Goal: Task Accomplishment & Management: Use online tool/utility

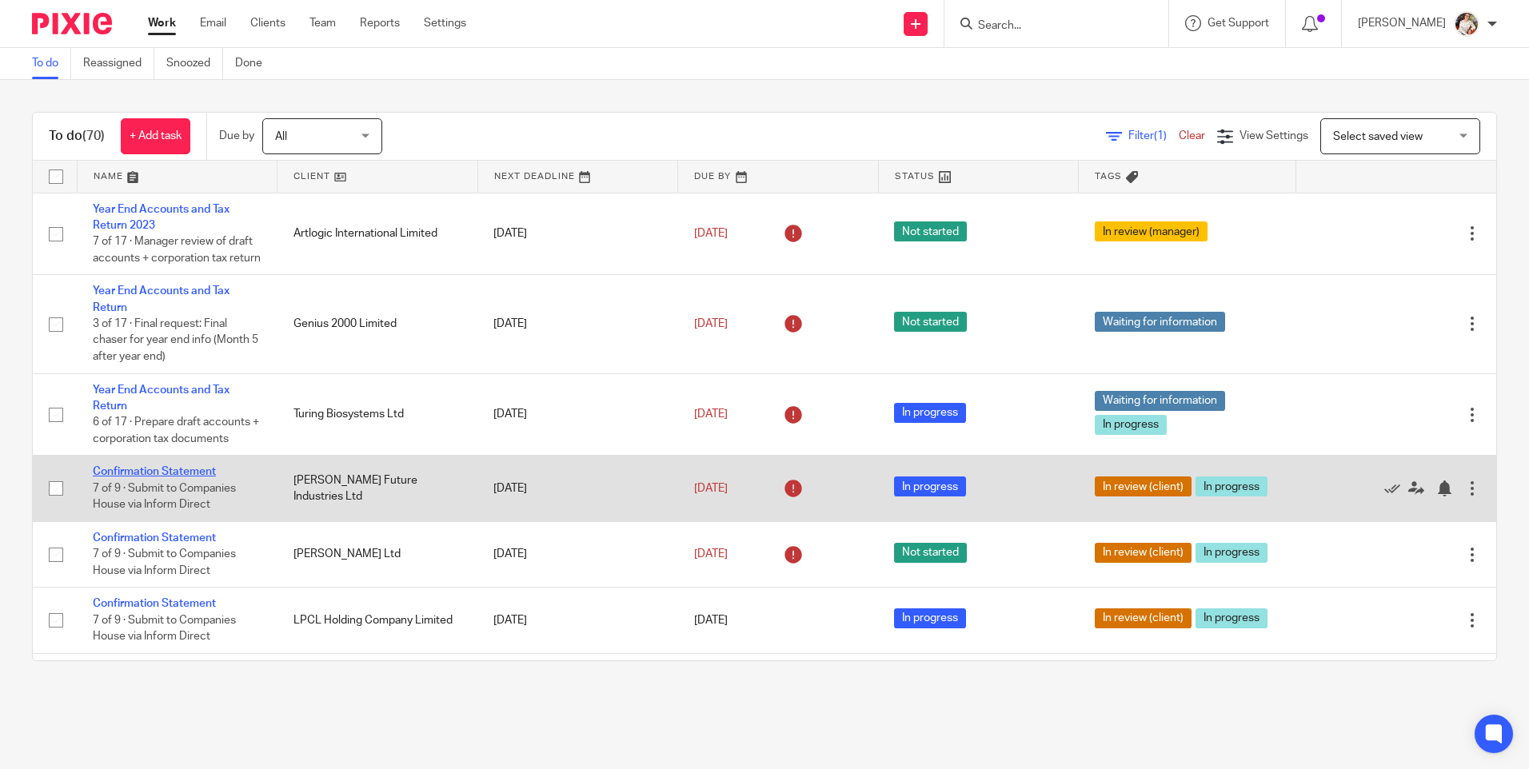
click at [146, 477] on link "Confirmation Statement" at bounding box center [154, 471] width 123 height 11
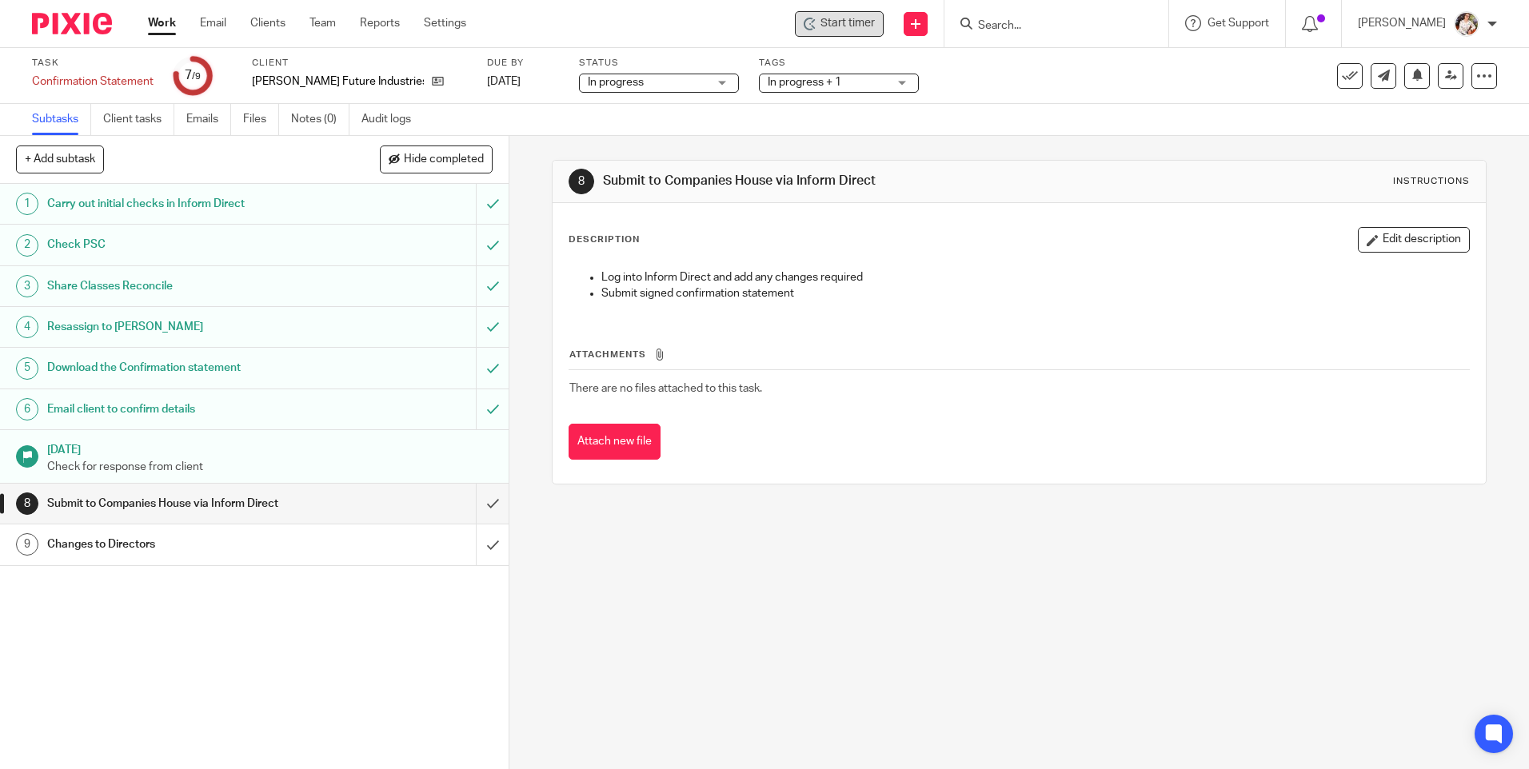
click at [828, 35] on div "Start timer" at bounding box center [839, 24] width 89 height 26
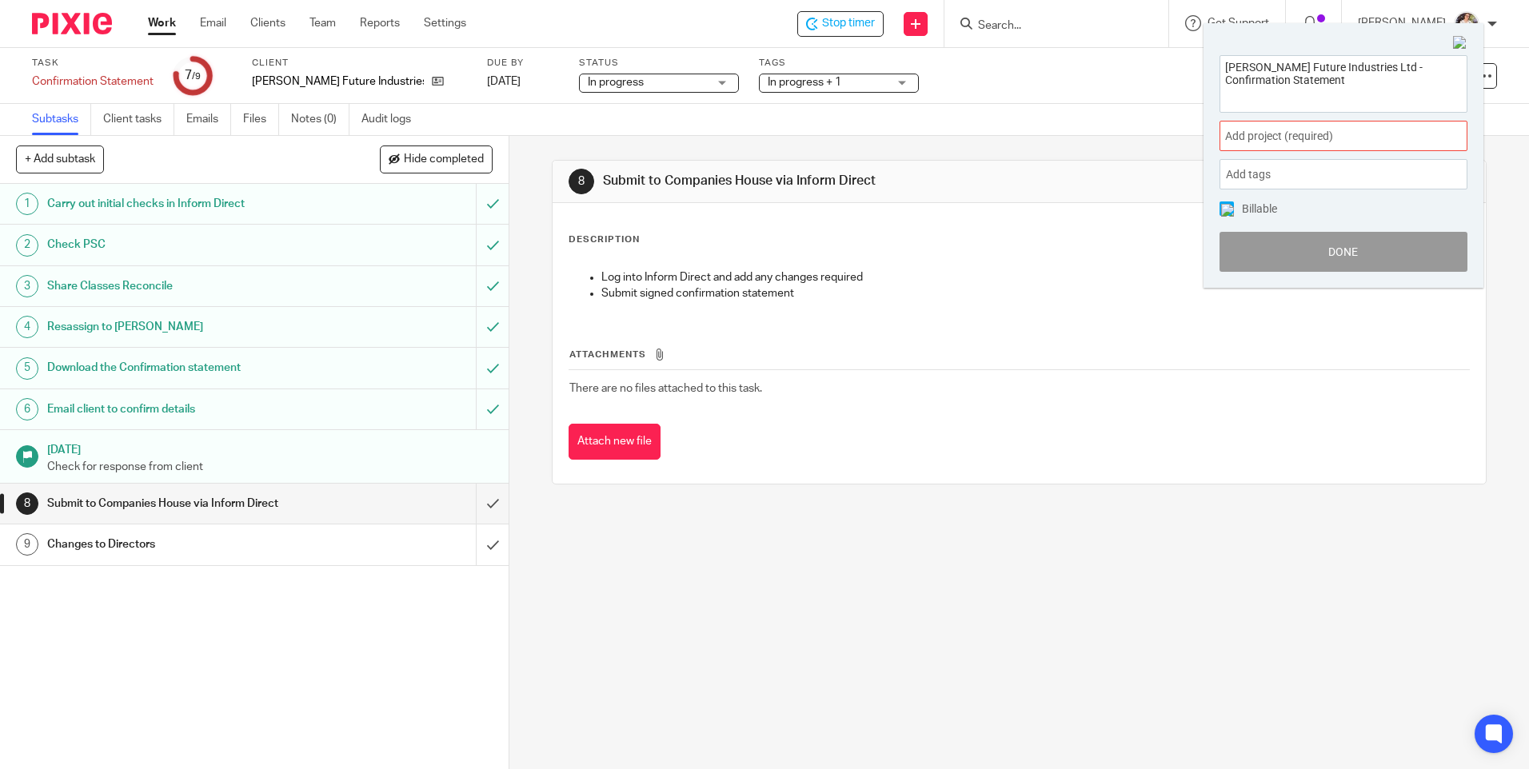
click at [1346, 129] on span "Add project (required) :" at bounding box center [1325, 136] width 201 height 17
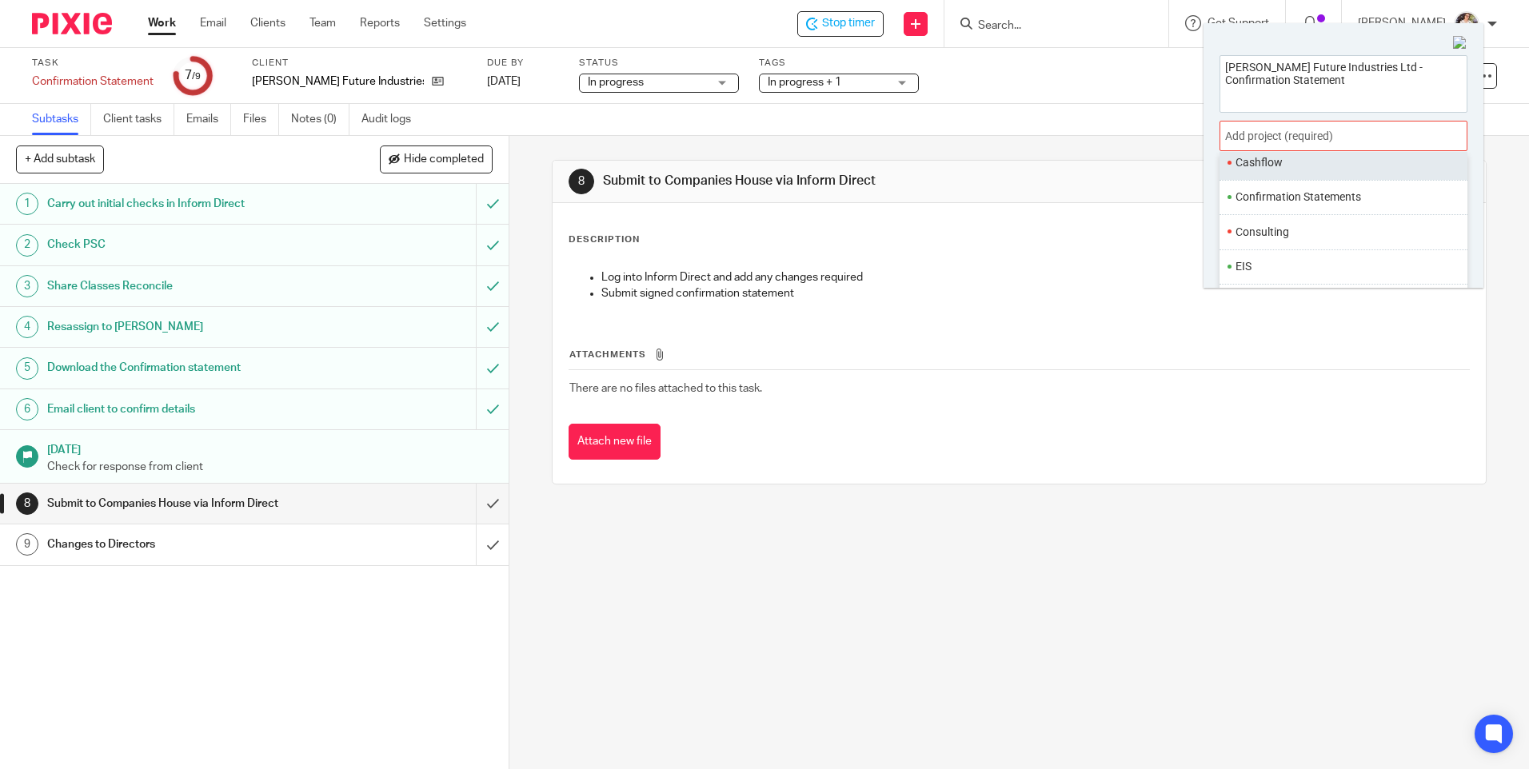
scroll to position [160, 0]
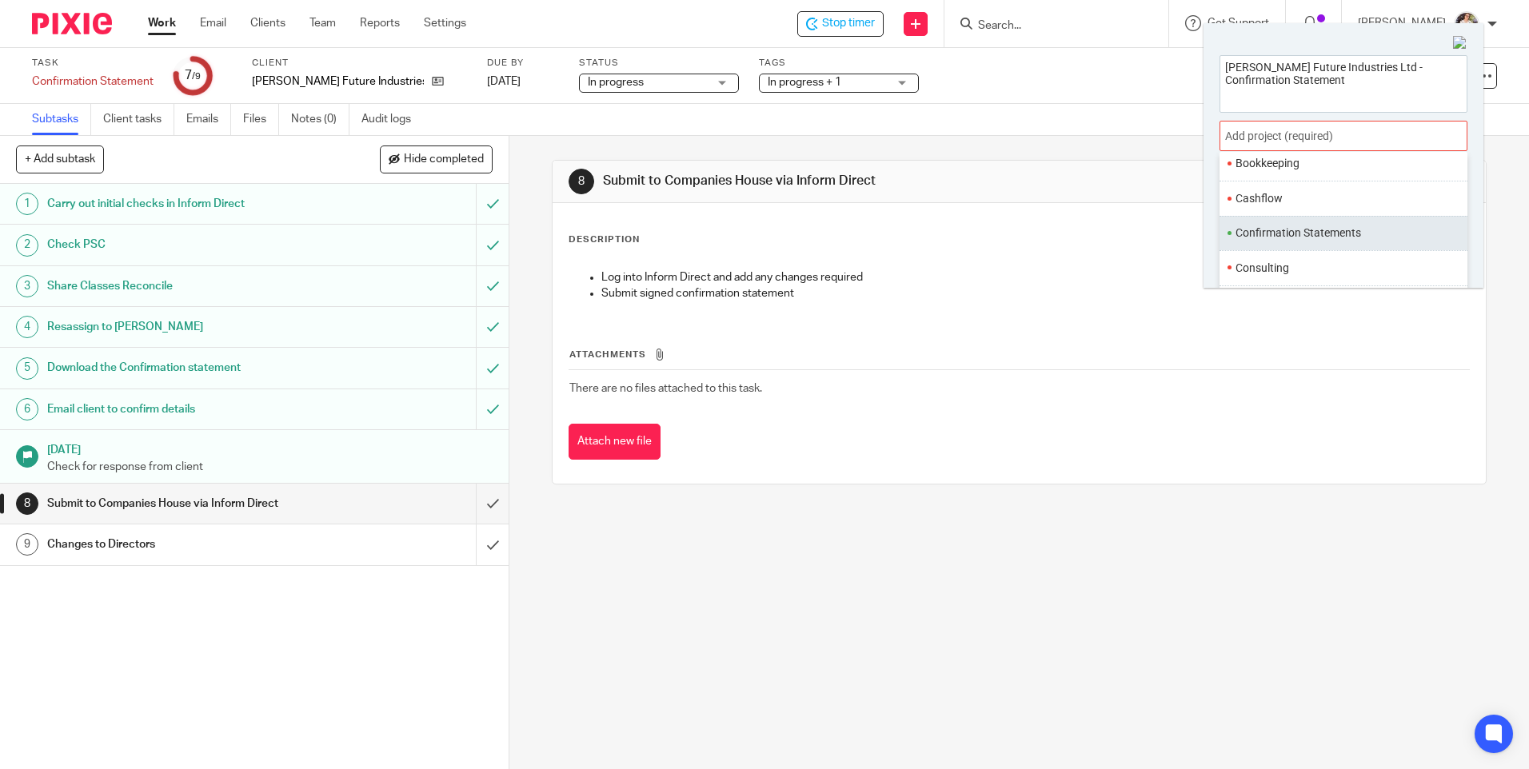
click at [1302, 238] on li "Confirmation Statements" at bounding box center [1339, 233] width 209 height 17
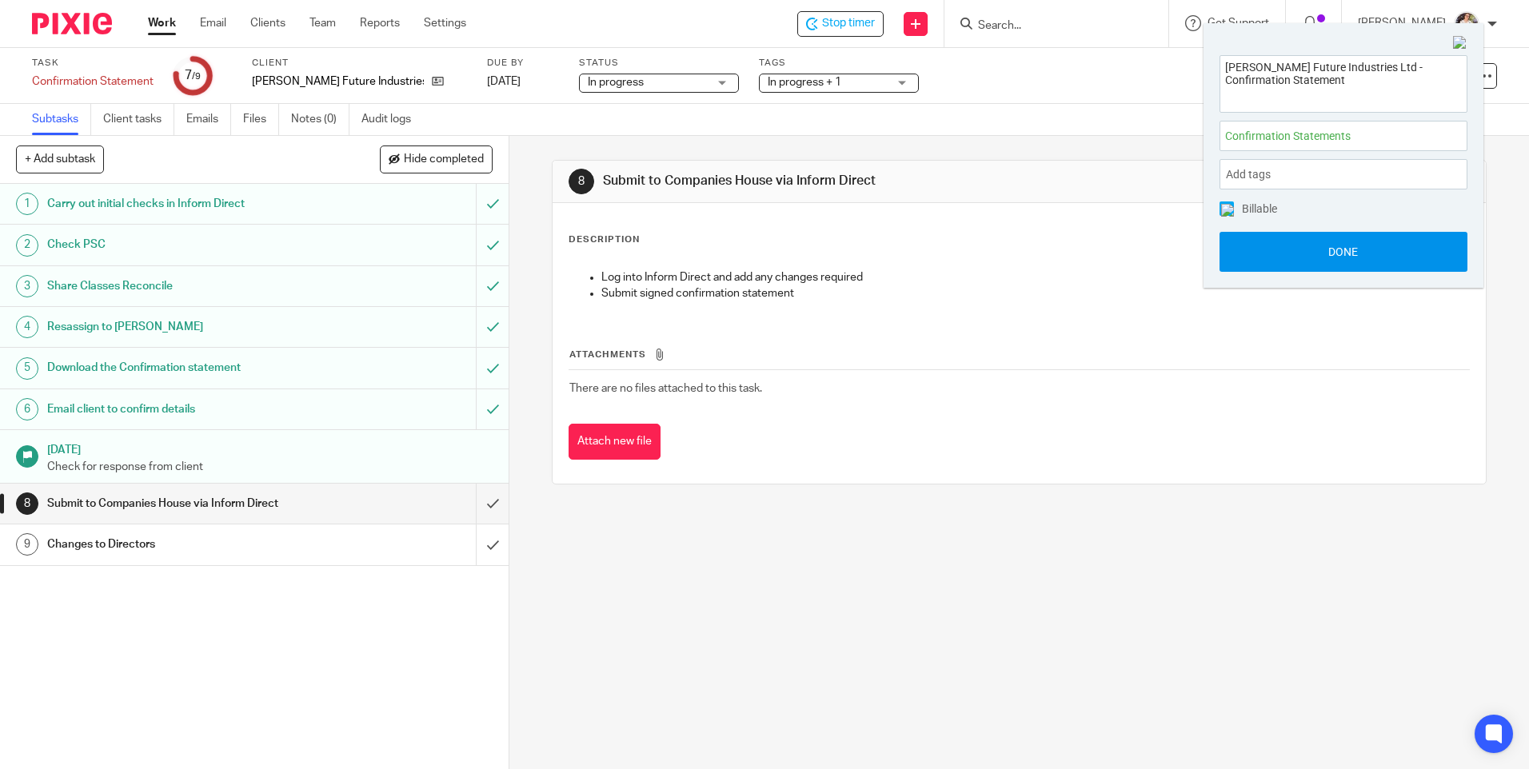
click at [1302, 250] on button "Done" at bounding box center [1343, 252] width 248 height 40
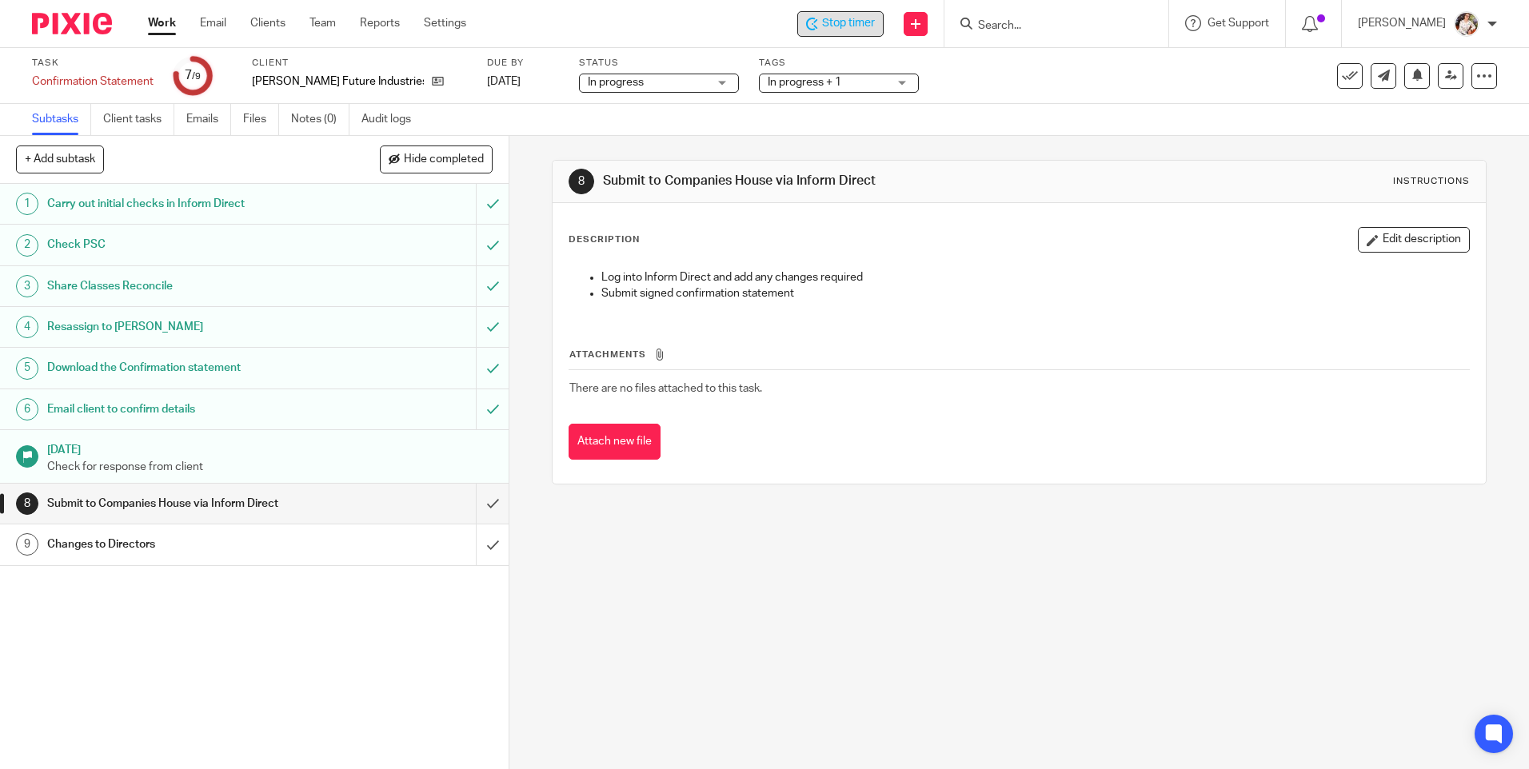
click at [856, 27] on span "Stop timer" at bounding box center [848, 23] width 53 height 17
click at [160, 19] on link "Work" at bounding box center [162, 23] width 28 height 16
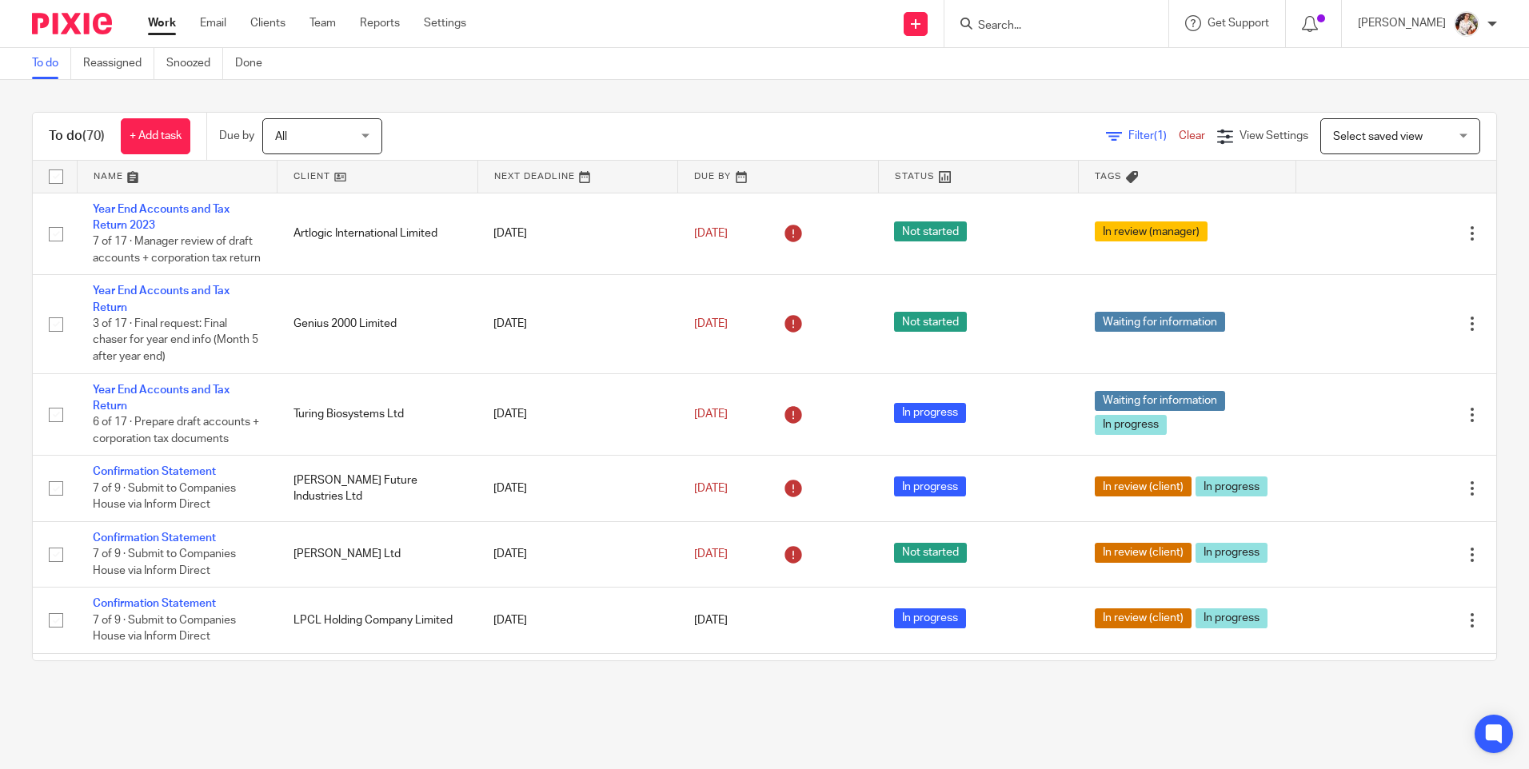
click at [1039, 23] on input "Search" at bounding box center [1048, 26] width 144 height 14
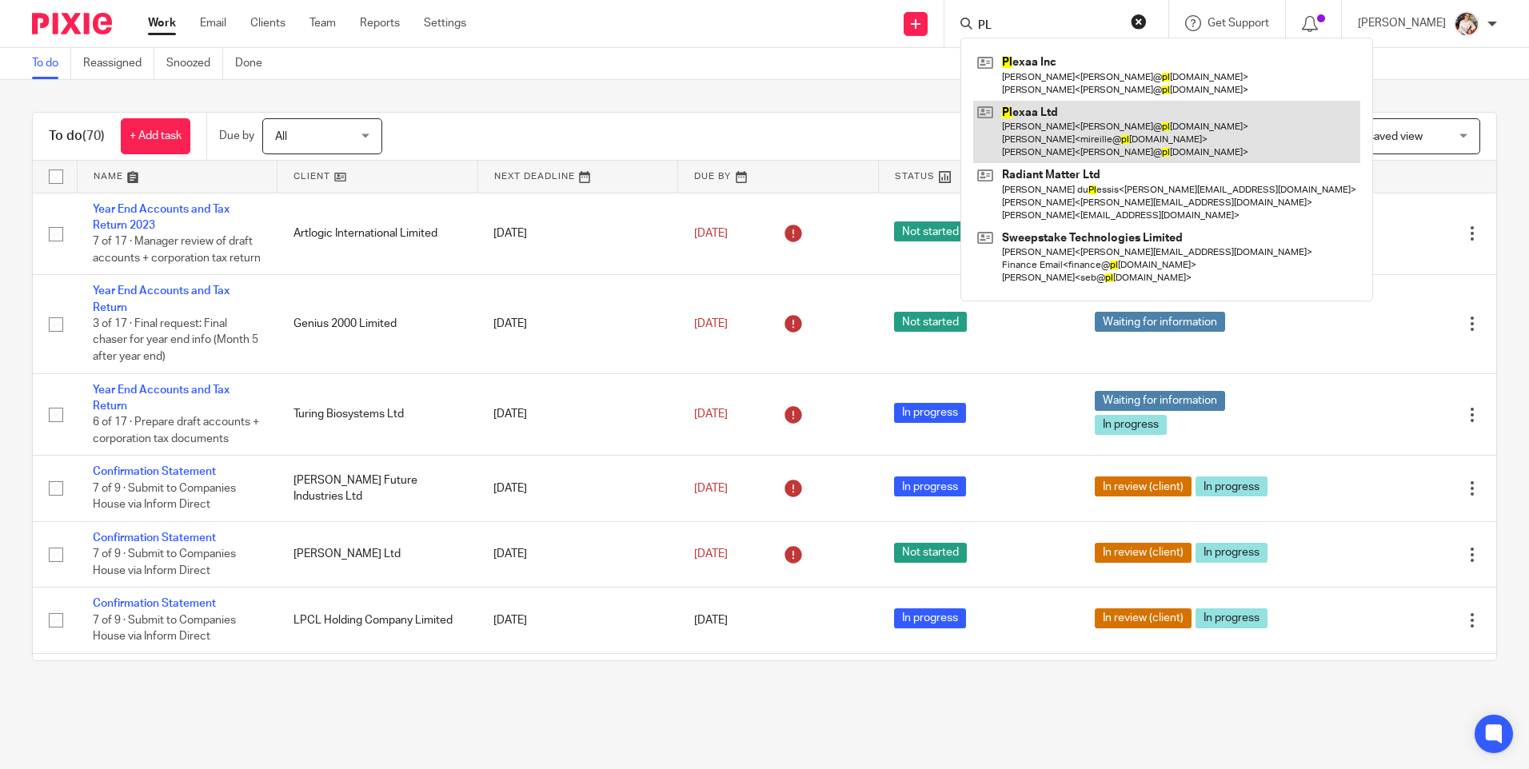
type input "PL"
click at [1039, 114] on link at bounding box center [1166, 132] width 387 height 63
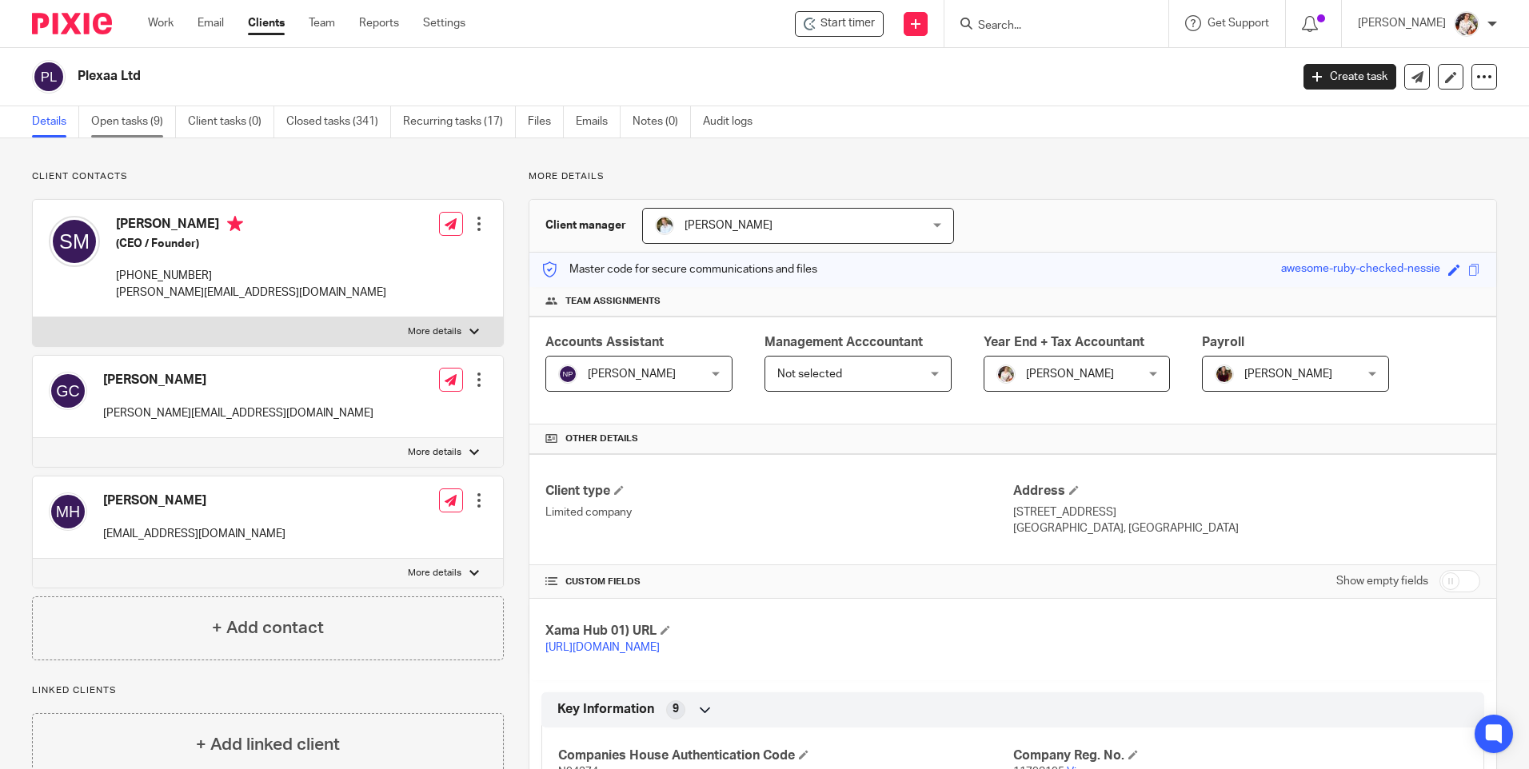
click at [121, 123] on link "Open tasks (9)" at bounding box center [133, 121] width 85 height 31
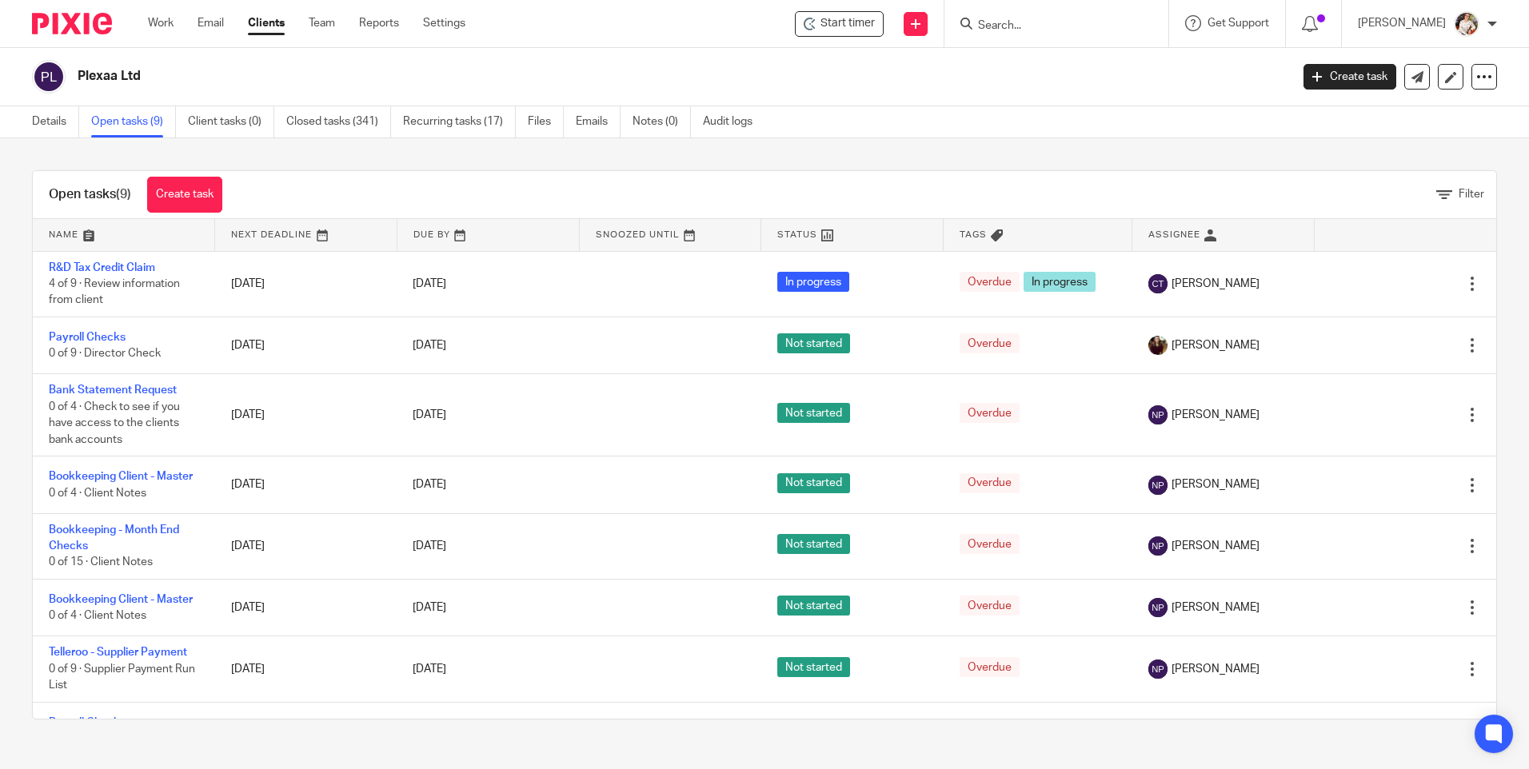
scroll to position [140, 0]
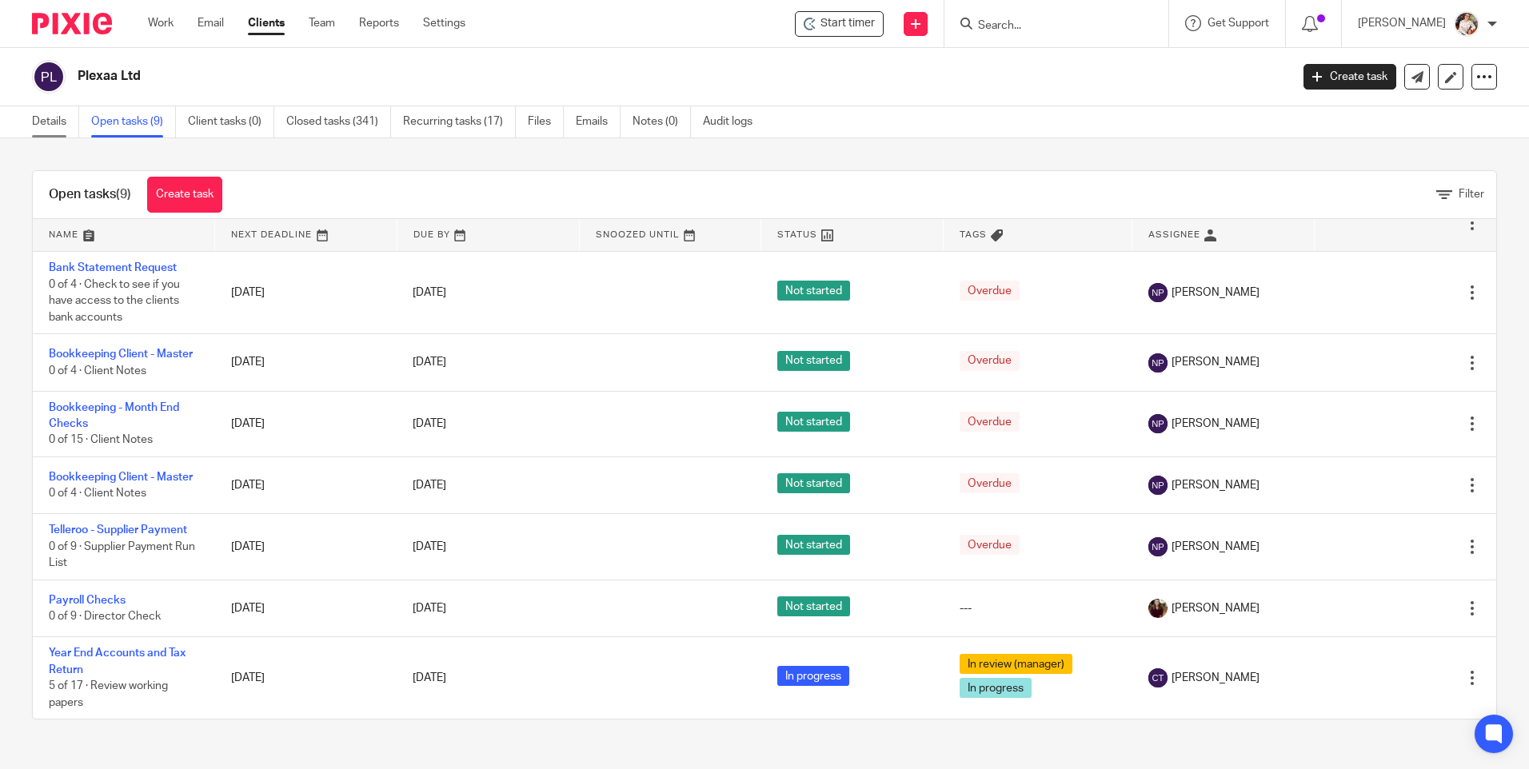
click at [58, 121] on link "Details" at bounding box center [55, 121] width 47 height 31
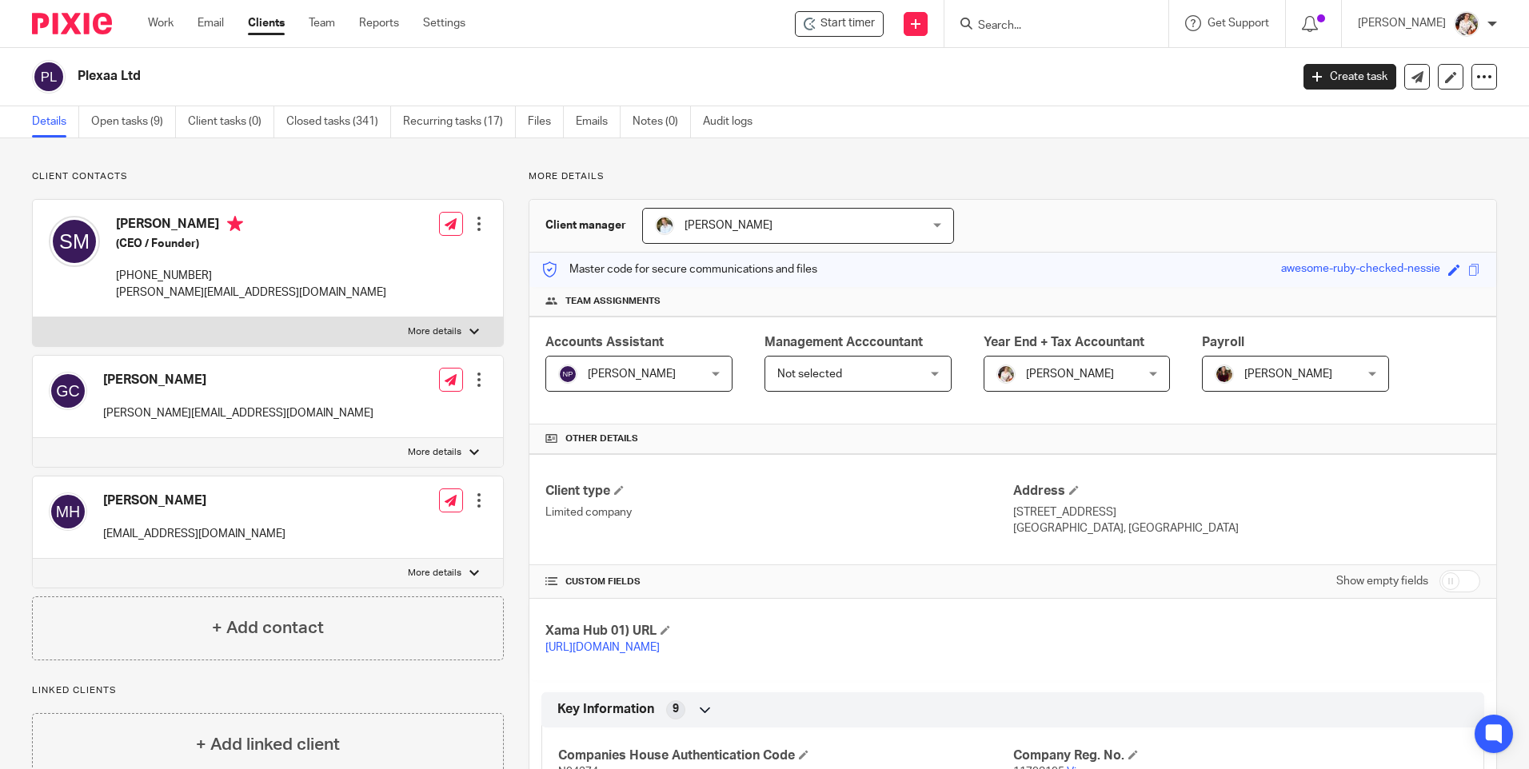
click at [221, 537] on div "Mireille Hanjaree mireille@plexaa.com Edit contact Create client from contact E…" at bounding box center [268, 518] width 470 height 82
drag, startPoint x: 220, startPoint y: 501, endPoint x: 91, endPoint y: 502, distance: 128.7
click at [91, 502] on div "Mireille Hanjaree mireille@plexaa.com Edit contact Create client from contact E…" at bounding box center [268, 518] width 470 height 82
drag, startPoint x: 91, startPoint y: 502, endPoint x: 157, endPoint y: 502, distance: 65.6
copy div "Mireille Hanjaree"
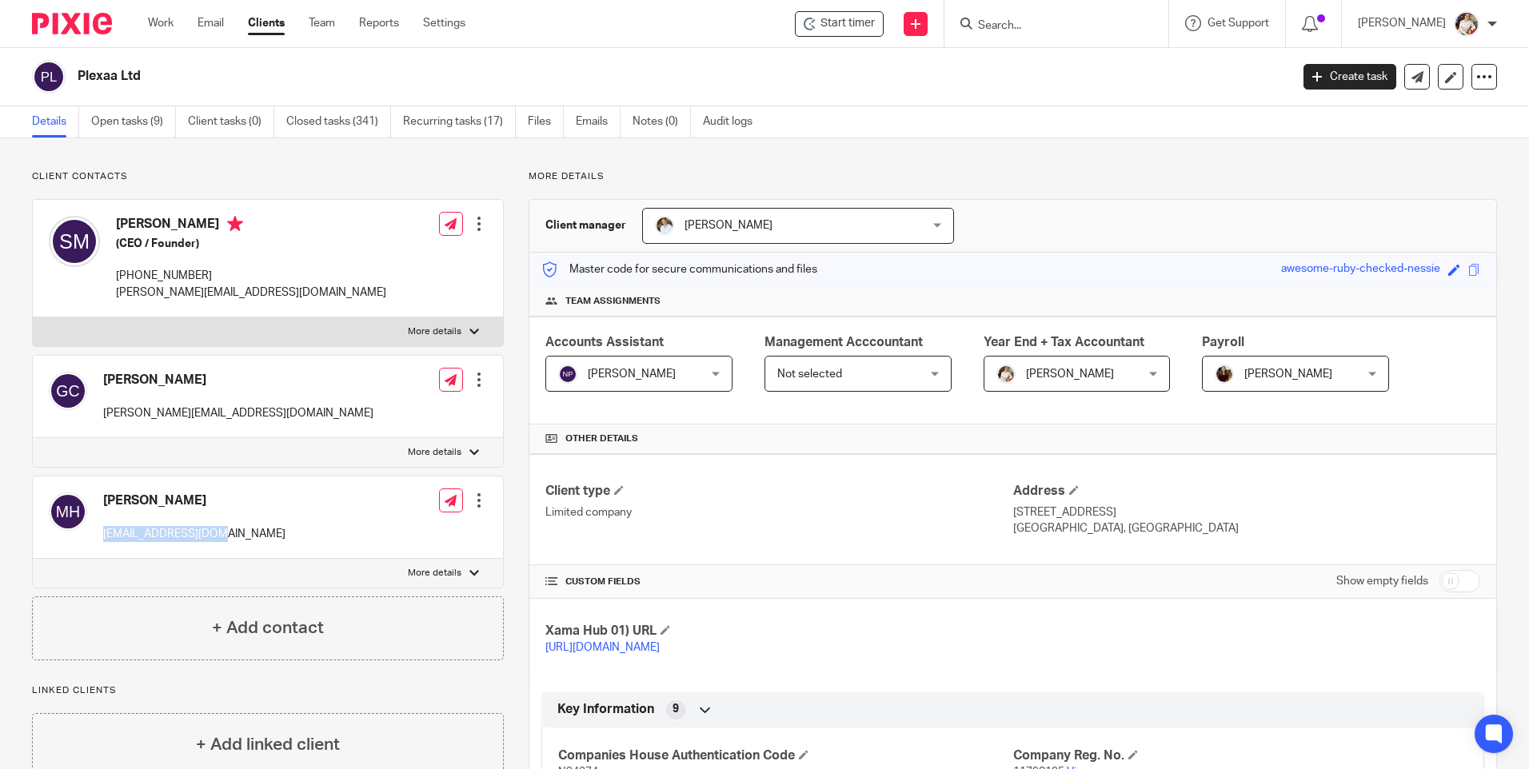
drag, startPoint x: 214, startPoint y: 541, endPoint x: 105, endPoint y: 533, distance: 109.8
click at [105, 533] on div "Mireille Hanjaree mireille@plexaa.com Edit contact Create client from contact E…" at bounding box center [268, 518] width 470 height 82
copy p "mireille@plexaa.com"
click at [585, 128] on link "Emails" at bounding box center [598, 121] width 45 height 31
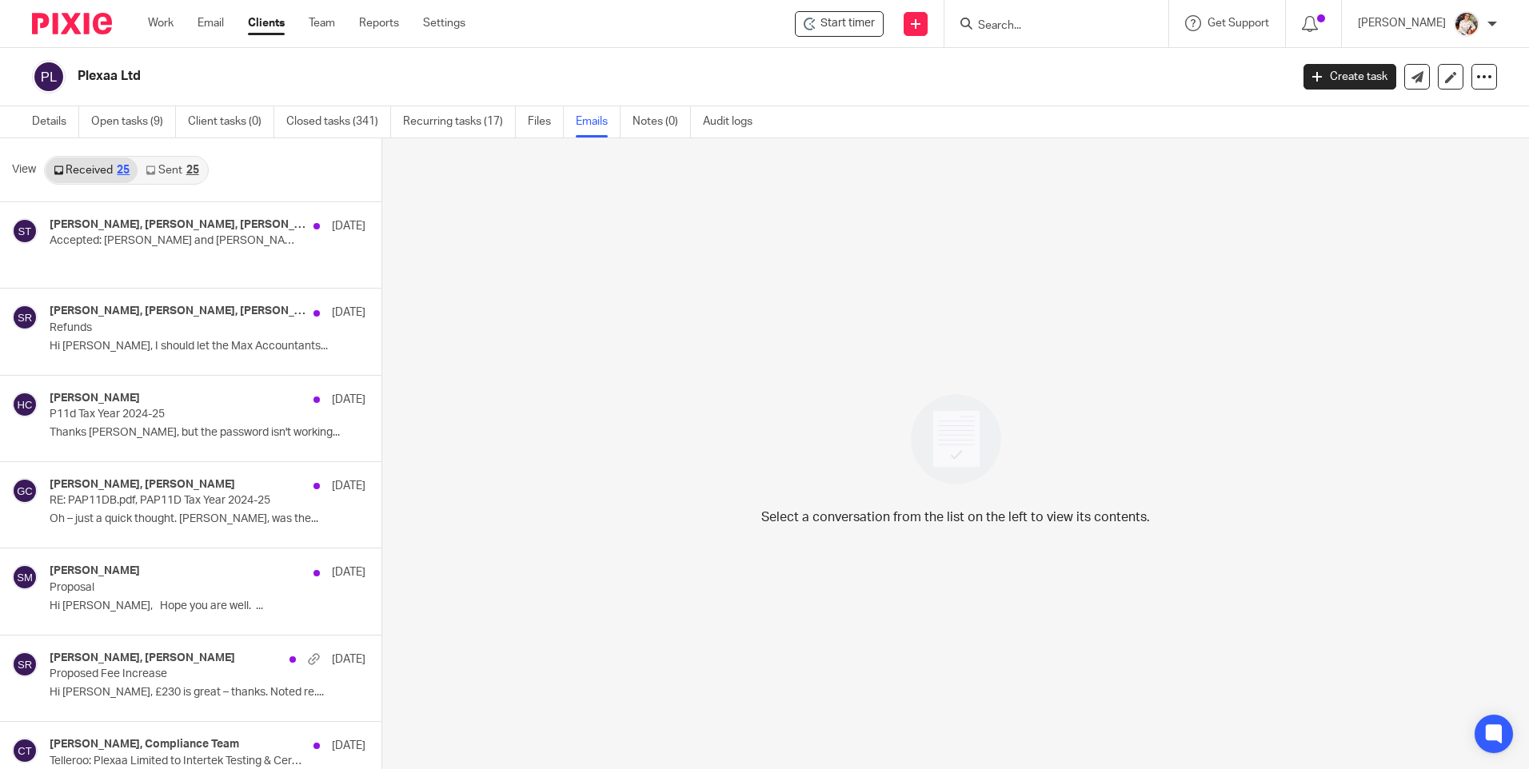
click at [174, 175] on link "Sent 25" at bounding box center [172, 171] width 69 height 26
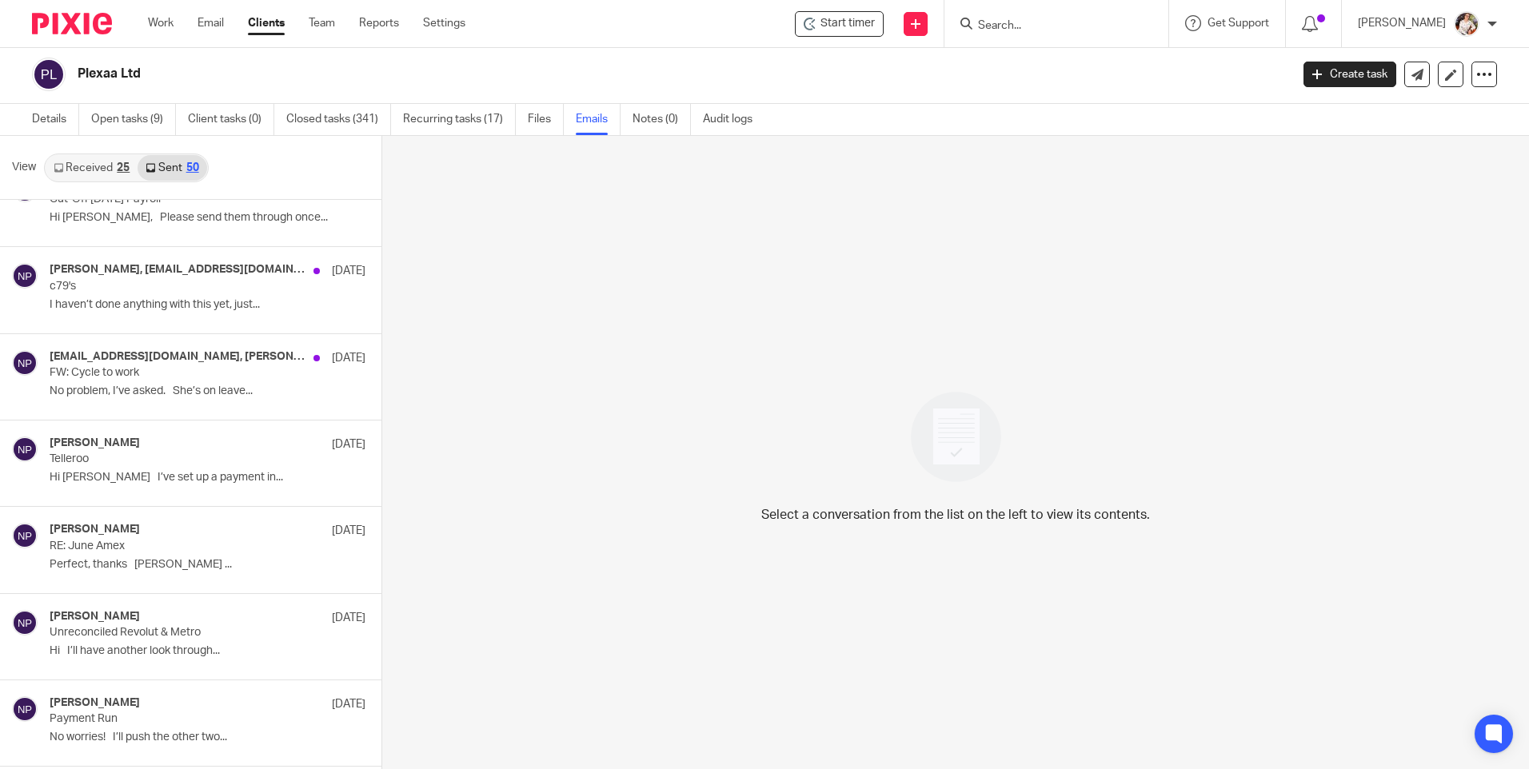
scroll to position [2719, 0]
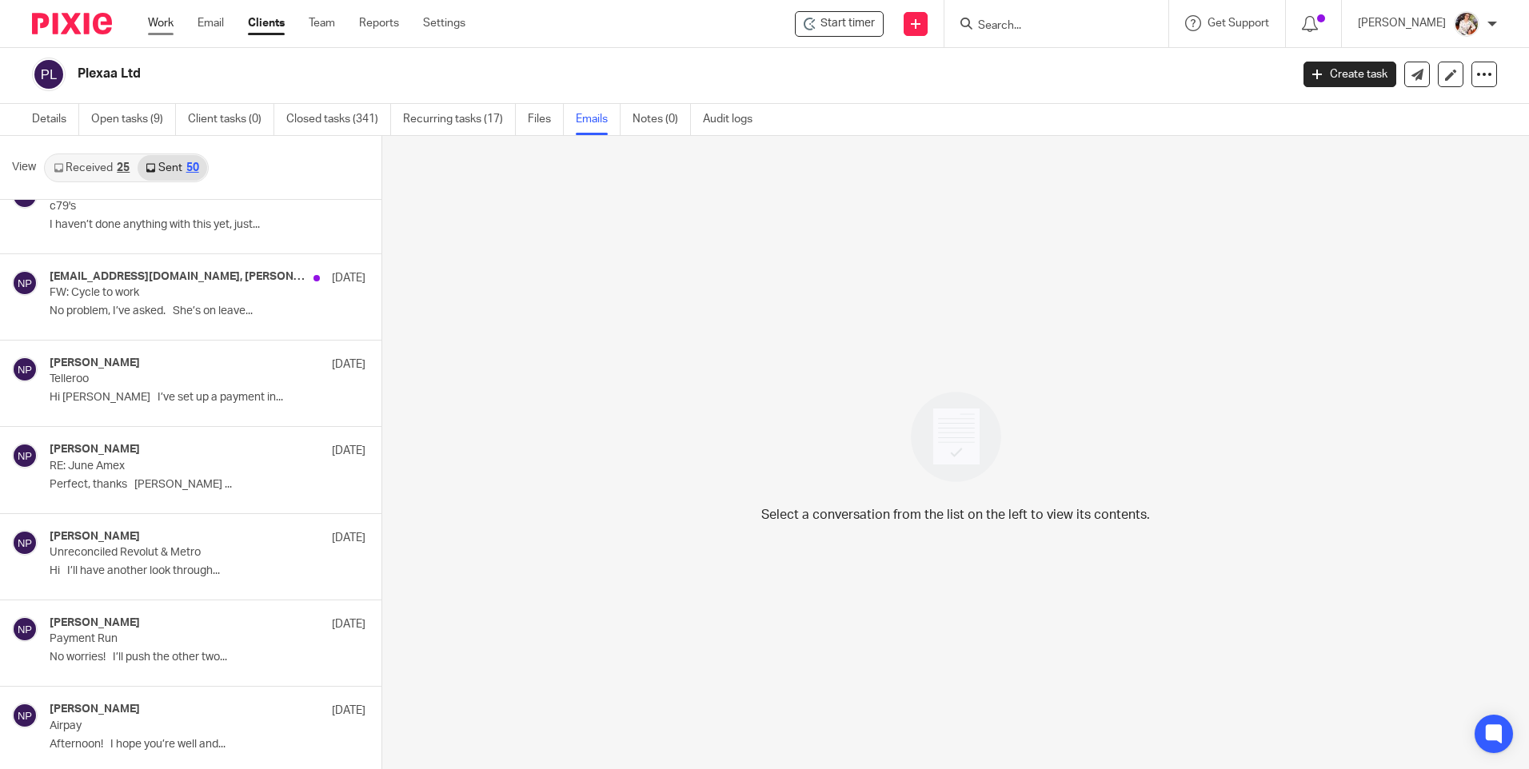
click at [159, 21] on link "Work" at bounding box center [161, 23] width 26 height 16
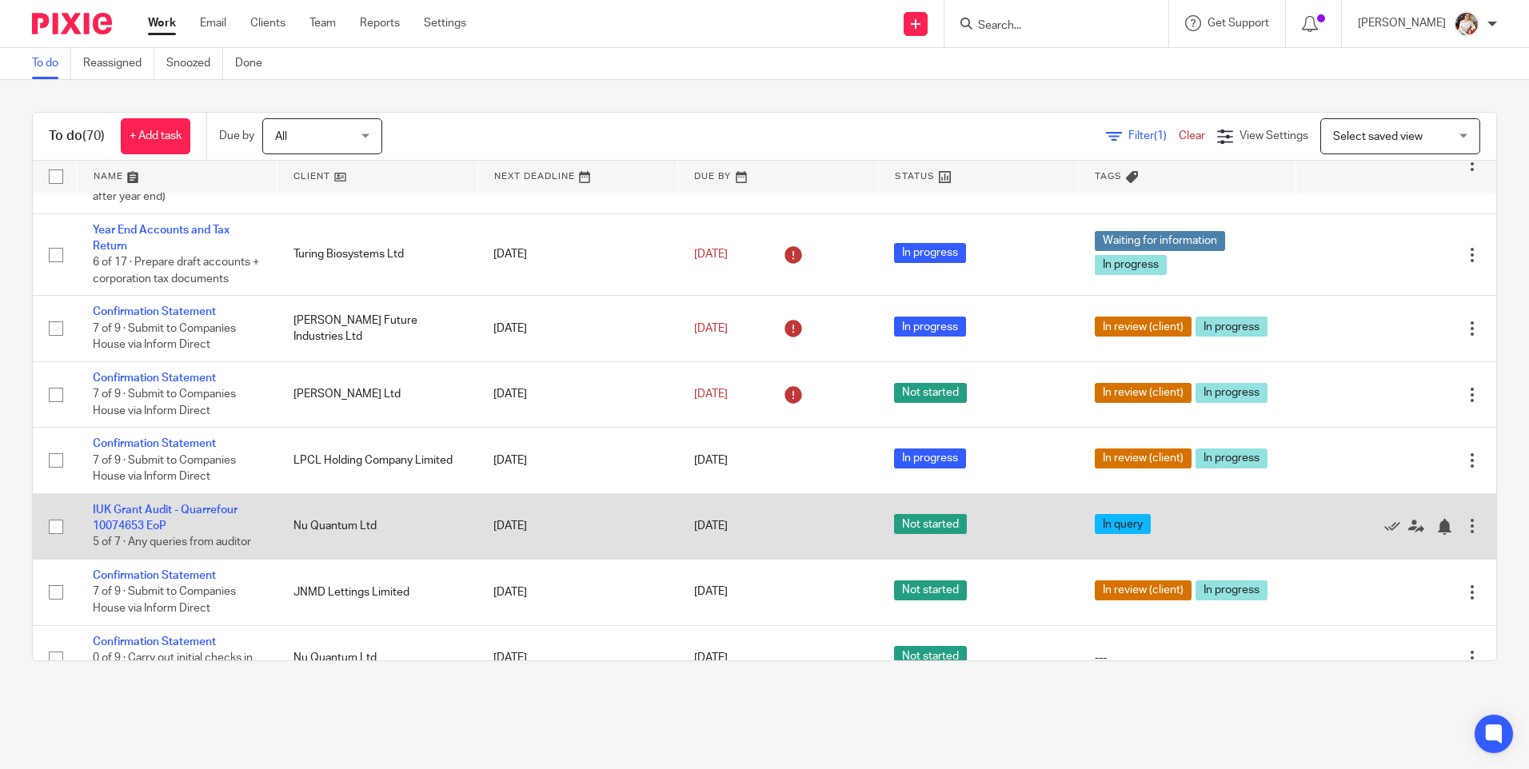
scroll to position [240, 0]
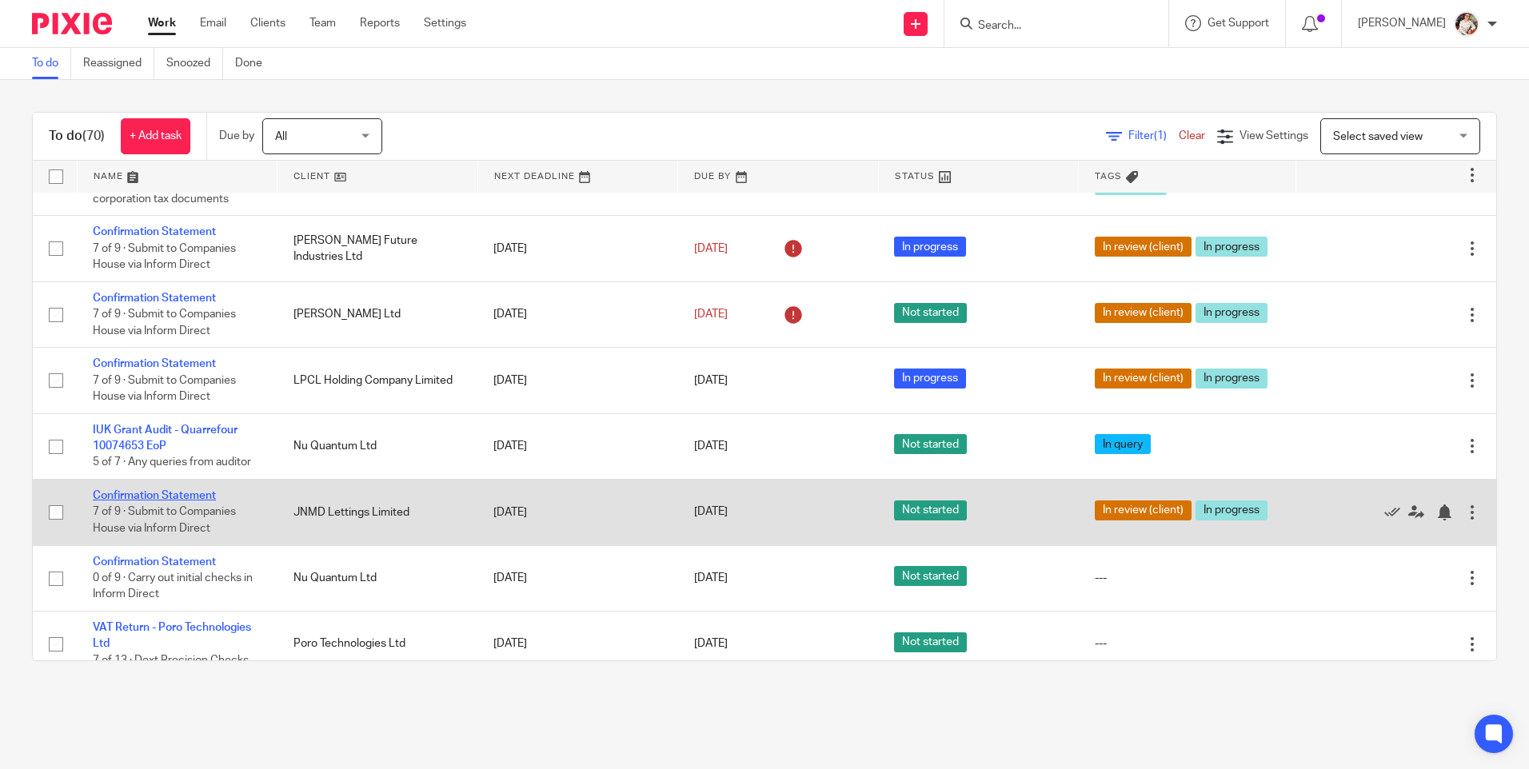
click at [180, 501] on link "Confirmation Statement" at bounding box center [154, 495] width 123 height 11
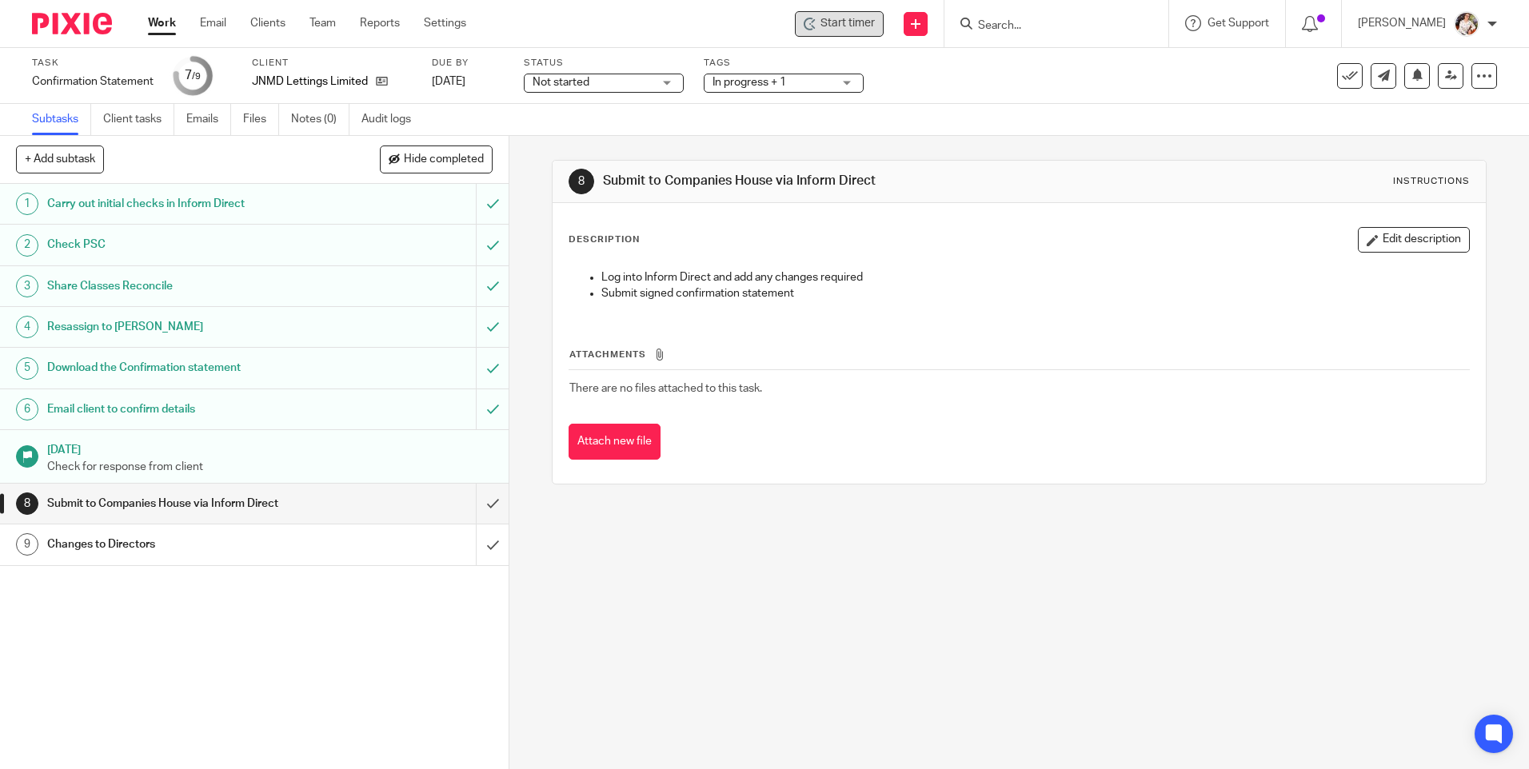
click at [836, 11] on div "Start timer" at bounding box center [839, 24] width 89 height 26
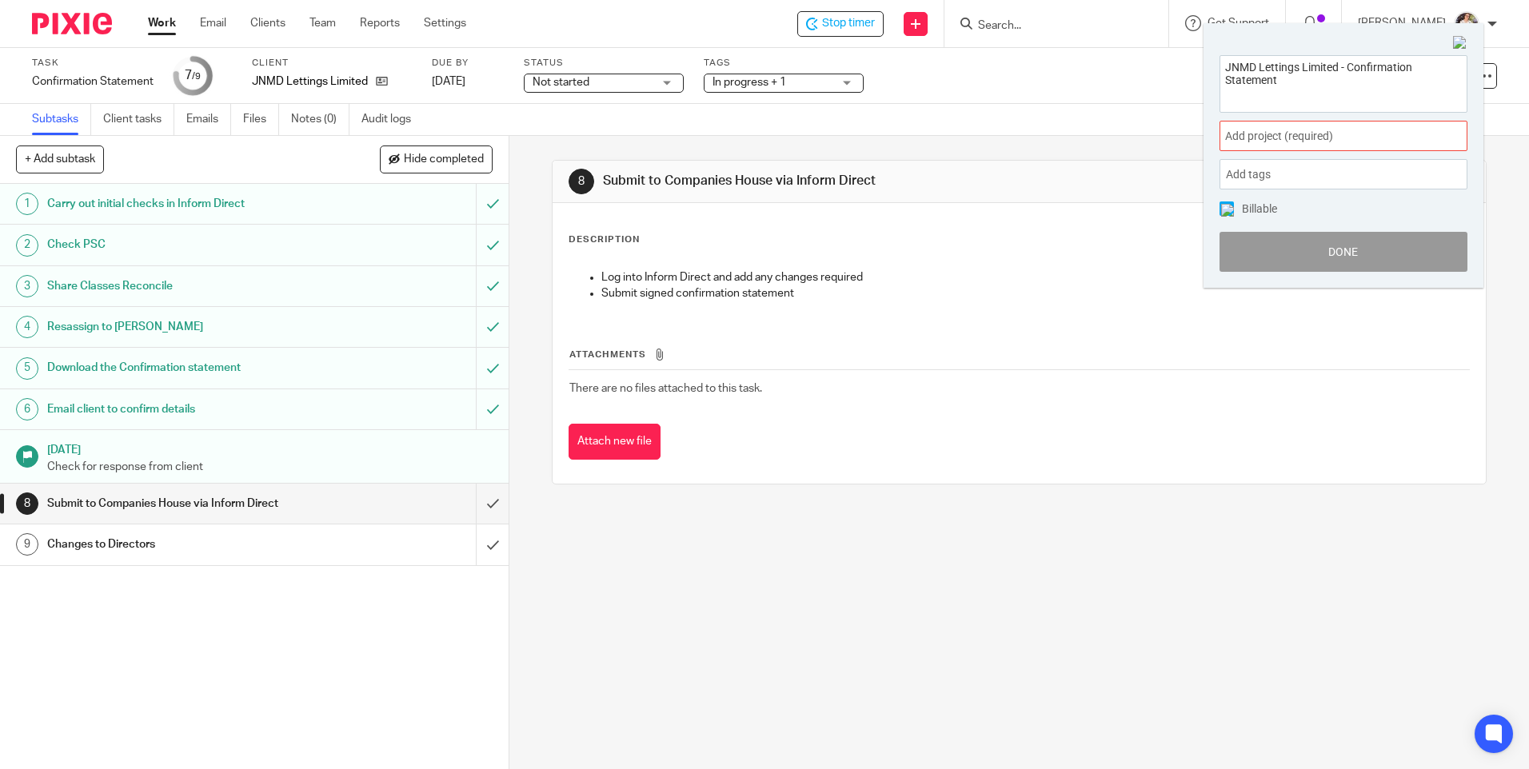
click at [1337, 139] on span "Add project (required) :" at bounding box center [1325, 136] width 201 height 17
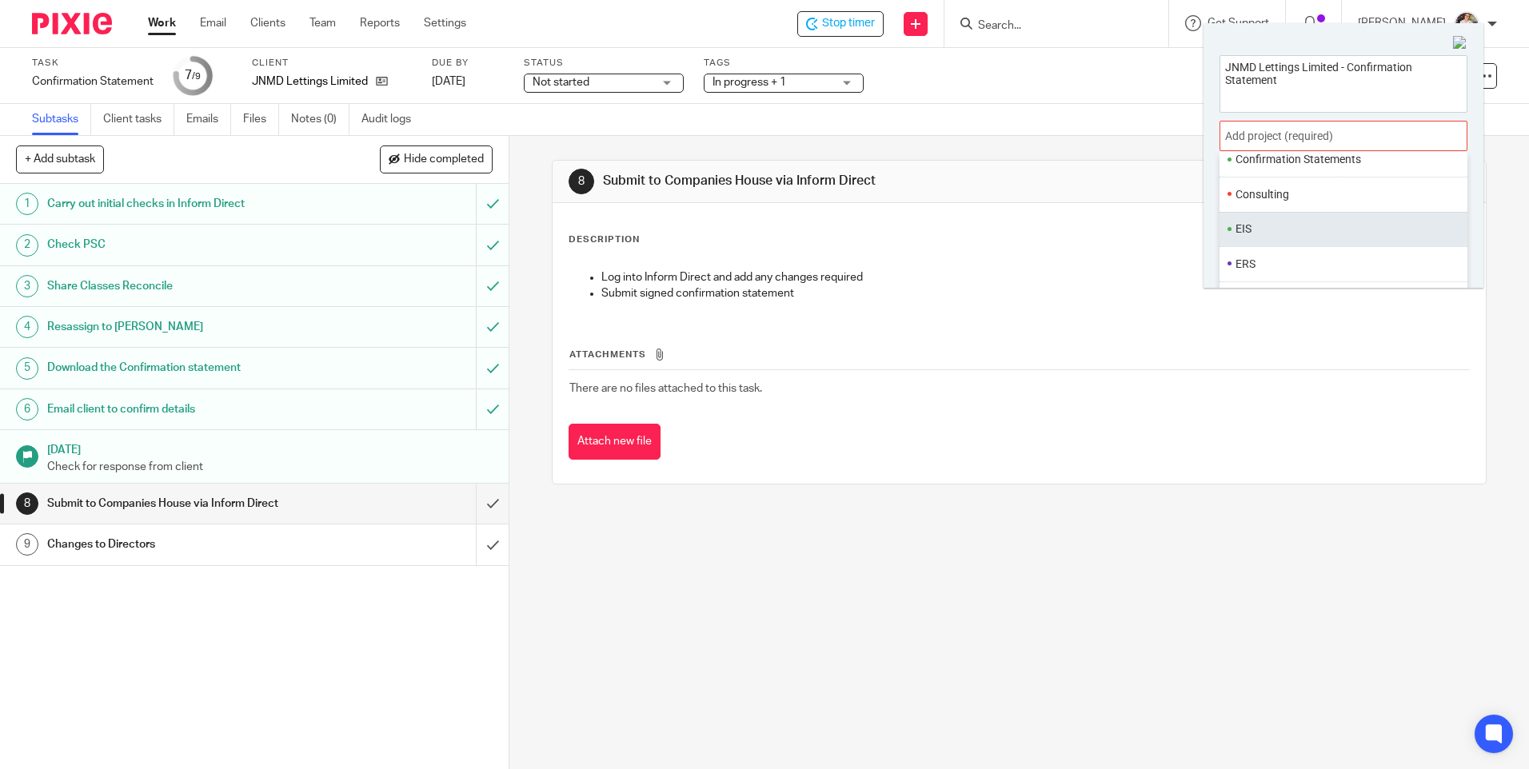
scroll to position [240, 0]
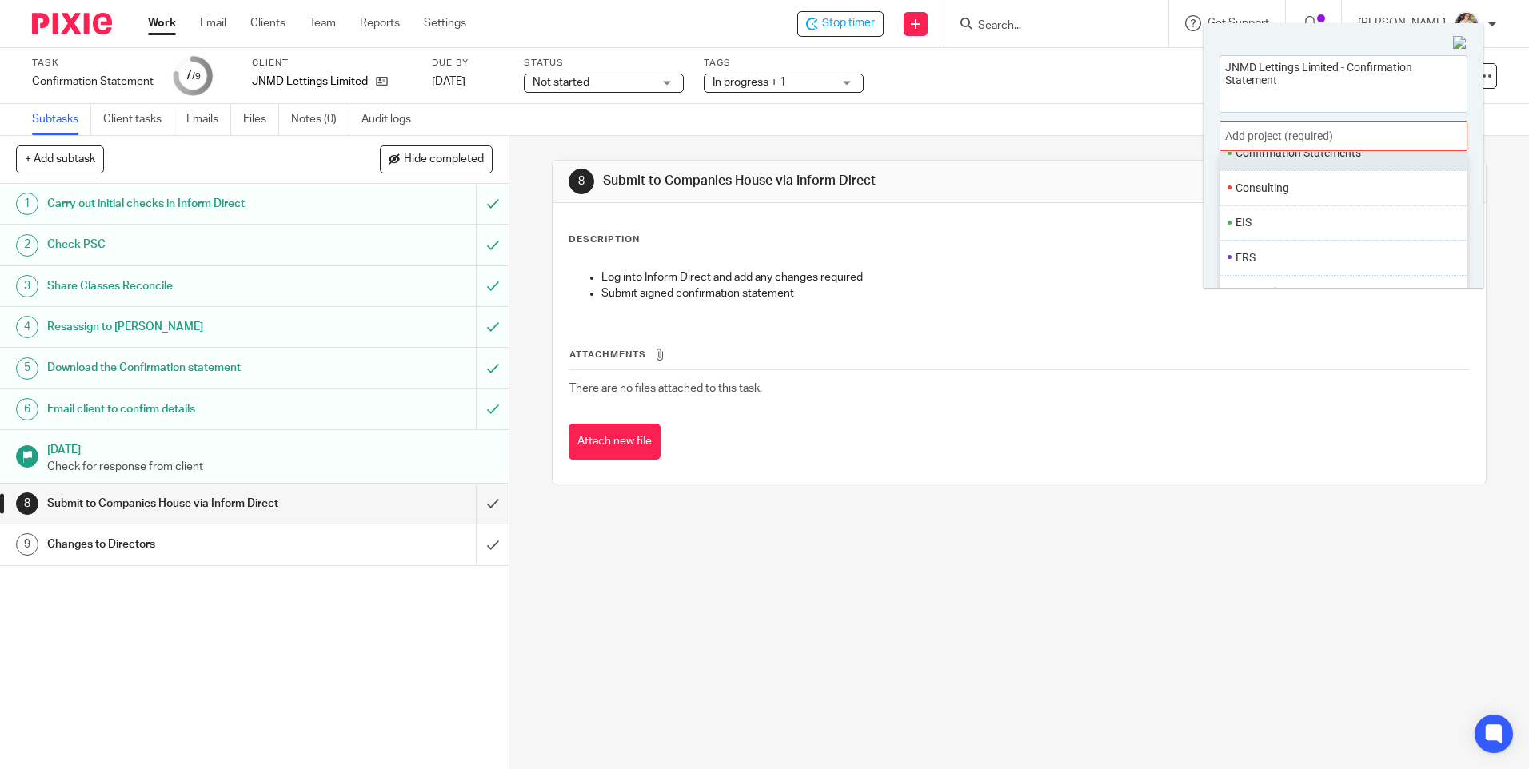
click at [1275, 156] on li "Confirmation Statements" at bounding box center [1339, 153] width 209 height 17
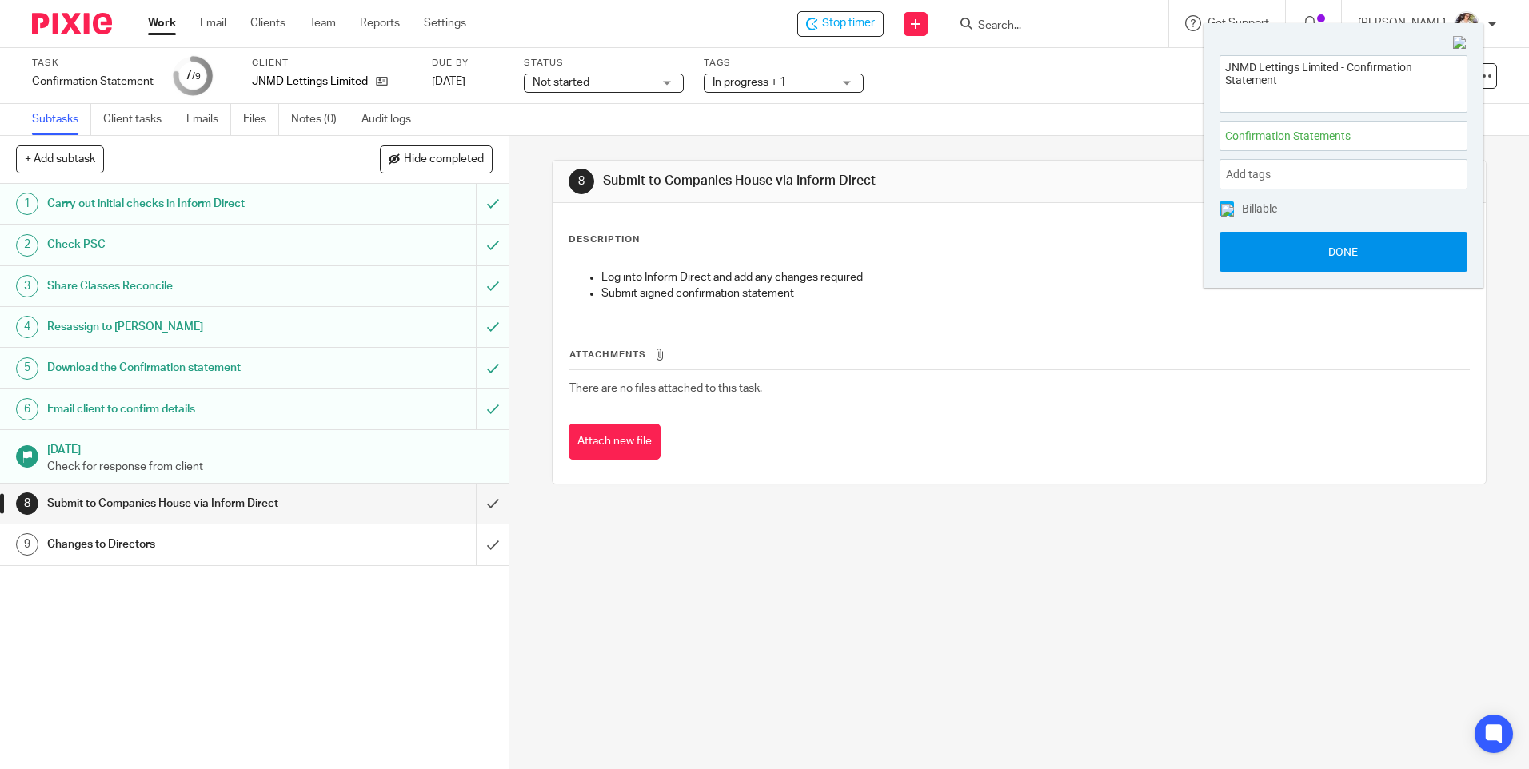
click at [1296, 260] on button "Done" at bounding box center [1343, 252] width 248 height 40
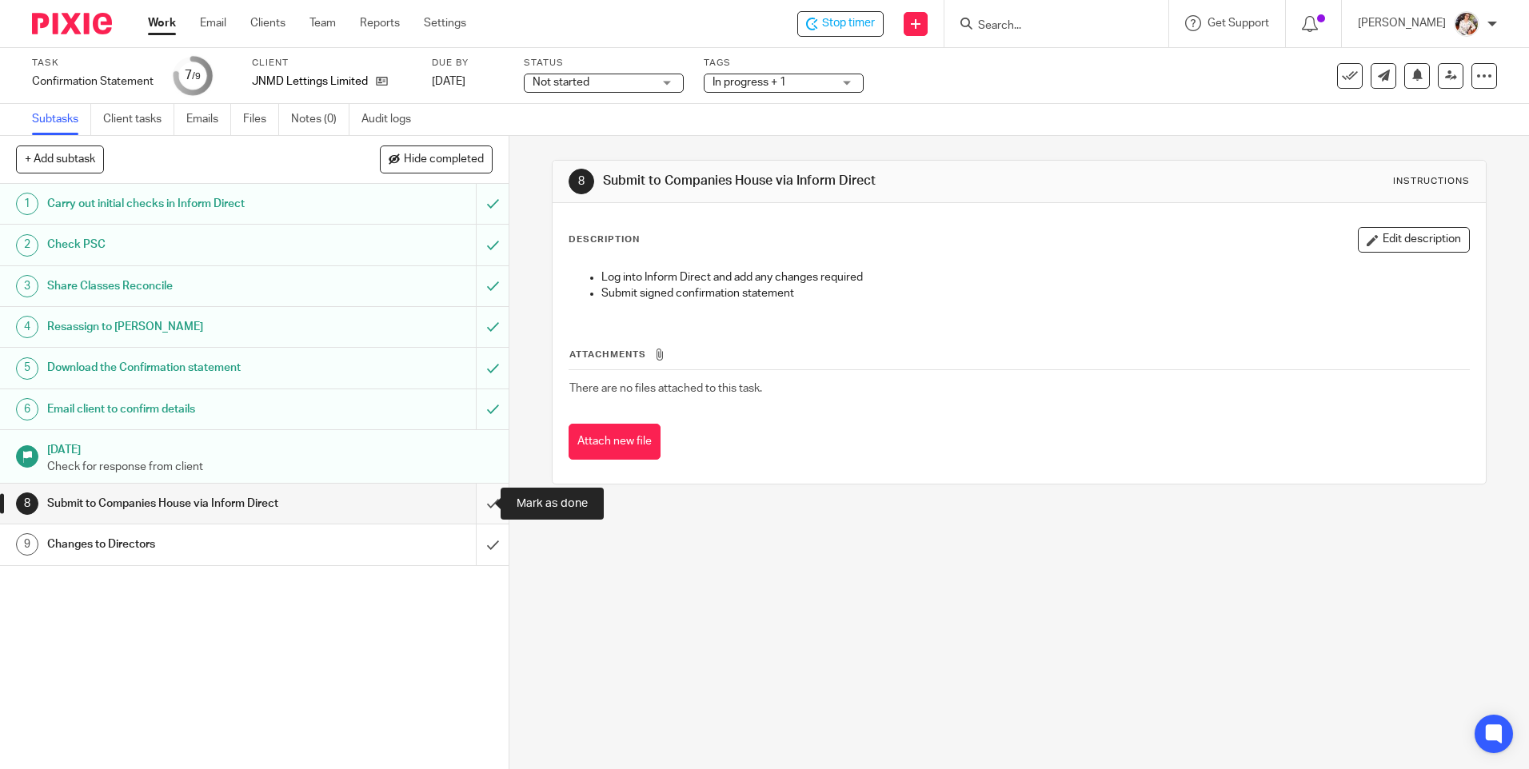
click at [481, 504] on input "submit" at bounding box center [254, 504] width 509 height 40
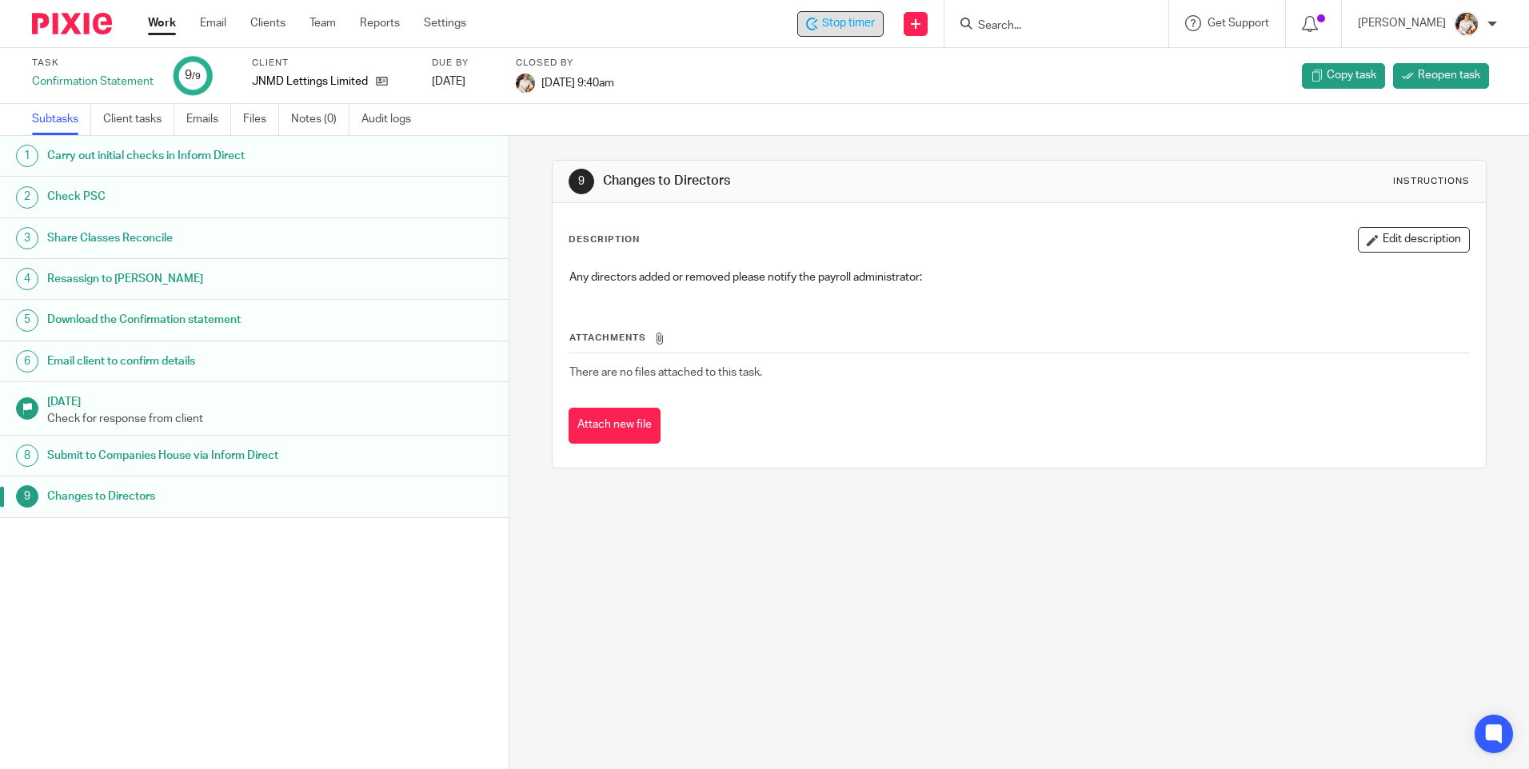
click at [838, 28] on span "Stop timer" at bounding box center [848, 23] width 53 height 17
click at [156, 28] on link "Work" at bounding box center [162, 23] width 28 height 16
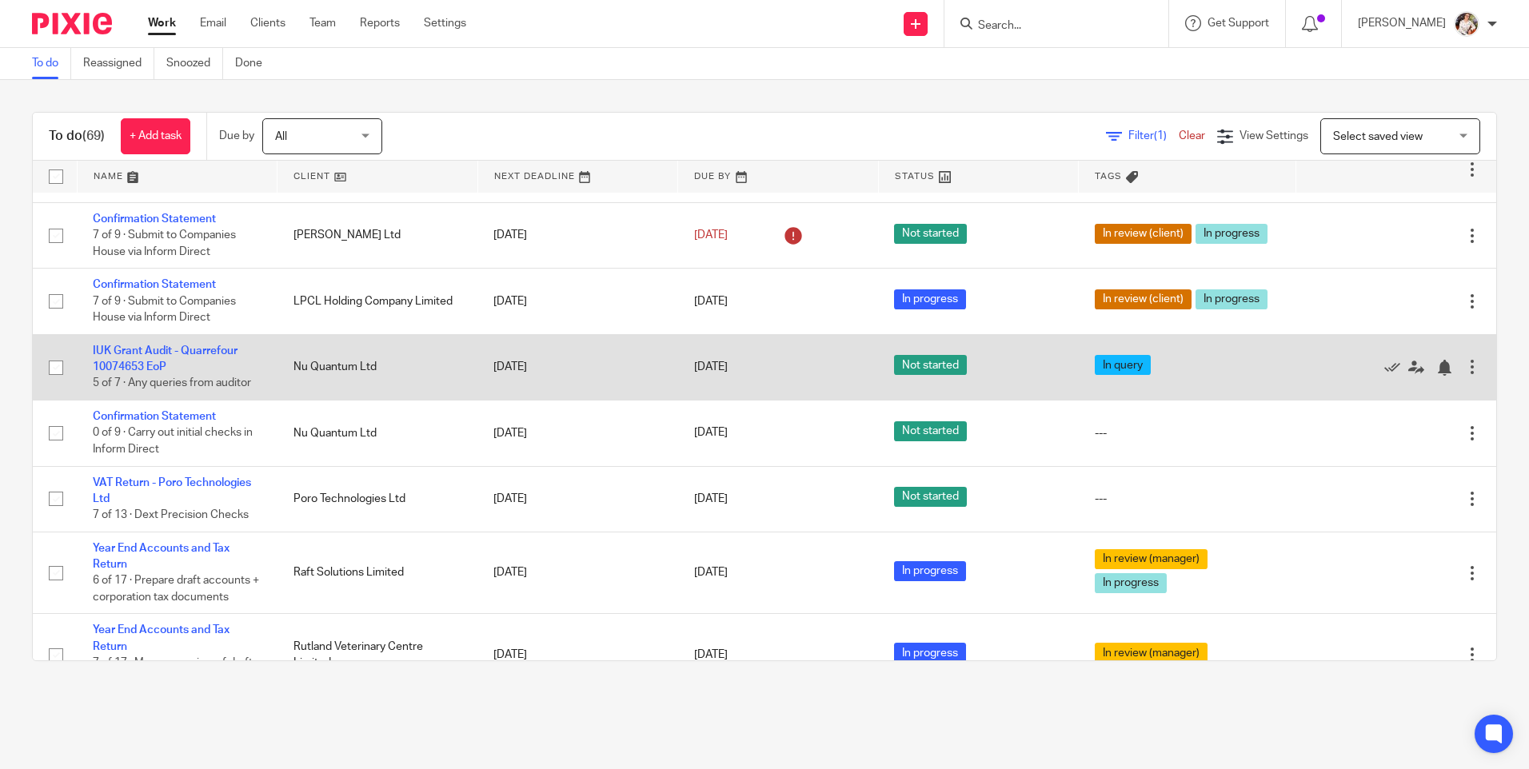
scroll to position [320, 0]
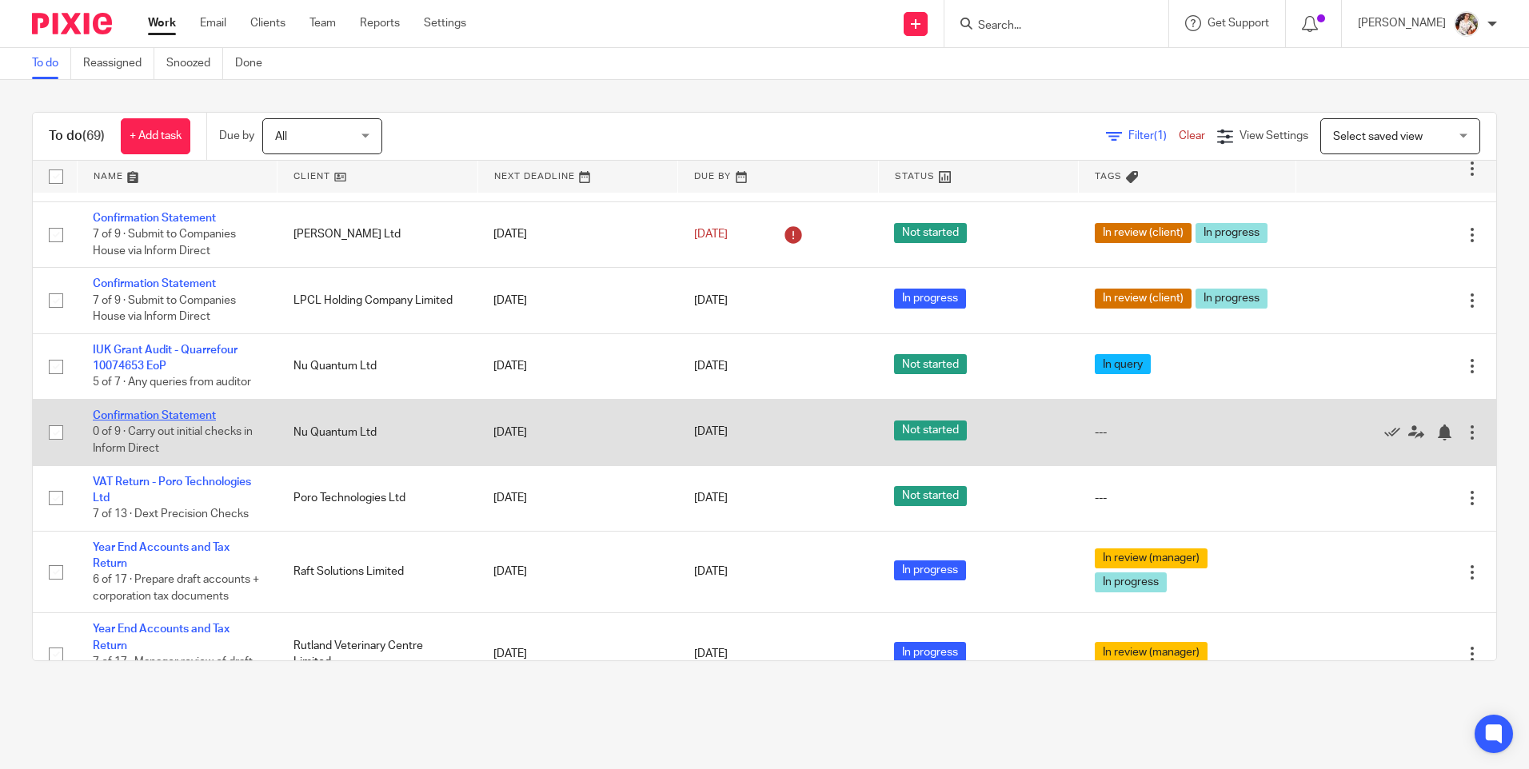
click at [189, 421] on link "Confirmation Statement" at bounding box center [154, 415] width 123 height 11
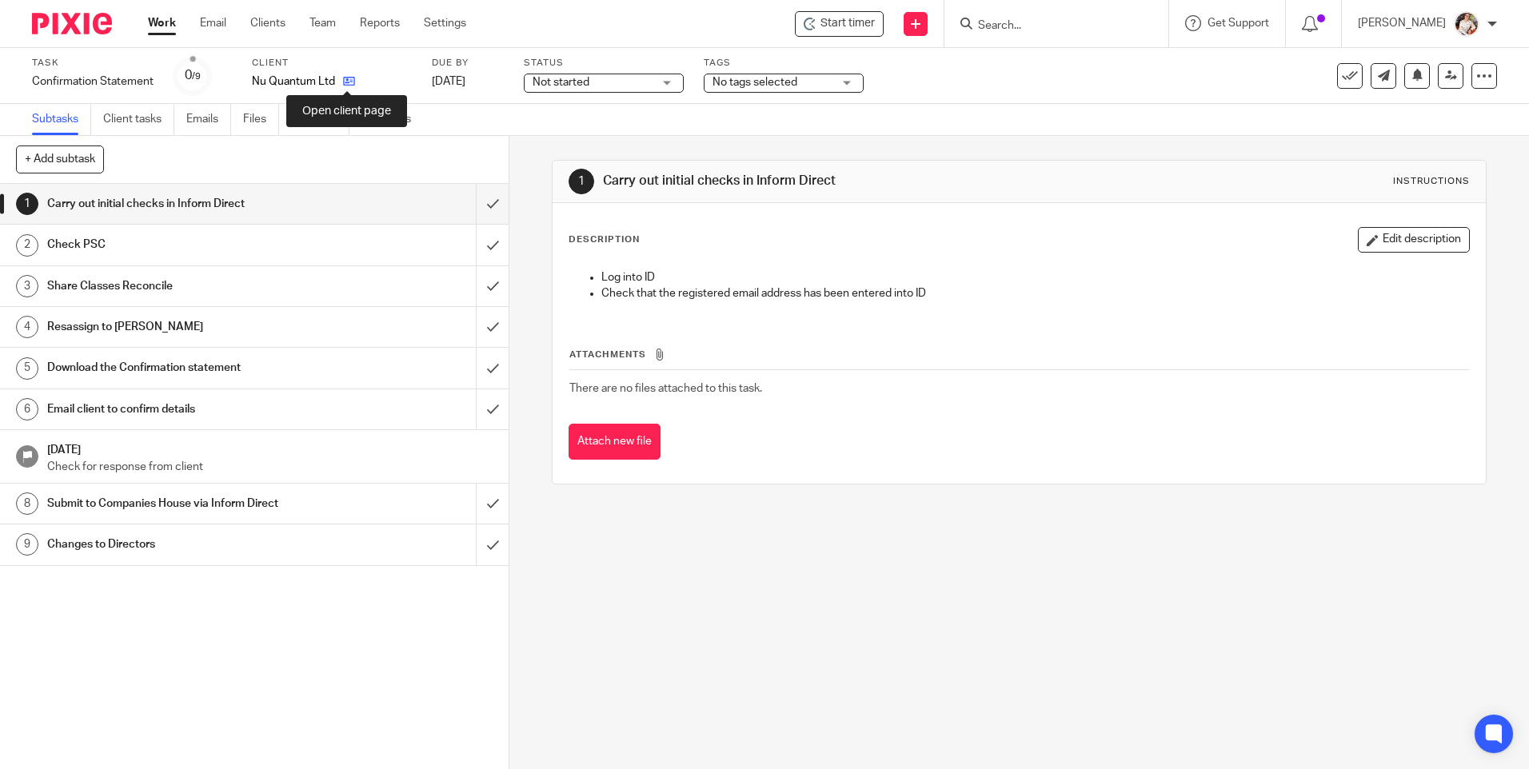
click at [346, 87] on icon at bounding box center [349, 81] width 12 height 12
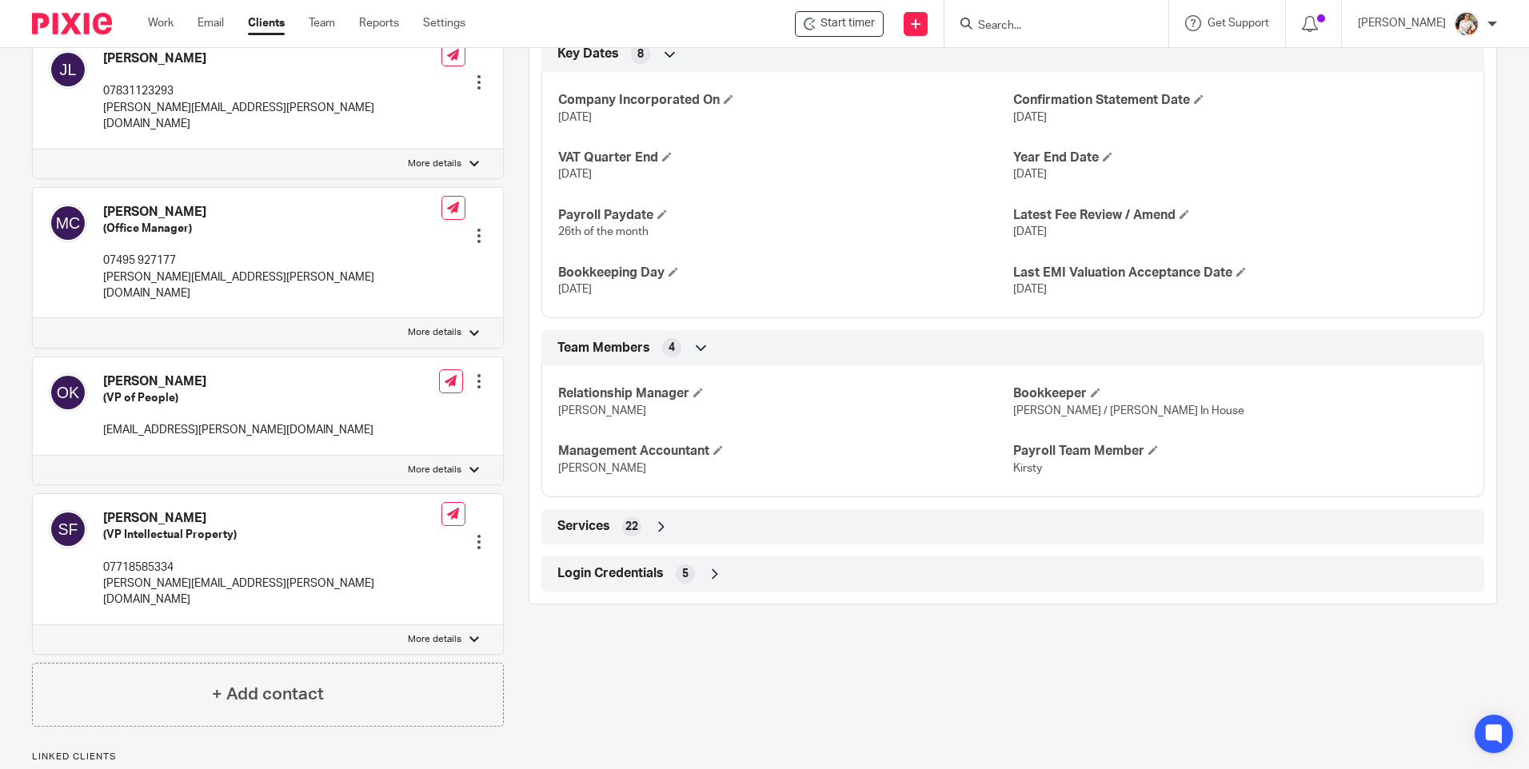
scroll to position [1047, 0]
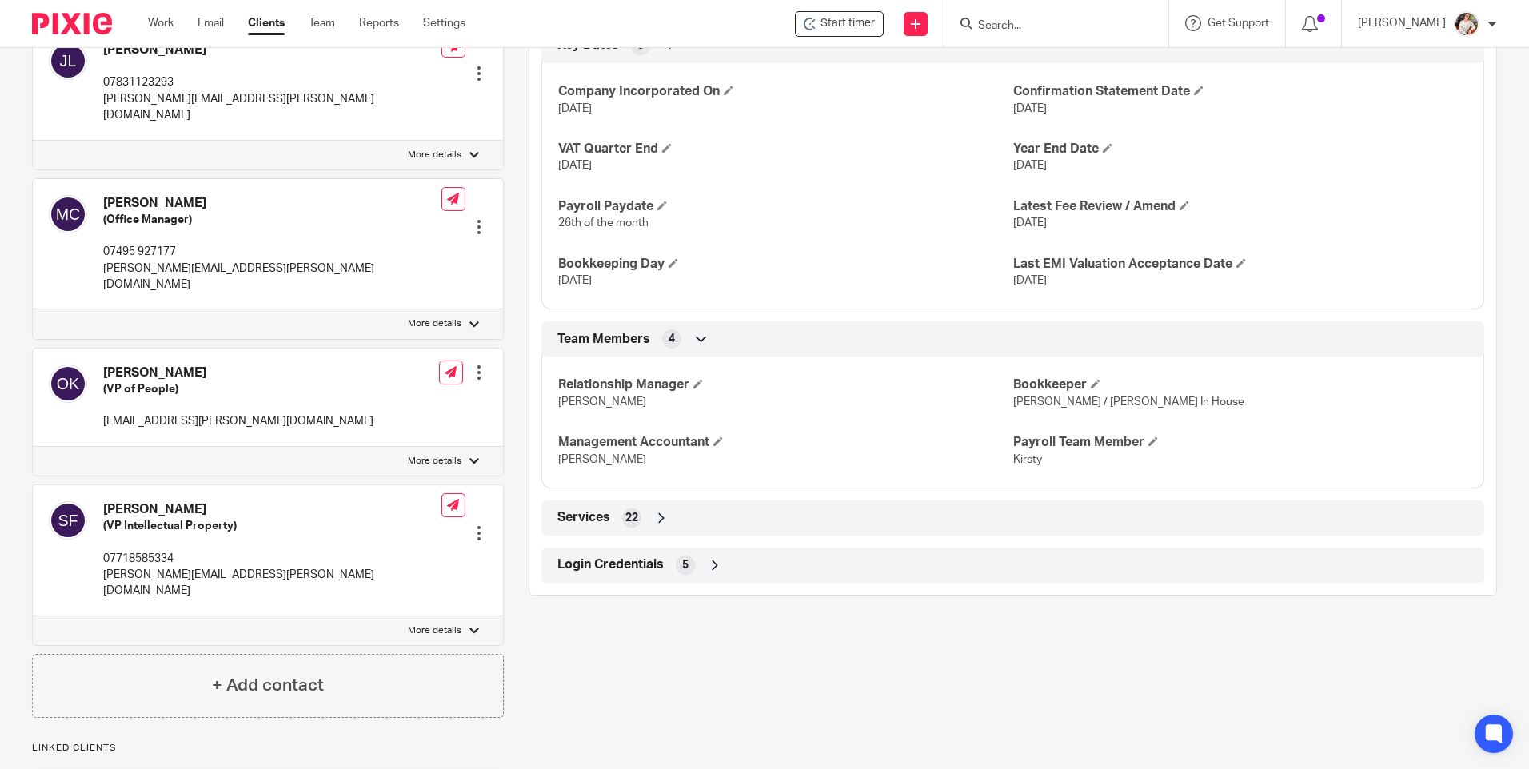
click at [599, 517] on span "Services" at bounding box center [583, 517] width 53 height 17
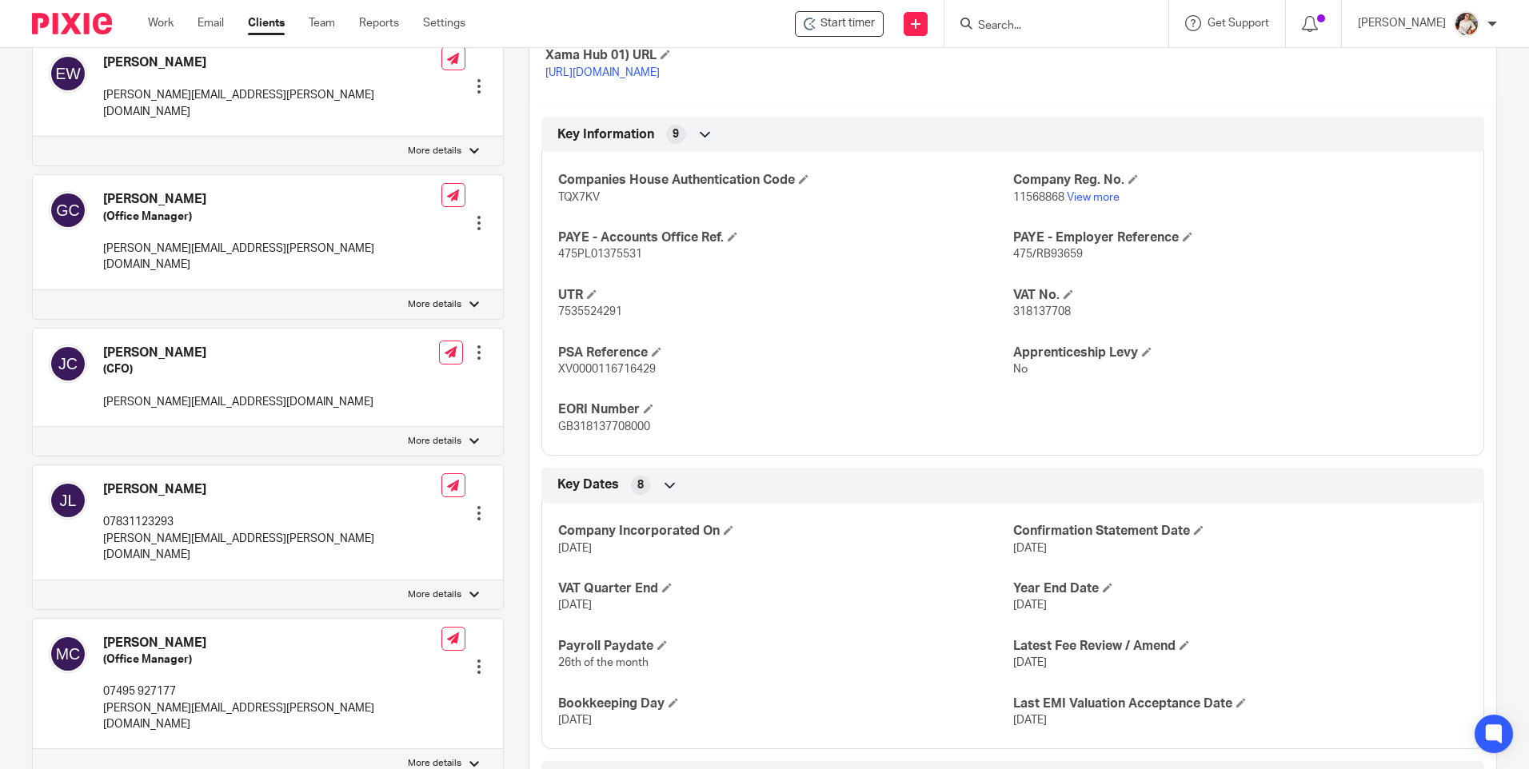
scroll to position [568, 0]
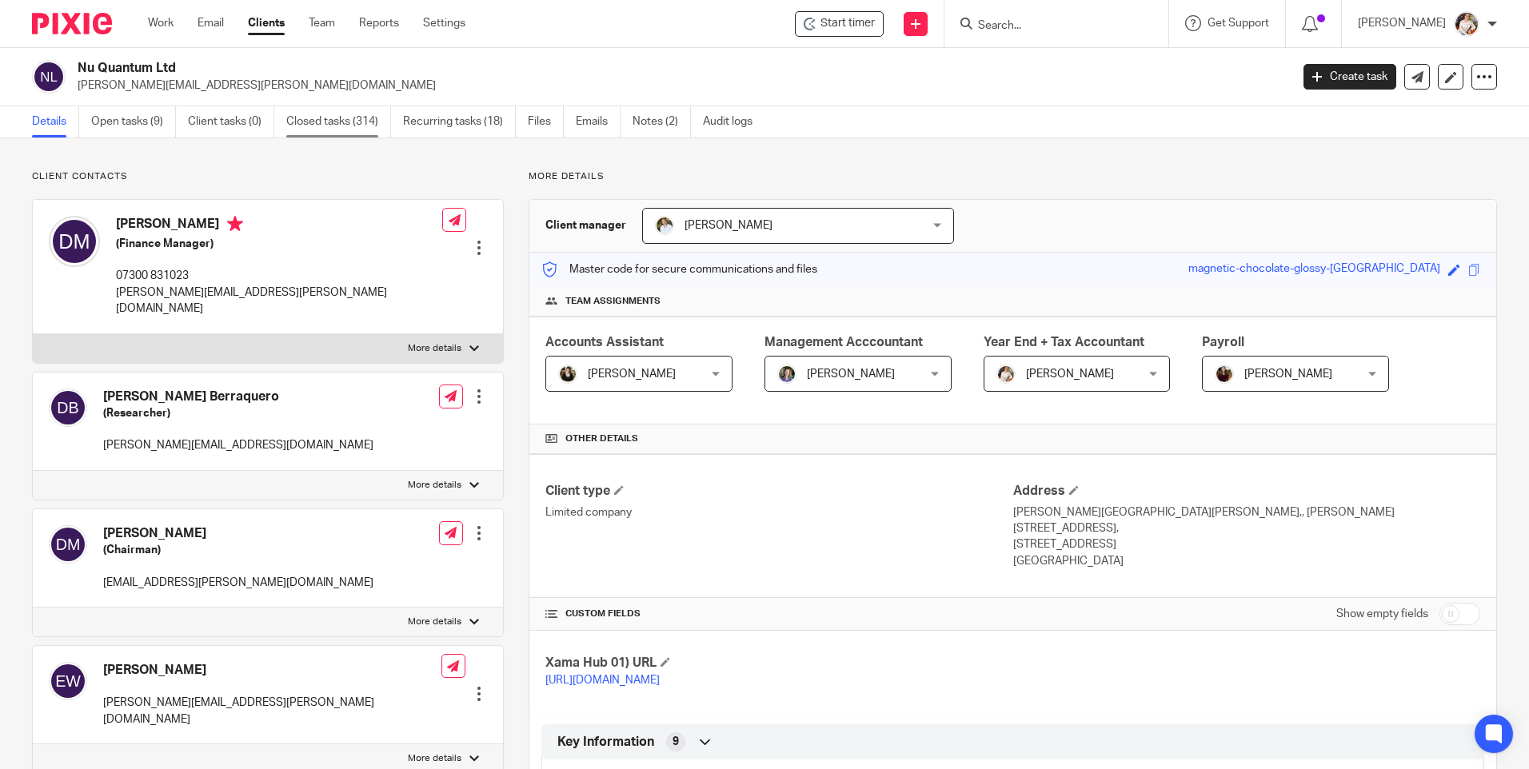
click at [297, 126] on link "Closed tasks (314)" at bounding box center [338, 121] width 105 height 31
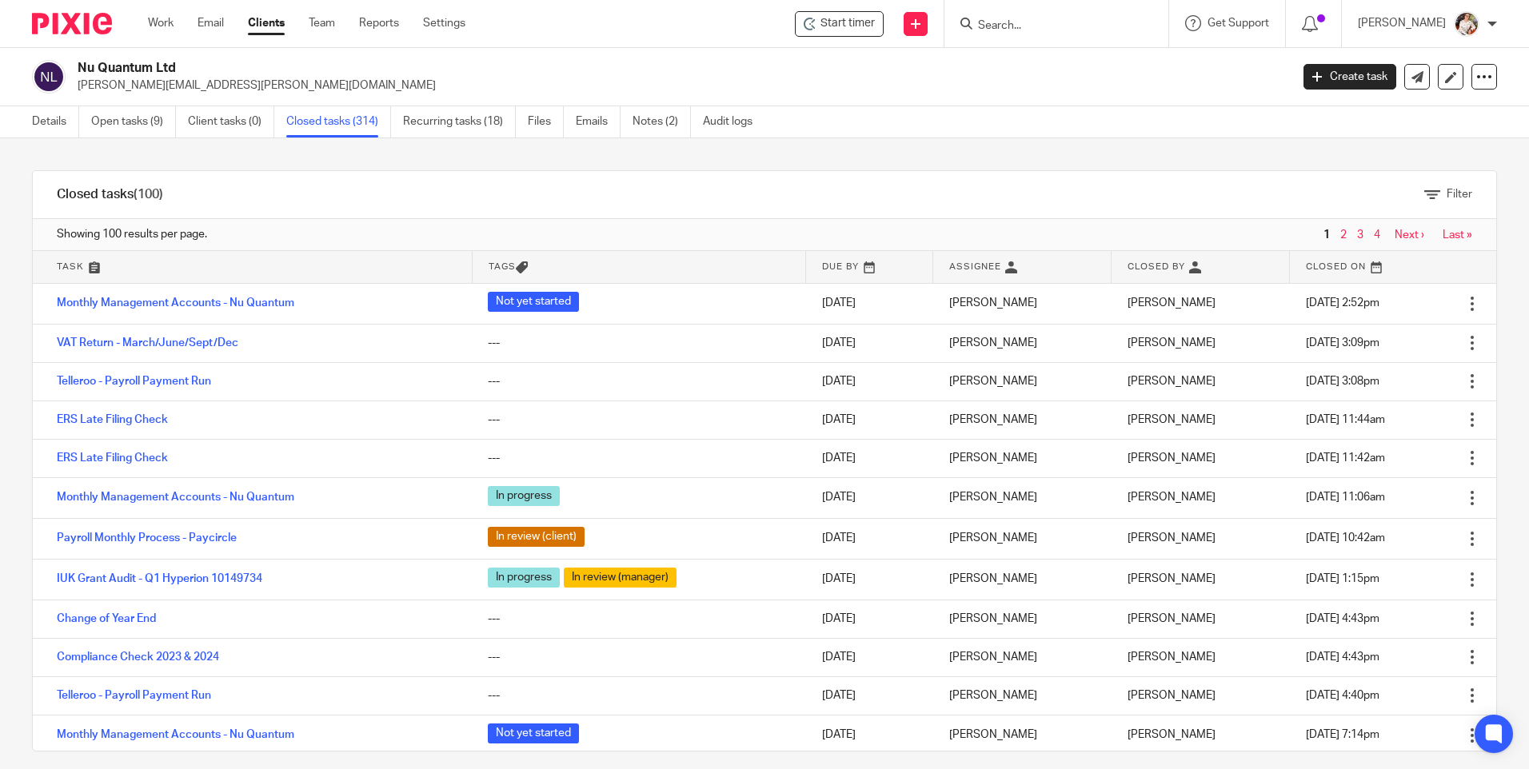
click at [162, 269] on link at bounding box center [252, 267] width 439 height 32
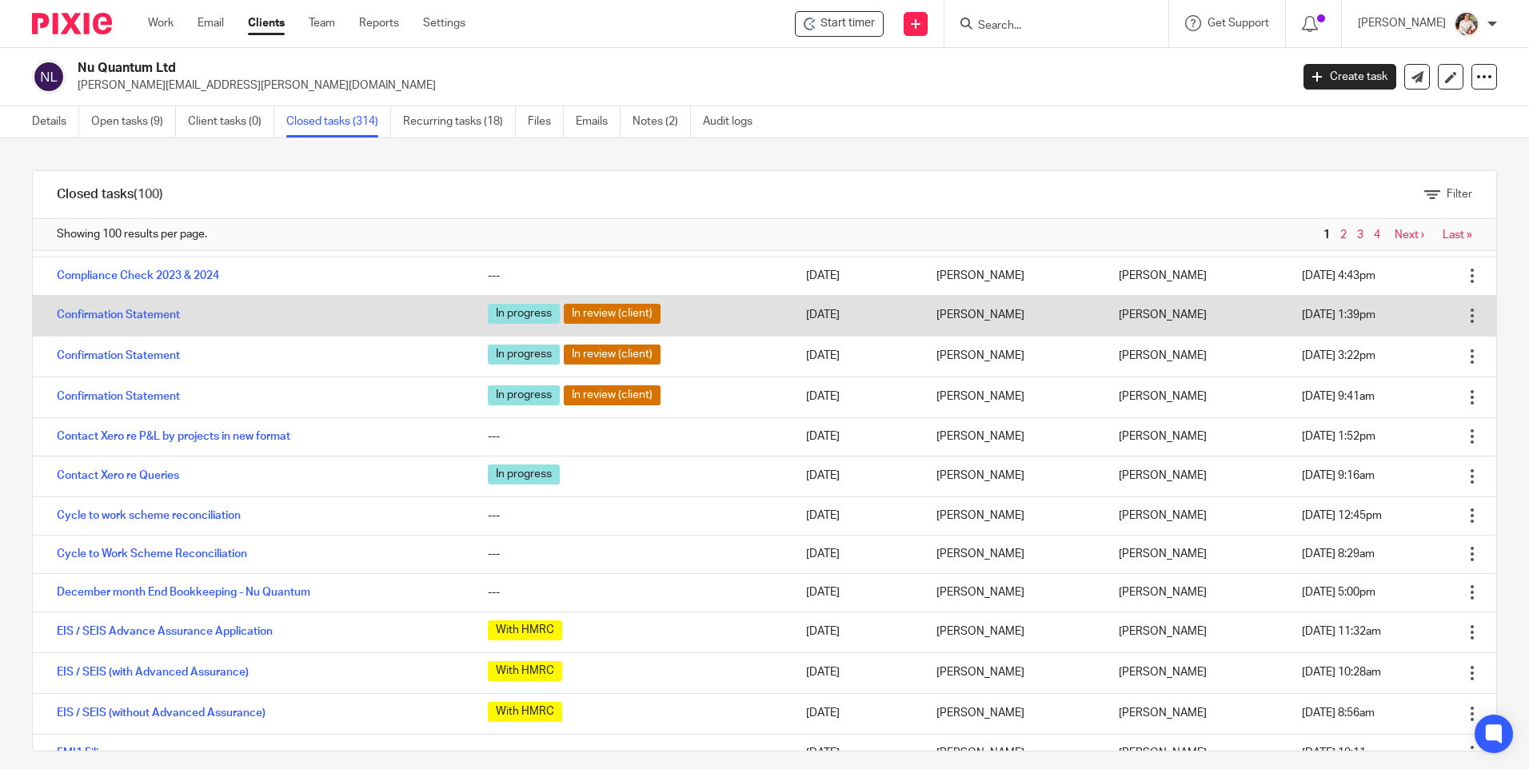
scroll to position [3030, 0]
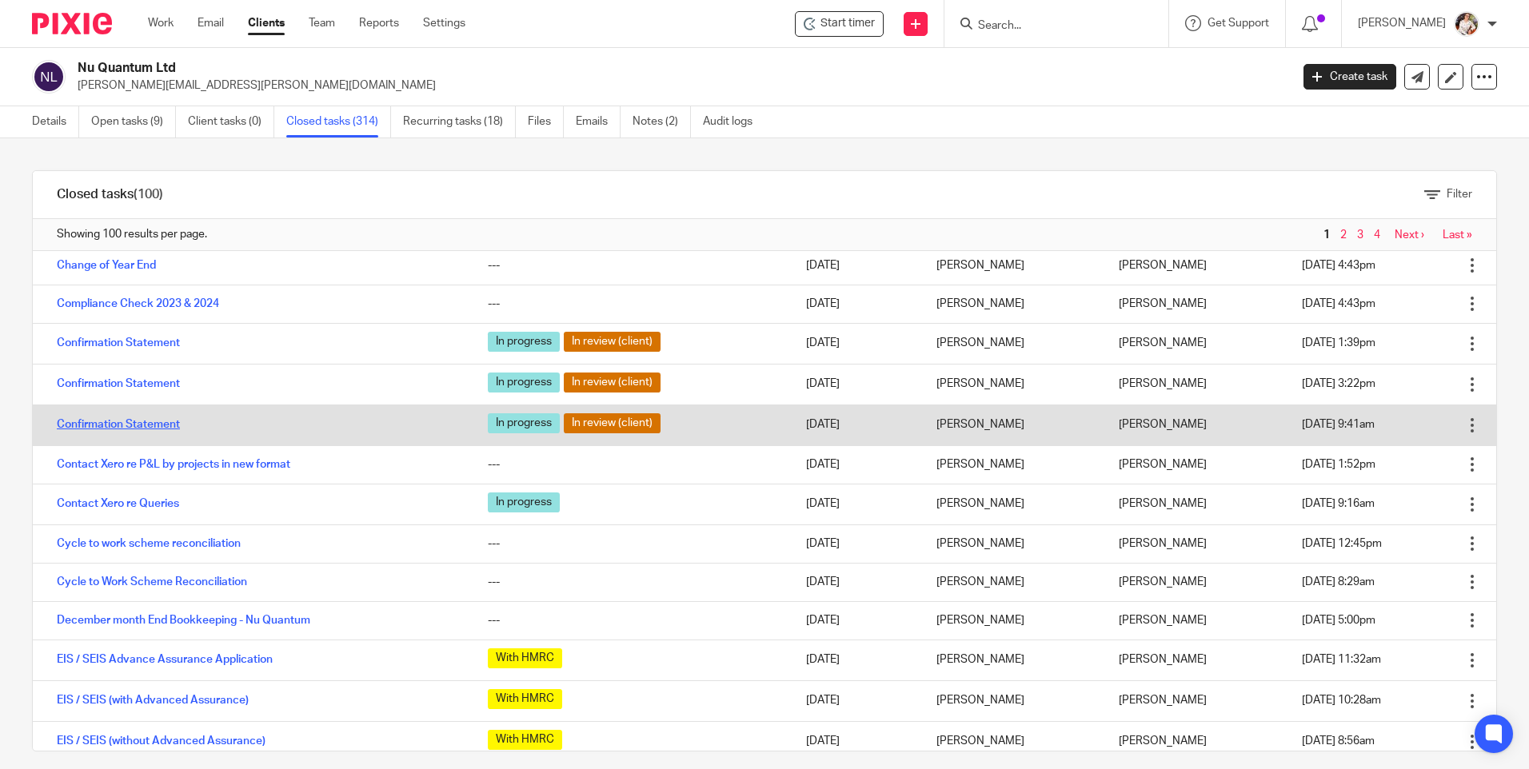
click at [137, 423] on link "Confirmation Statement" at bounding box center [118, 424] width 123 height 11
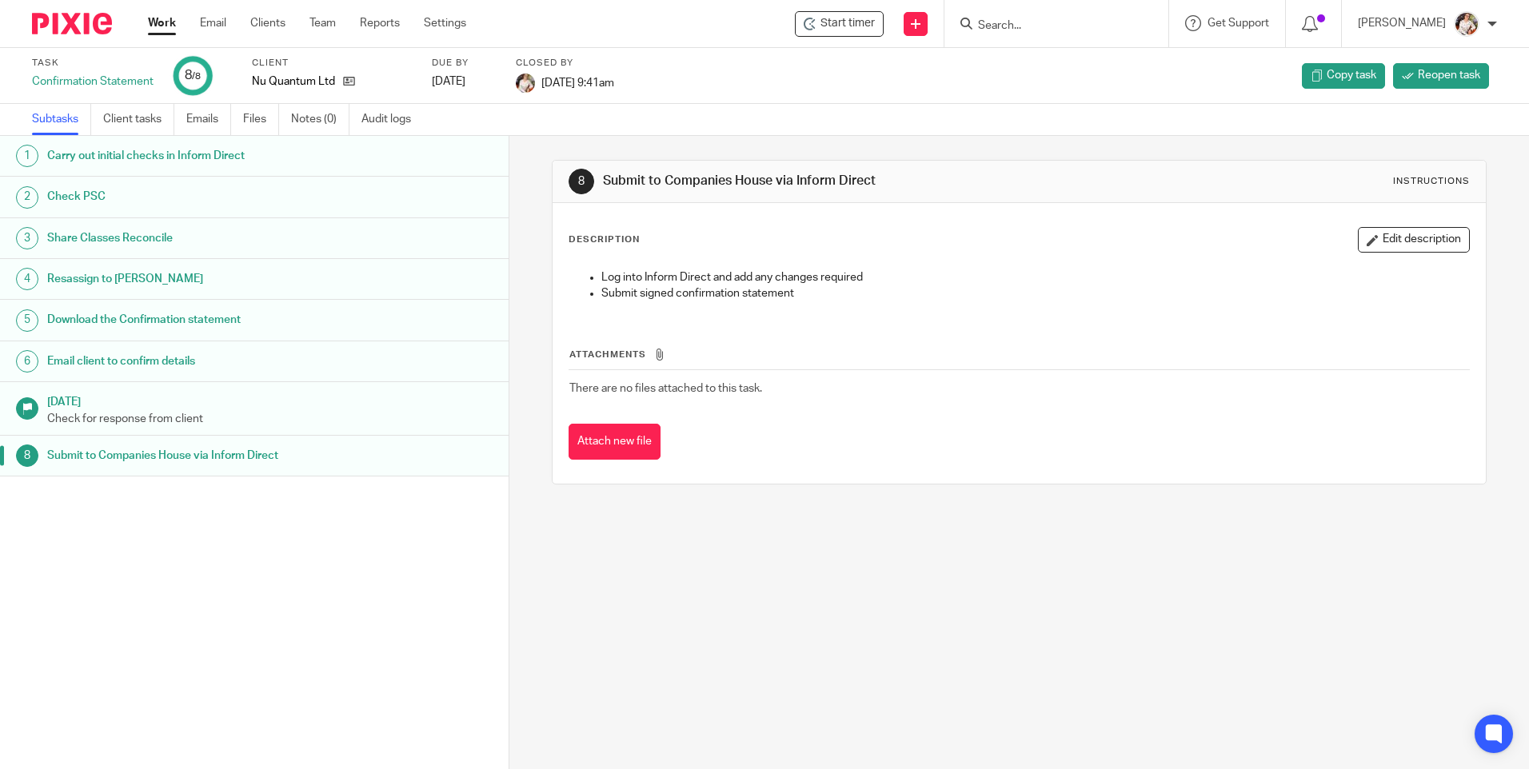
click at [158, 23] on link "Work" at bounding box center [162, 23] width 28 height 16
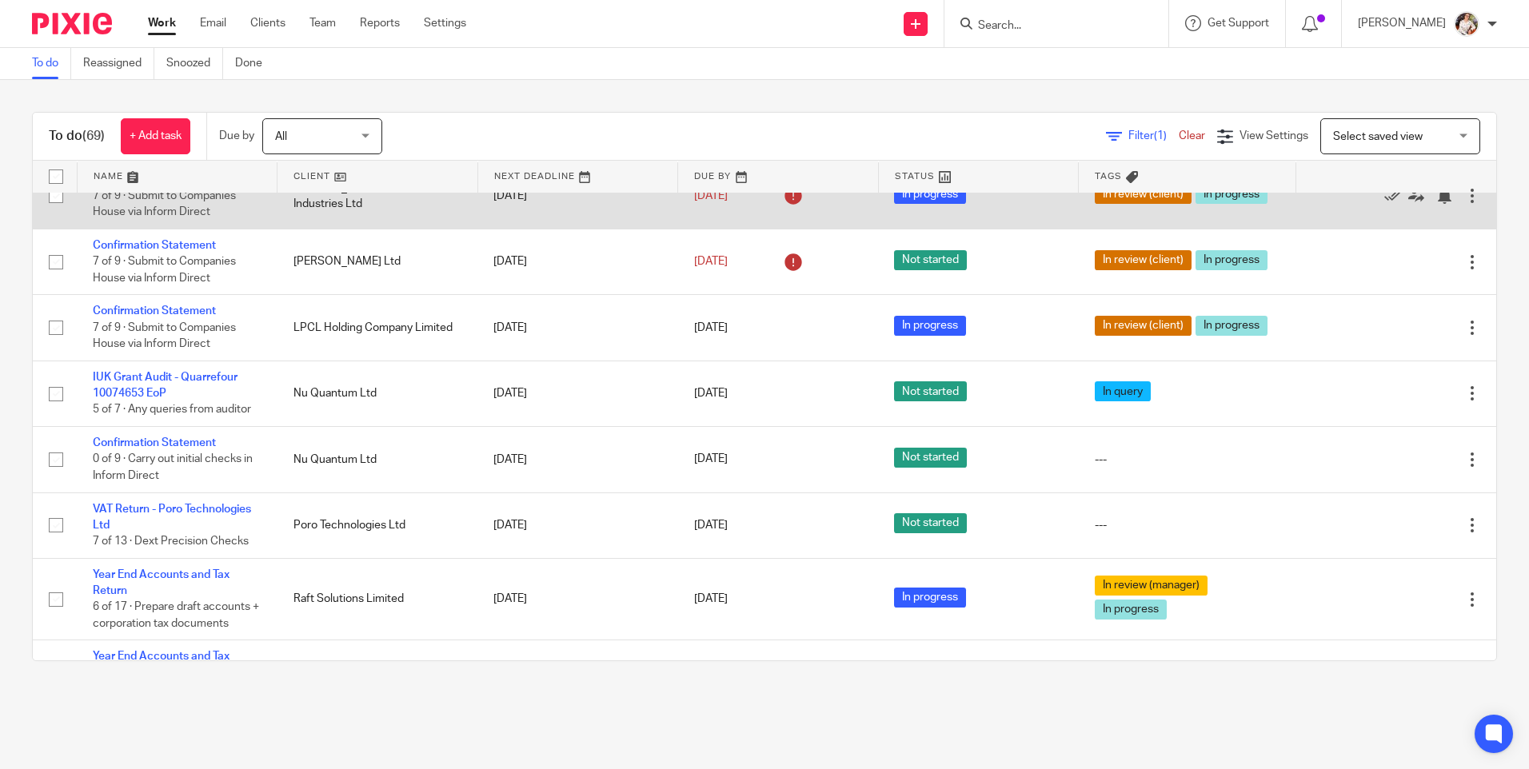
scroll to position [320, 0]
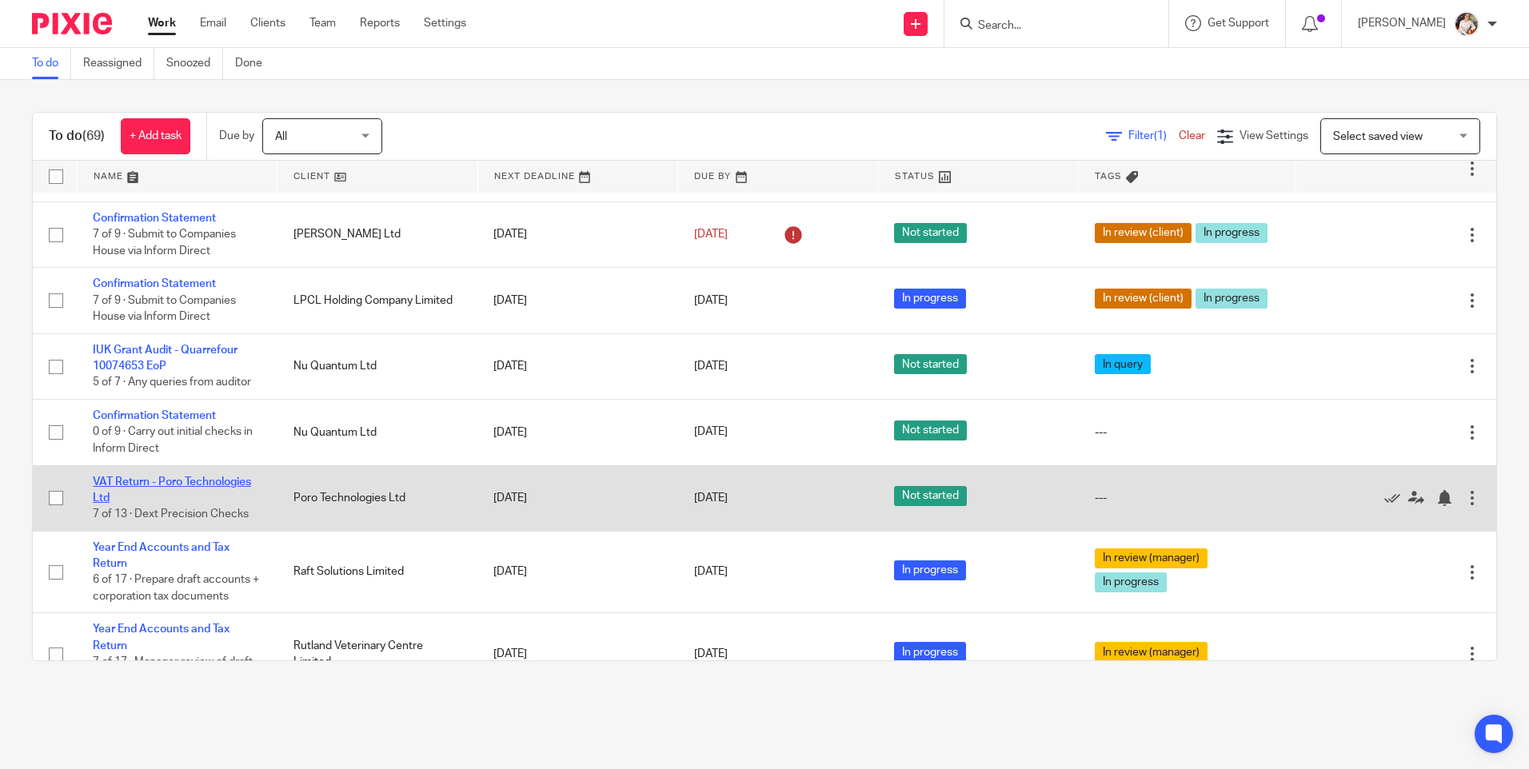
click at [175, 498] on link "VAT Return - Poro Technologies Ltd" at bounding box center [172, 490] width 158 height 27
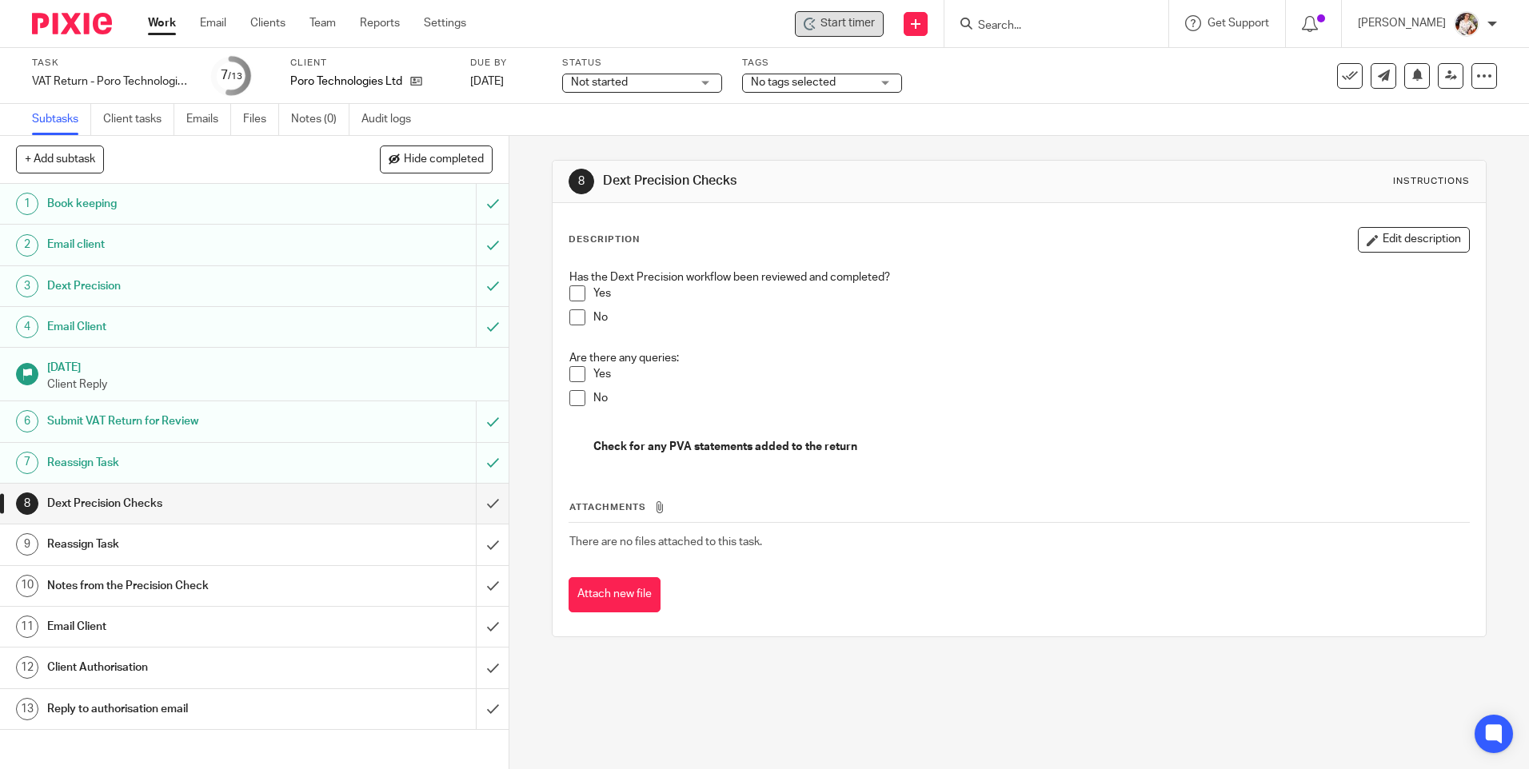
click at [836, 32] on div "Start timer" at bounding box center [839, 24] width 89 height 26
click at [833, 26] on span "Start timer" at bounding box center [847, 23] width 54 height 17
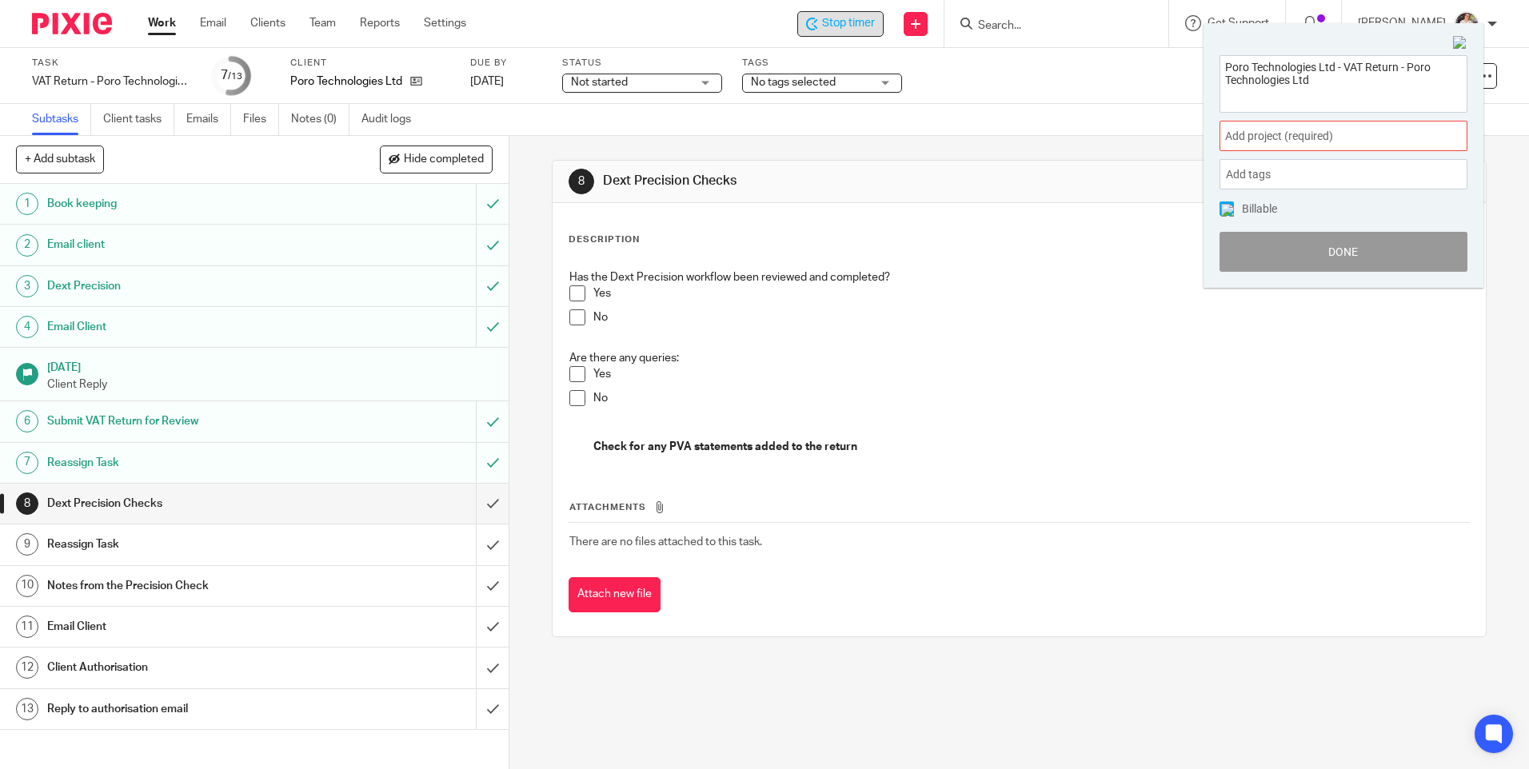
click at [1405, 136] on span "Add project (required) :" at bounding box center [1325, 136] width 201 height 17
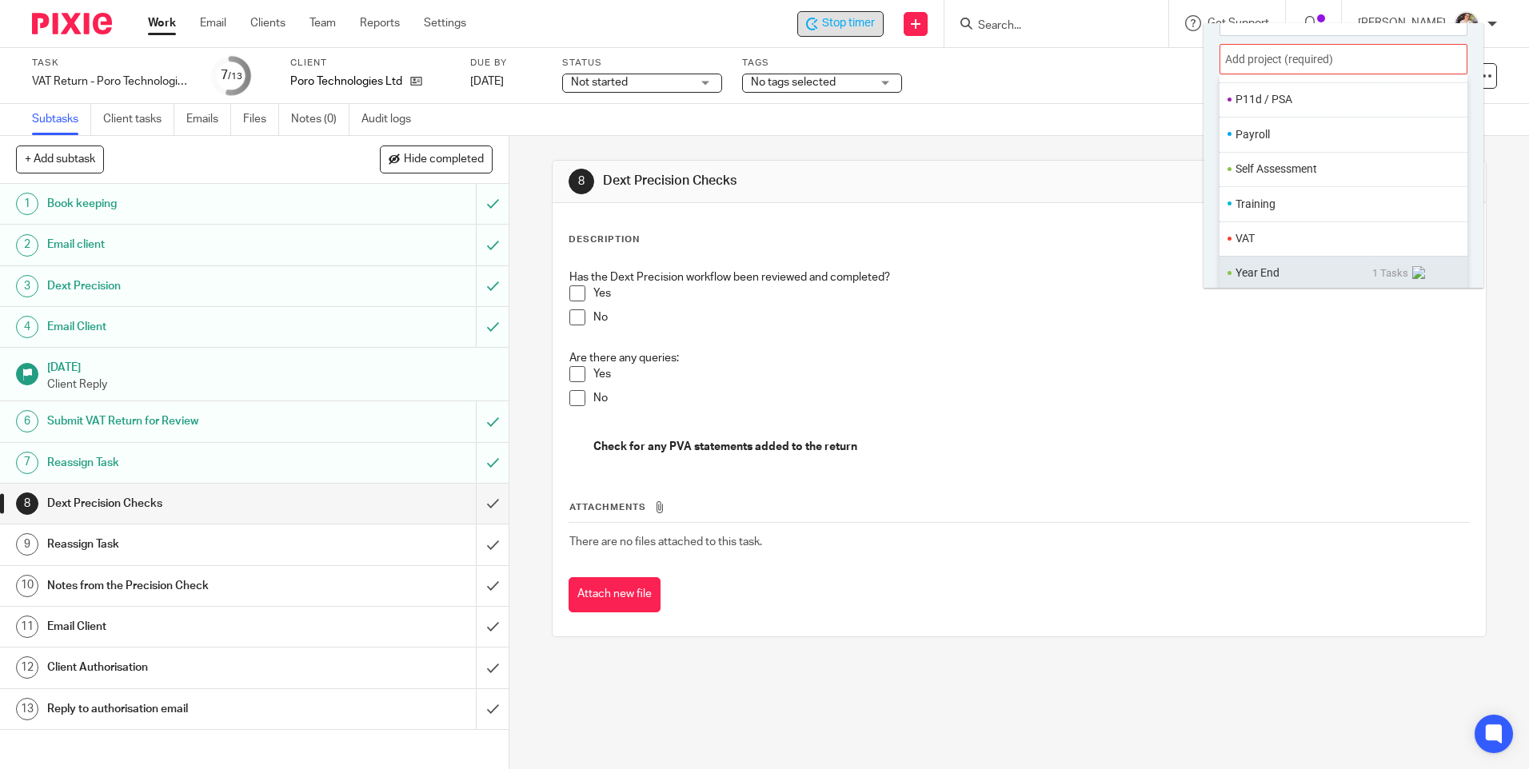
scroll to position [79, 0]
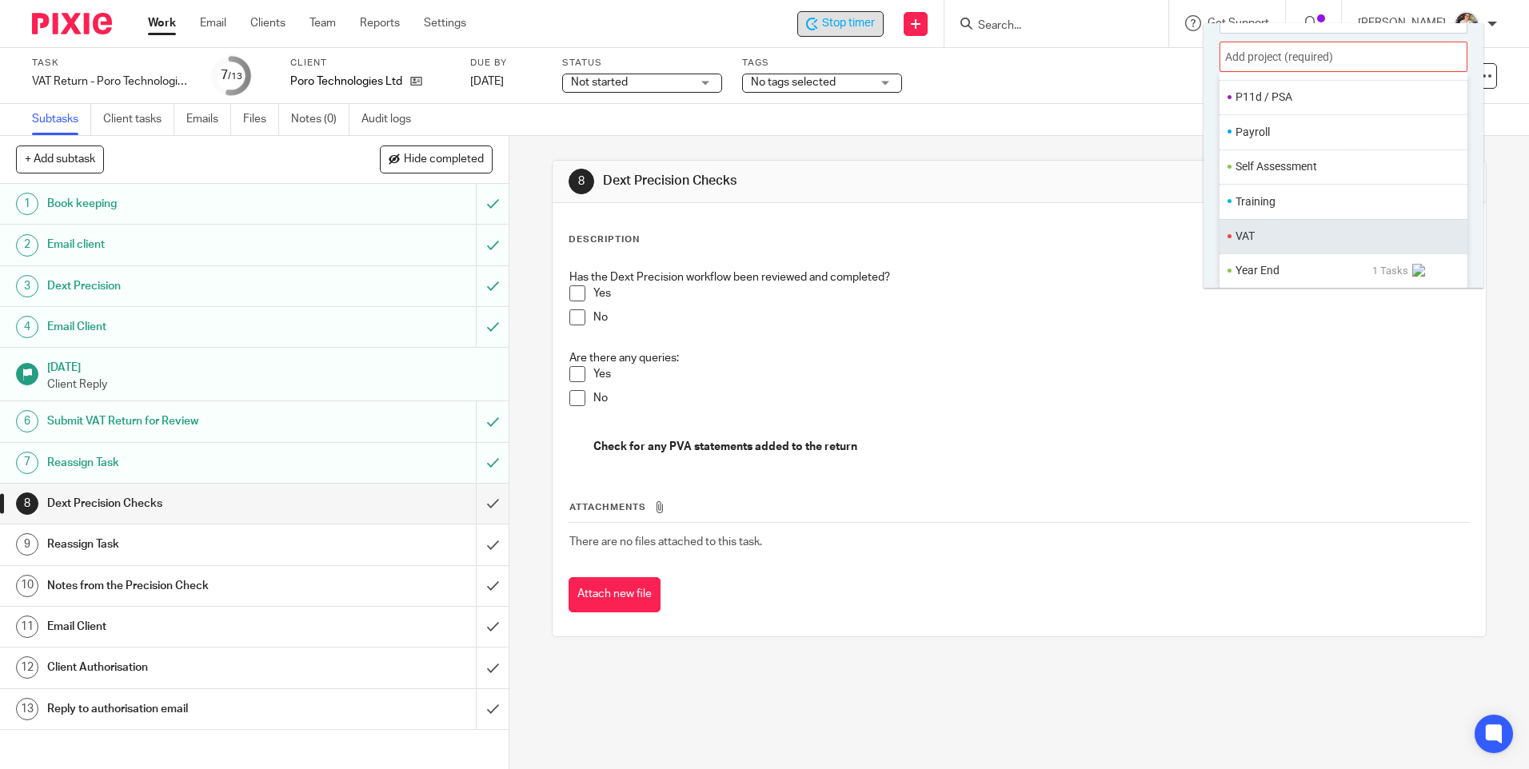
click at [1242, 244] on li "VAT" at bounding box center [1339, 236] width 209 height 17
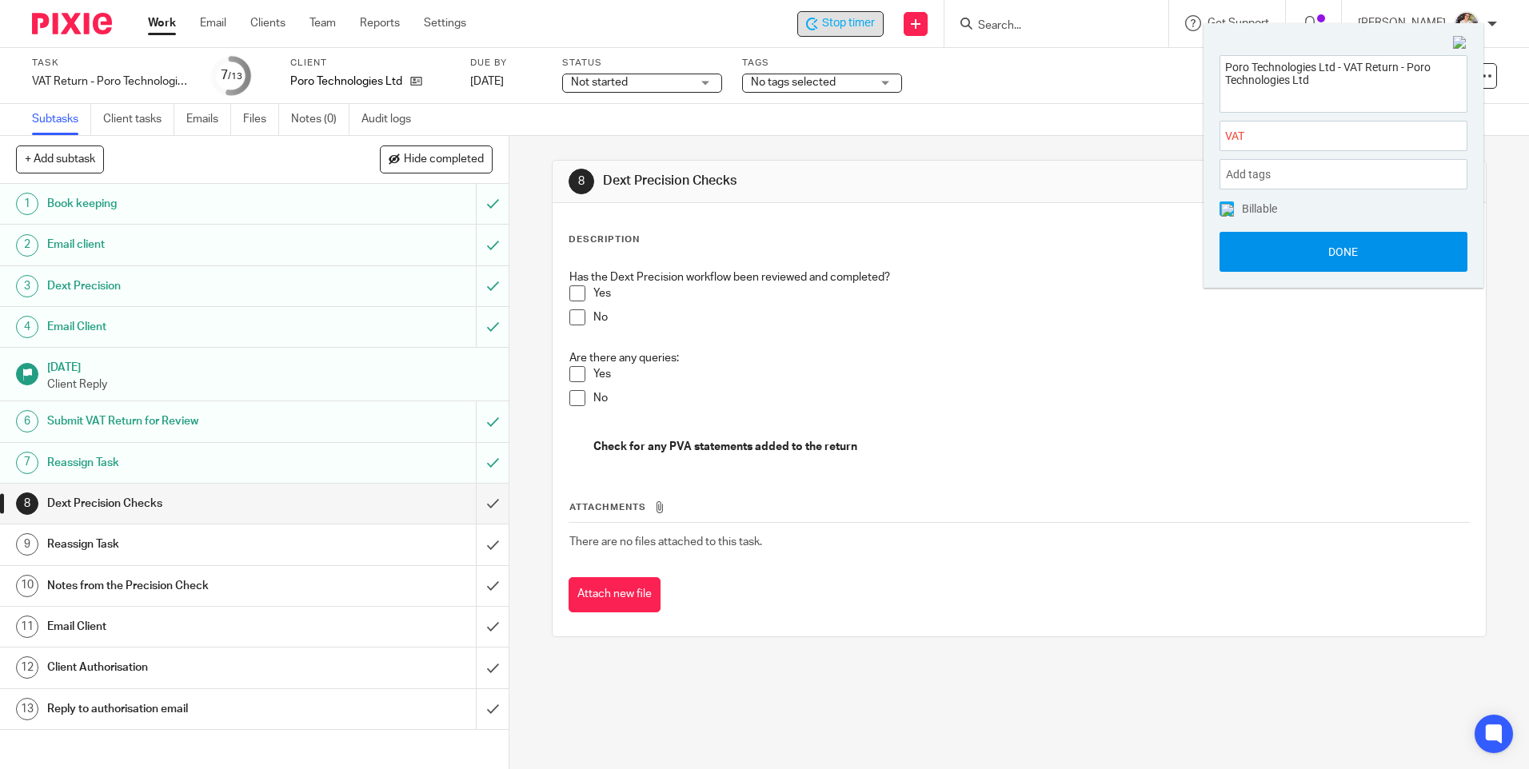
click at [1272, 255] on button "Done" at bounding box center [1343, 252] width 248 height 40
click at [1299, 253] on button "Done" at bounding box center [1343, 252] width 248 height 40
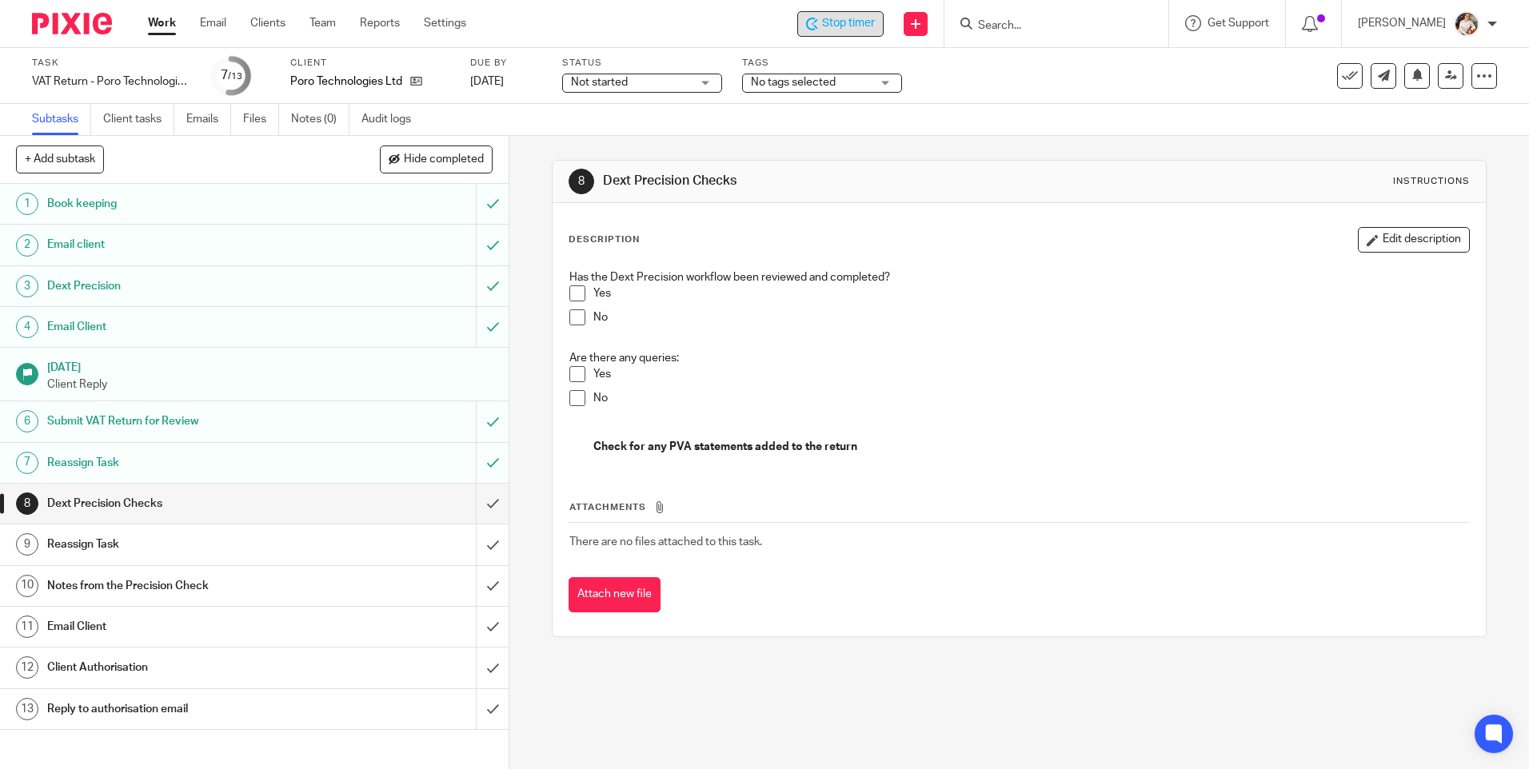
click at [867, 24] on span "Stop timer" at bounding box center [848, 23] width 53 height 17
click at [160, 21] on link "Work" at bounding box center [162, 23] width 28 height 16
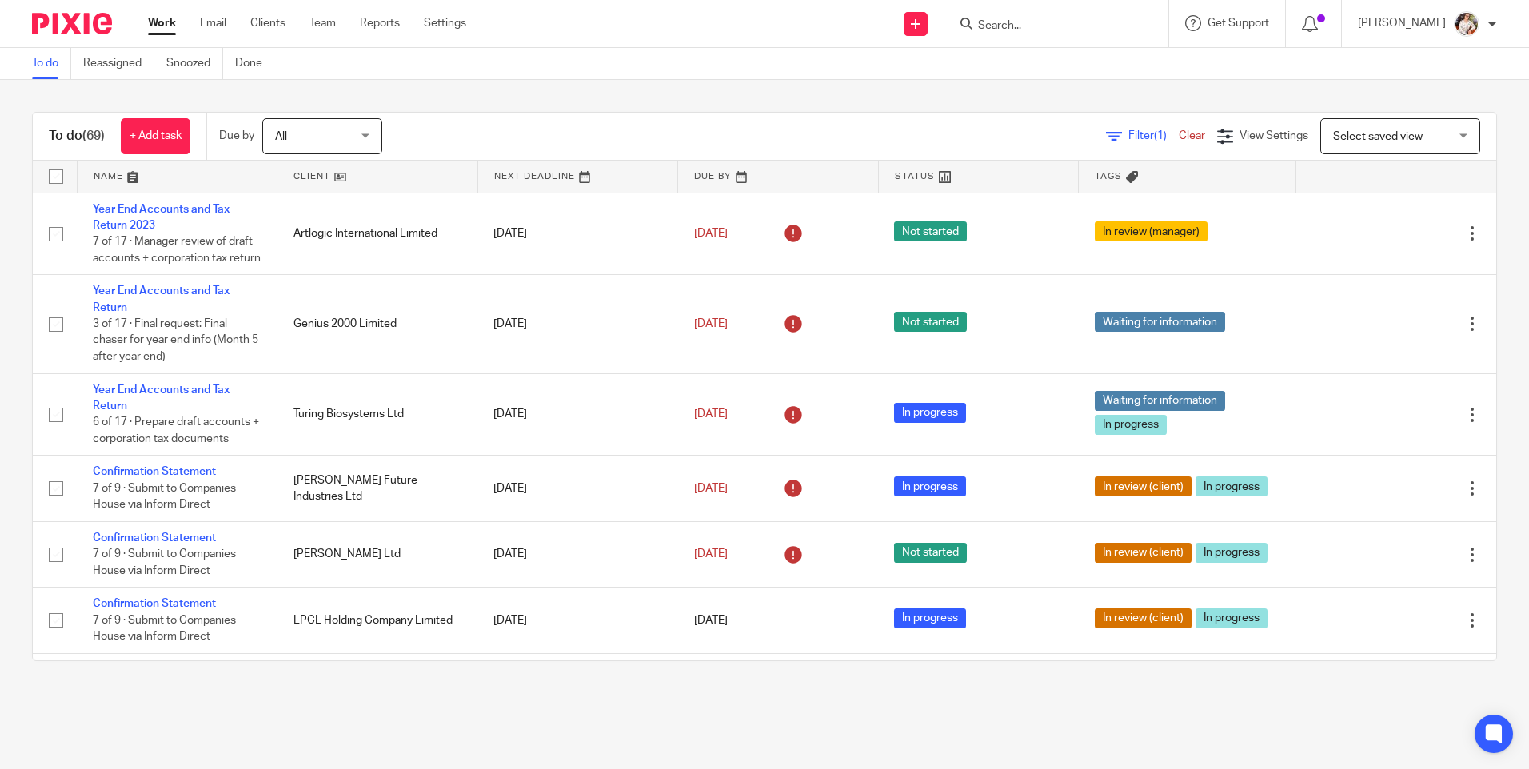
click at [1026, 14] on form at bounding box center [1061, 24] width 170 height 20
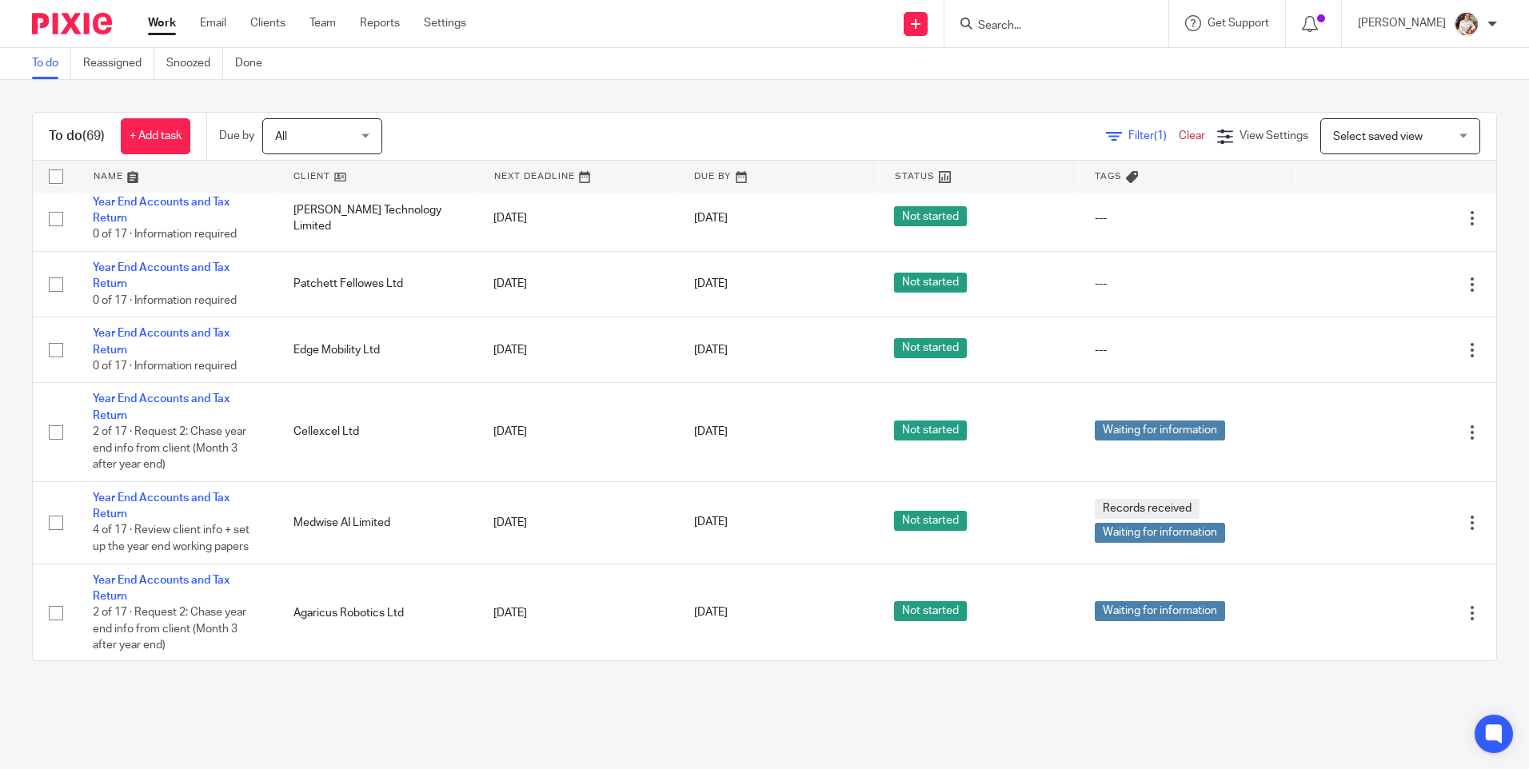
scroll to position [5335, 0]
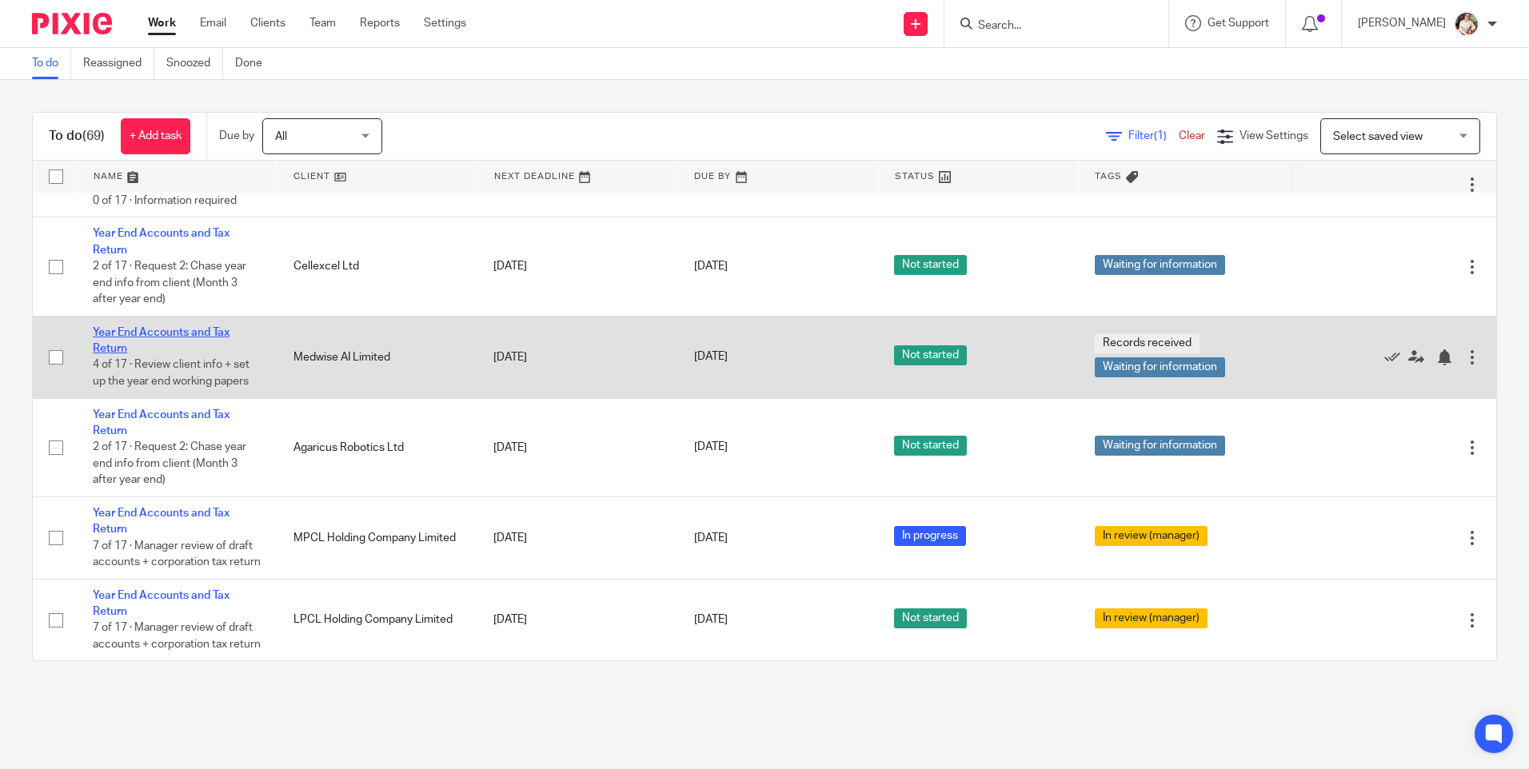
click at [181, 327] on link "Year End Accounts and Tax Return" at bounding box center [161, 340] width 137 height 27
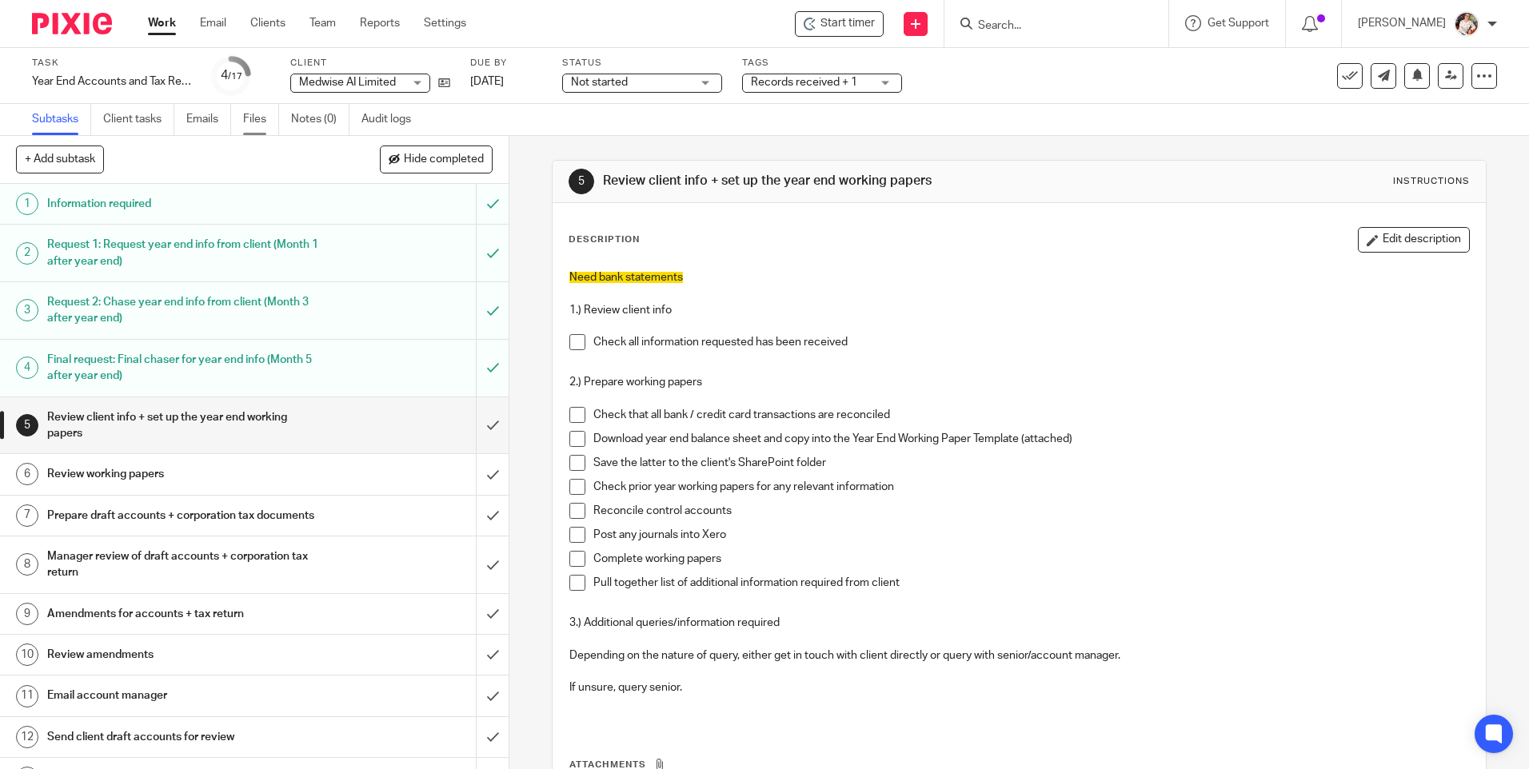
click at [257, 119] on link "Files" at bounding box center [261, 119] width 36 height 31
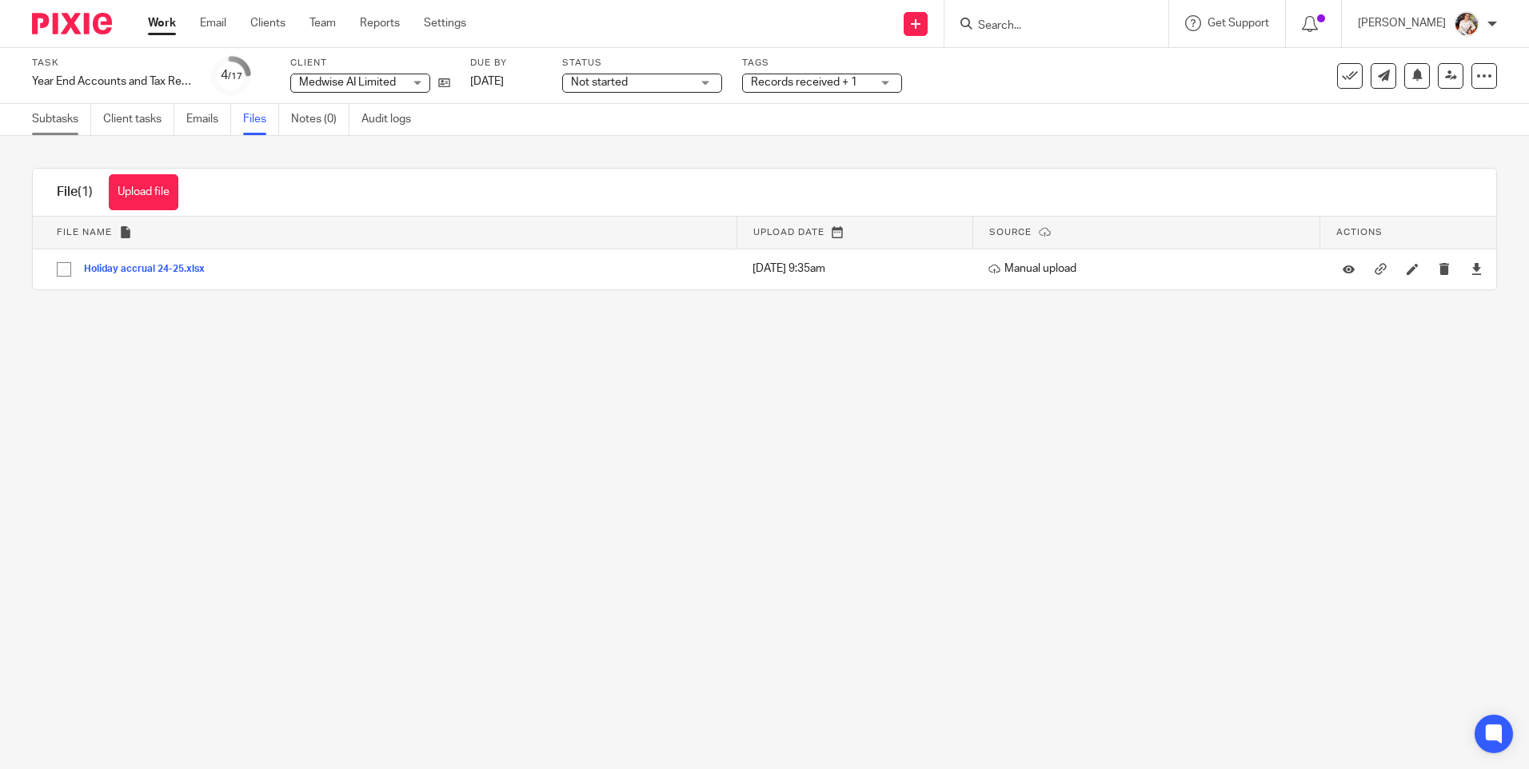
click at [50, 115] on link "Subtasks" at bounding box center [61, 119] width 59 height 31
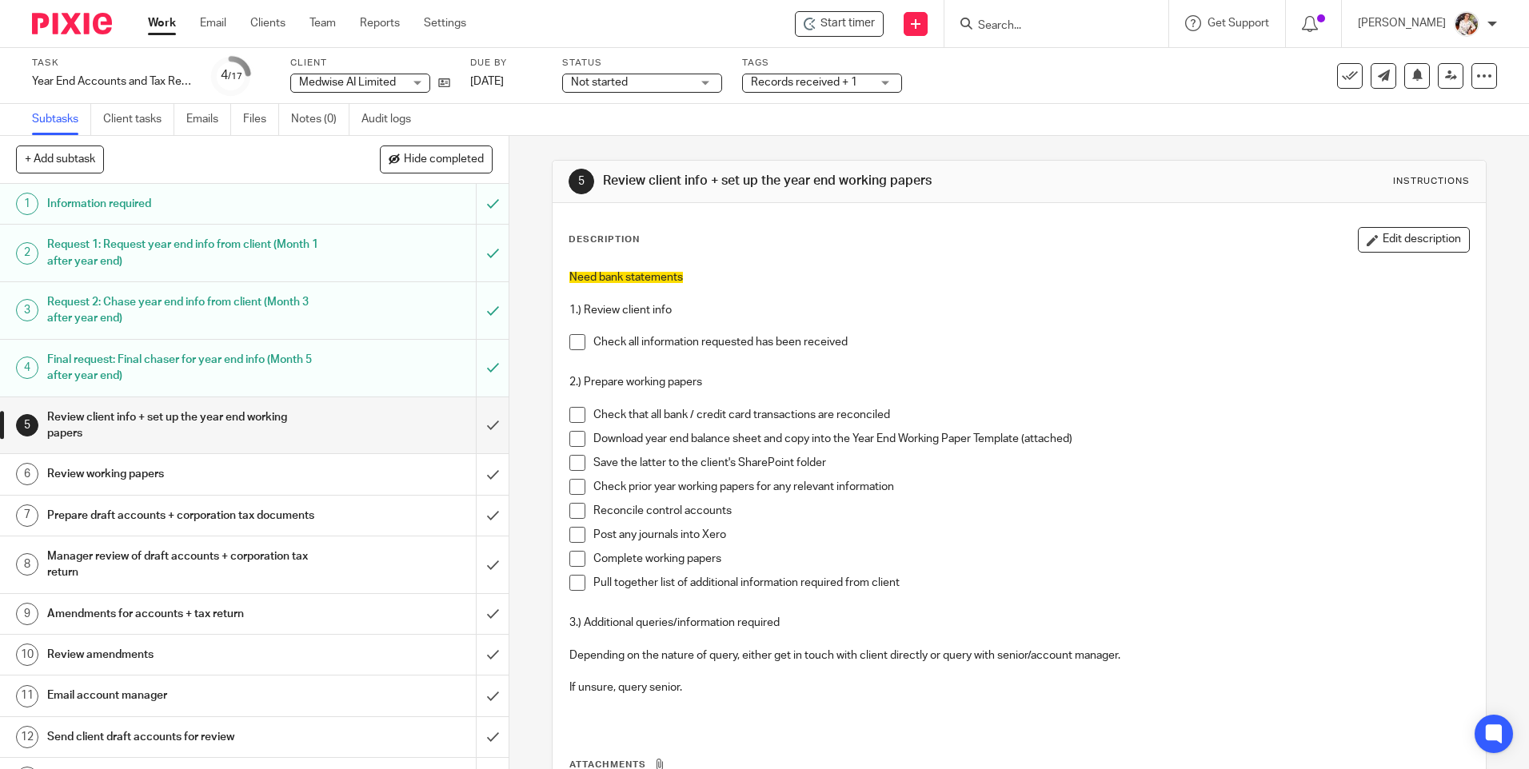
click at [138, 14] on div "Work Email Clients Team Reports Settings Work Email Clients Team Reports Settin…" at bounding box center [311, 23] width 358 height 47
click at [153, 26] on link "Work" at bounding box center [162, 23] width 28 height 16
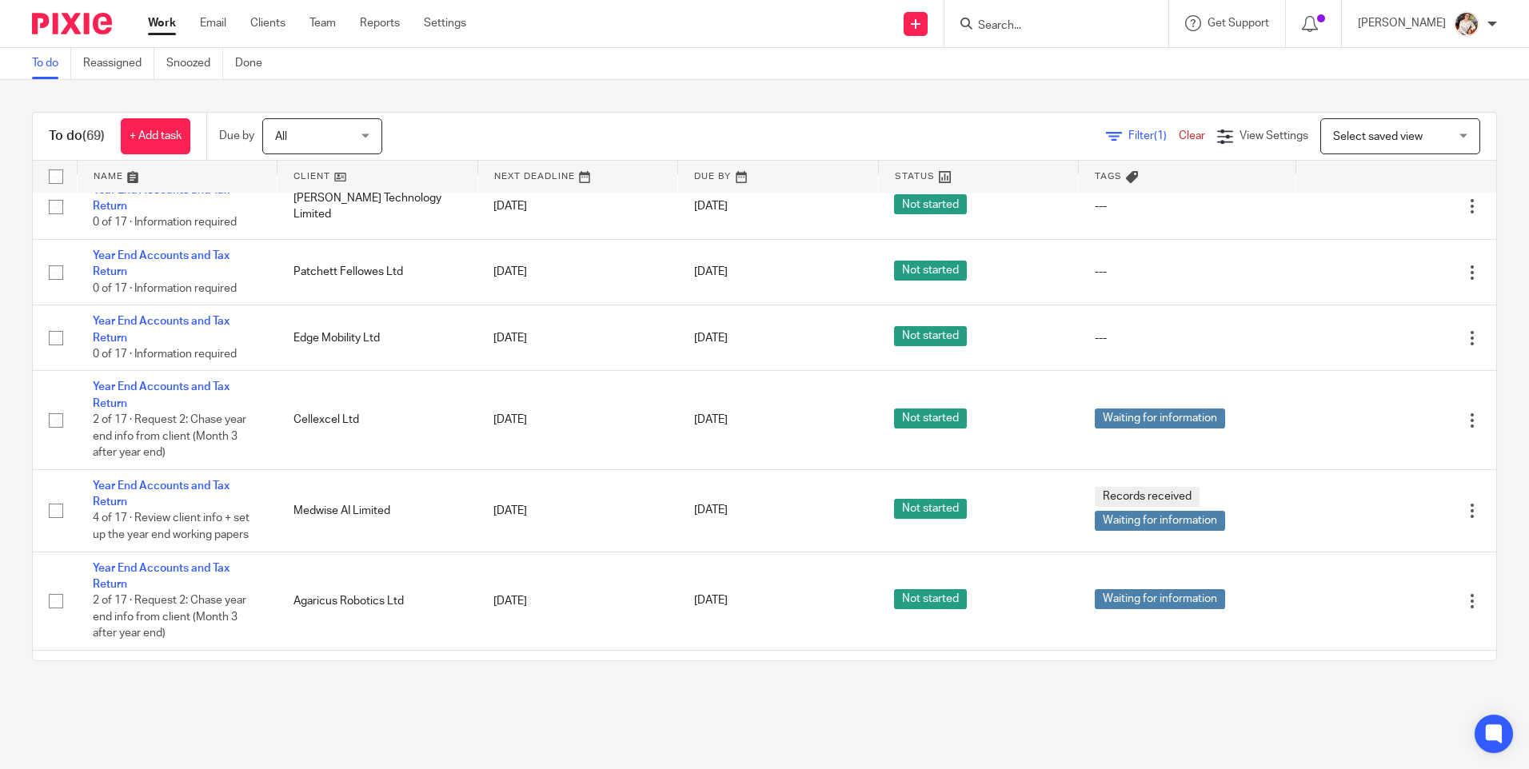
scroll to position [4957, 0]
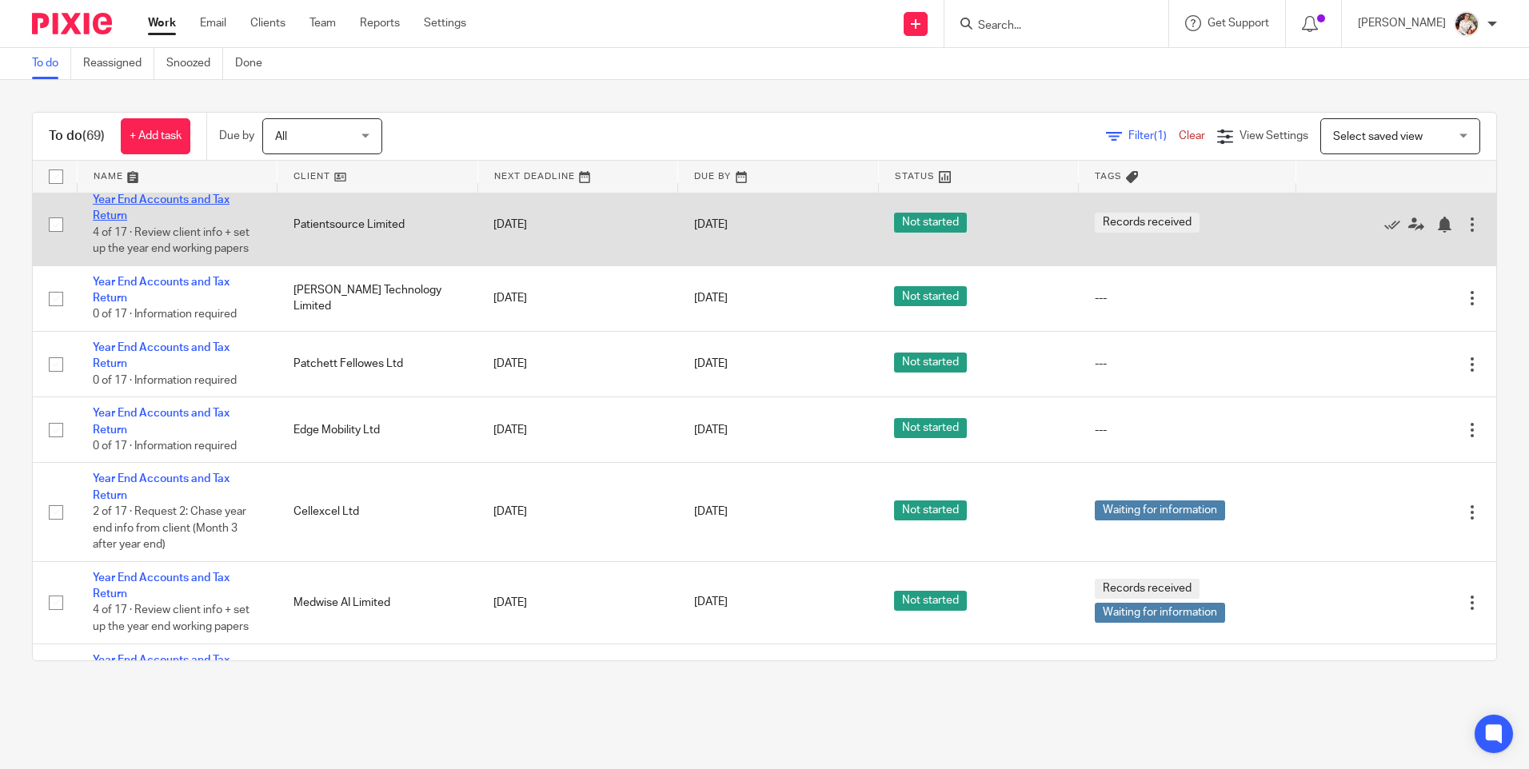
click at [150, 221] on link "Year End Accounts and Tax Return" at bounding box center [161, 207] width 137 height 27
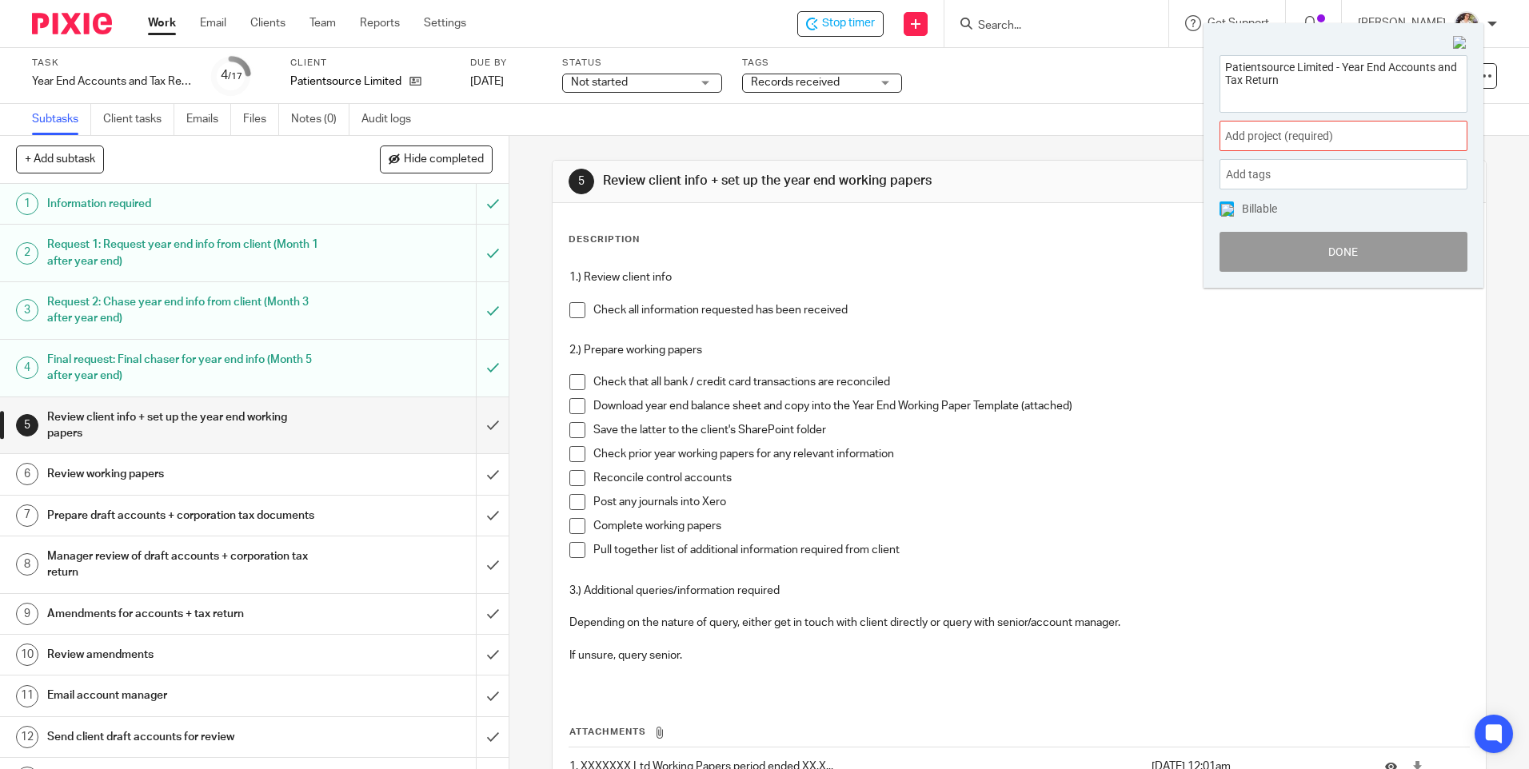
click at [1412, 134] on span "Add project (required) :" at bounding box center [1325, 136] width 201 height 17
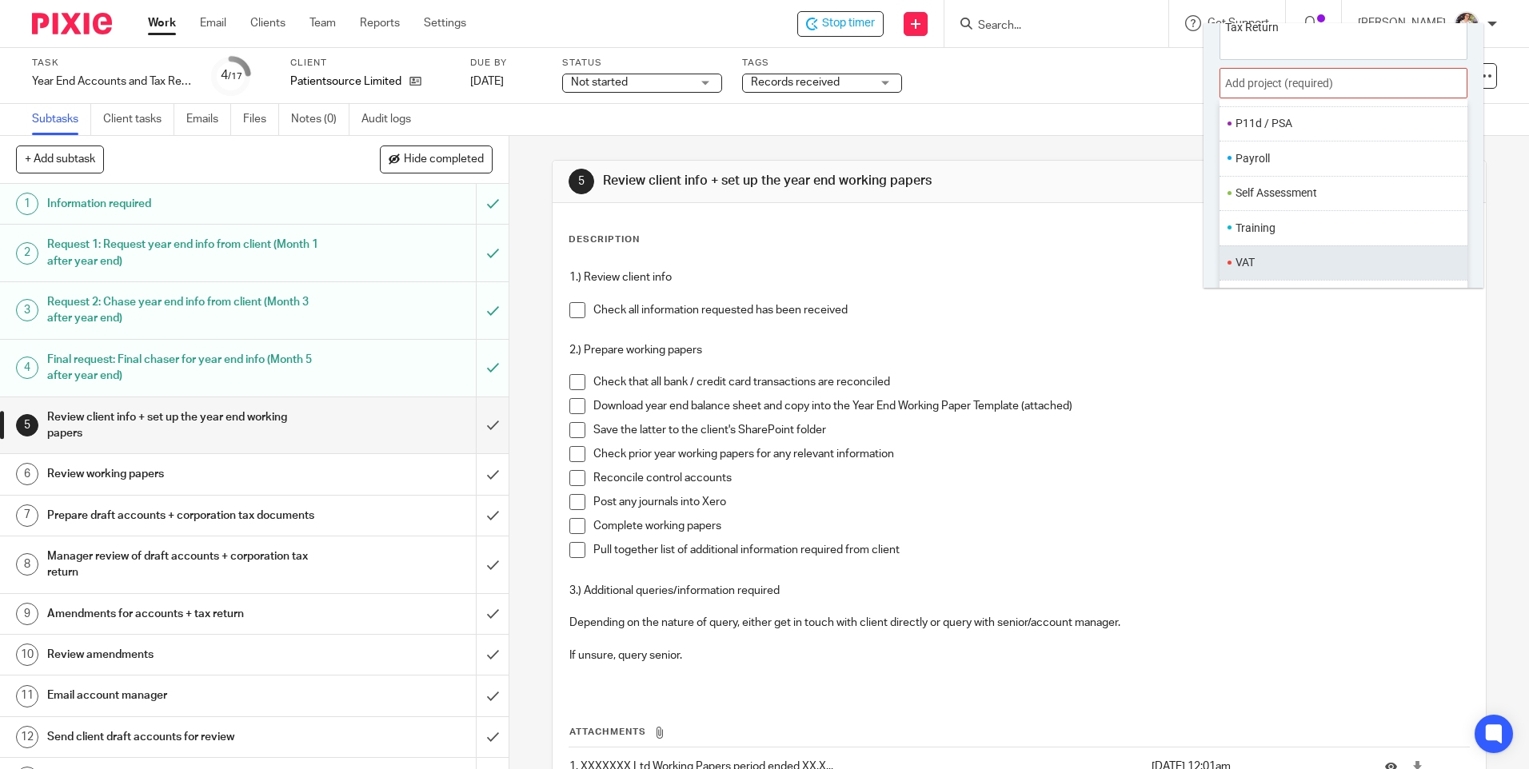
scroll to position [79, 0]
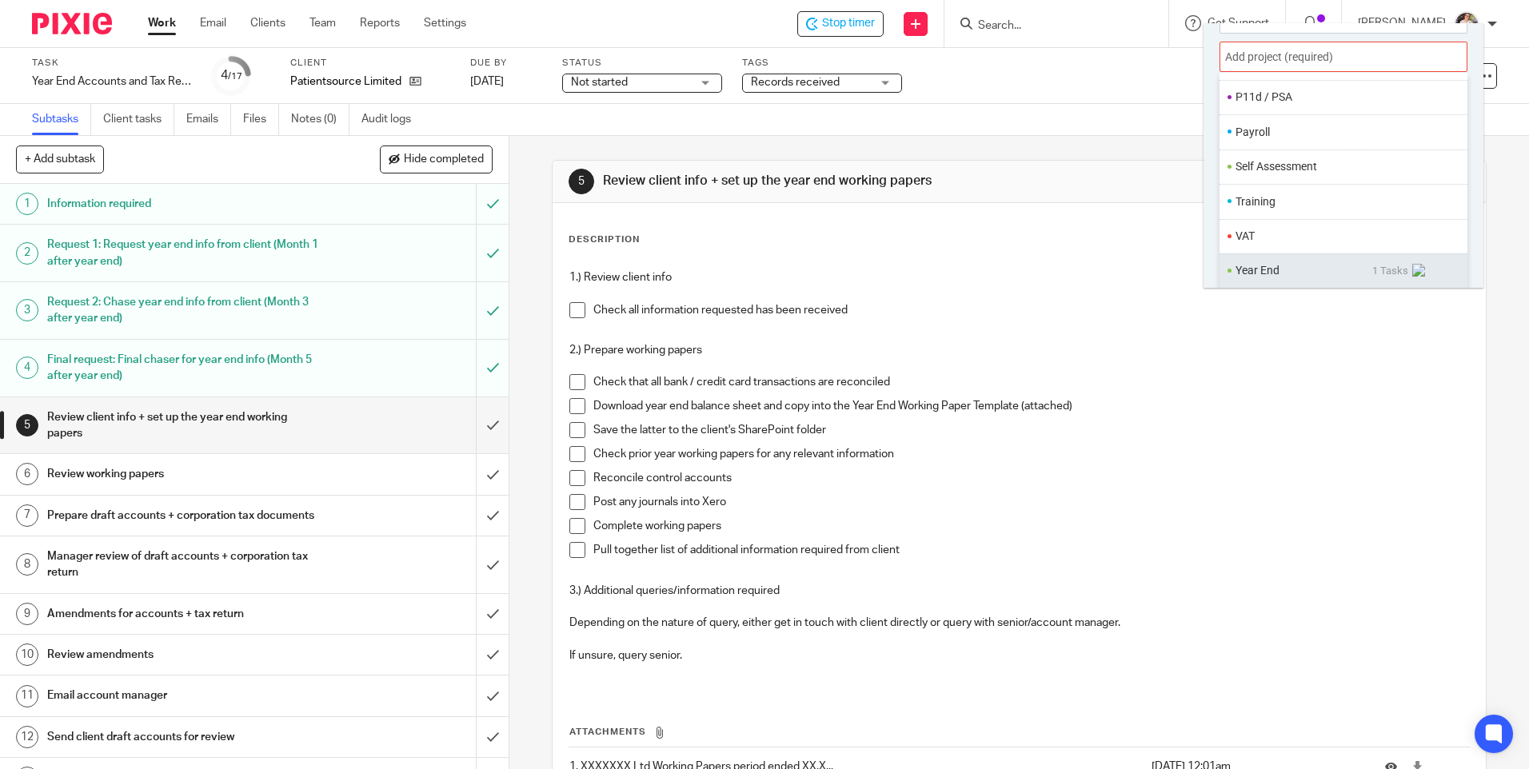
click at [1255, 268] on li "Year End" at bounding box center [1303, 270] width 137 height 17
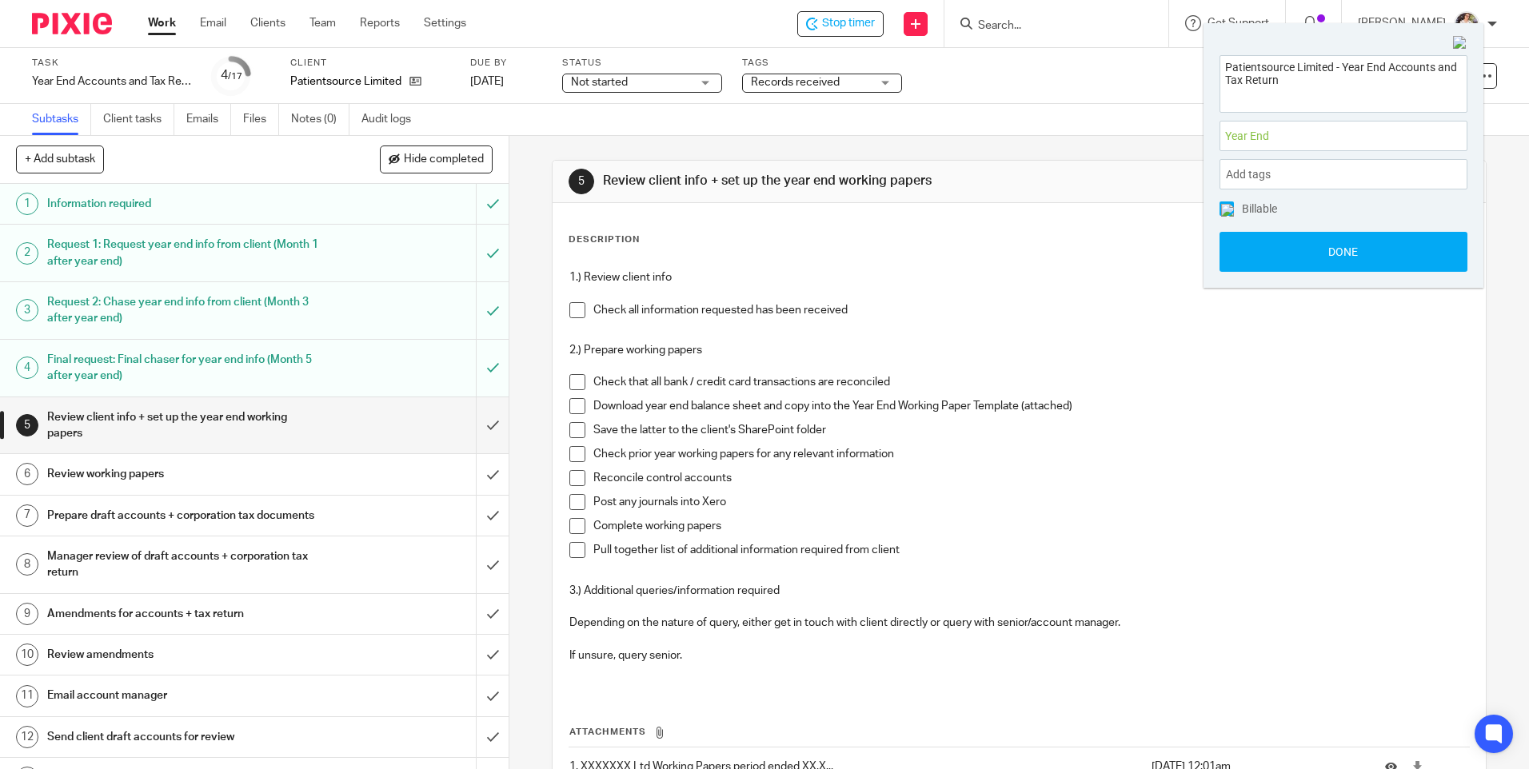
scroll to position [0, 0]
click at [1260, 262] on button "Done" at bounding box center [1343, 252] width 248 height 40
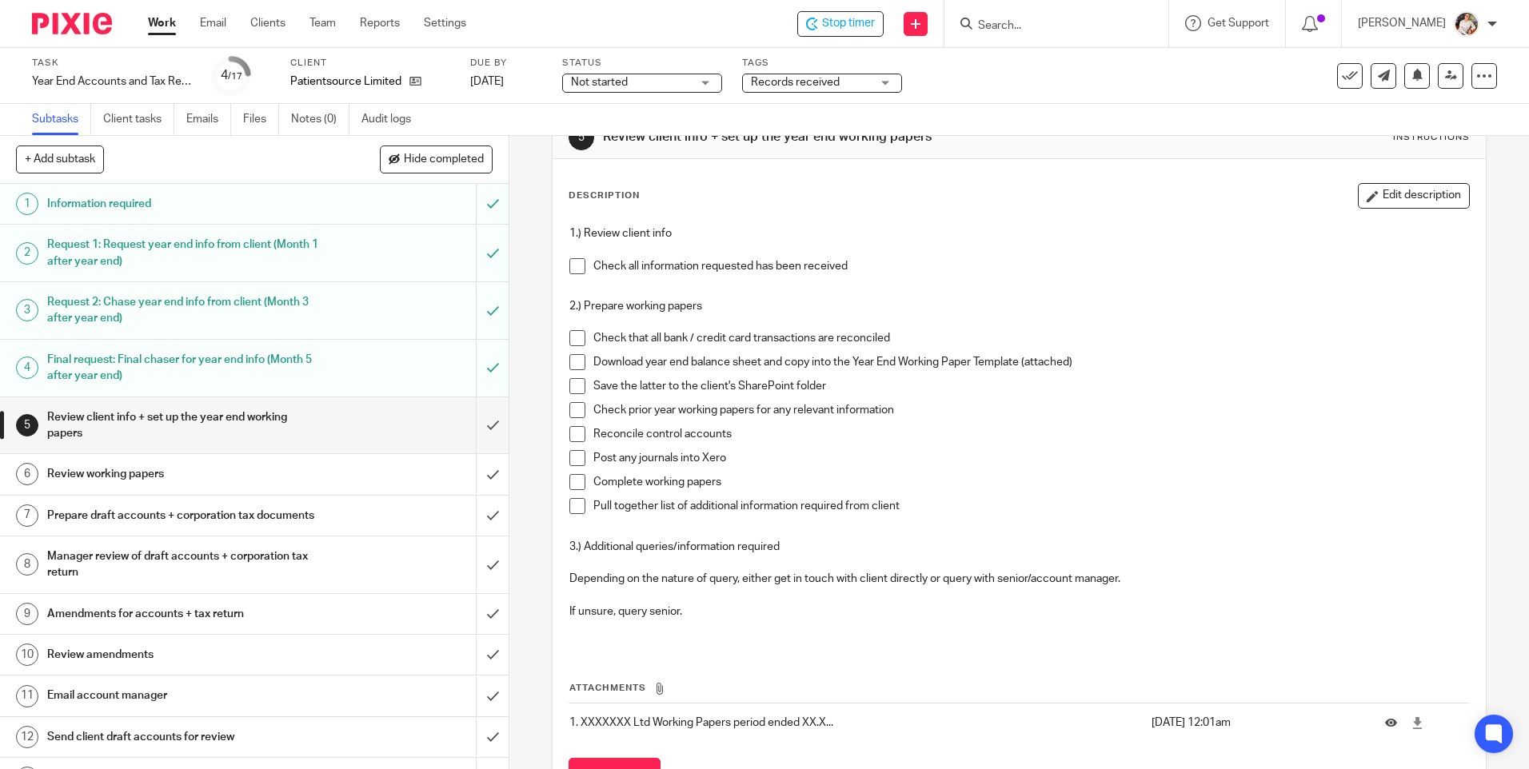
scroll to position [80, 0]
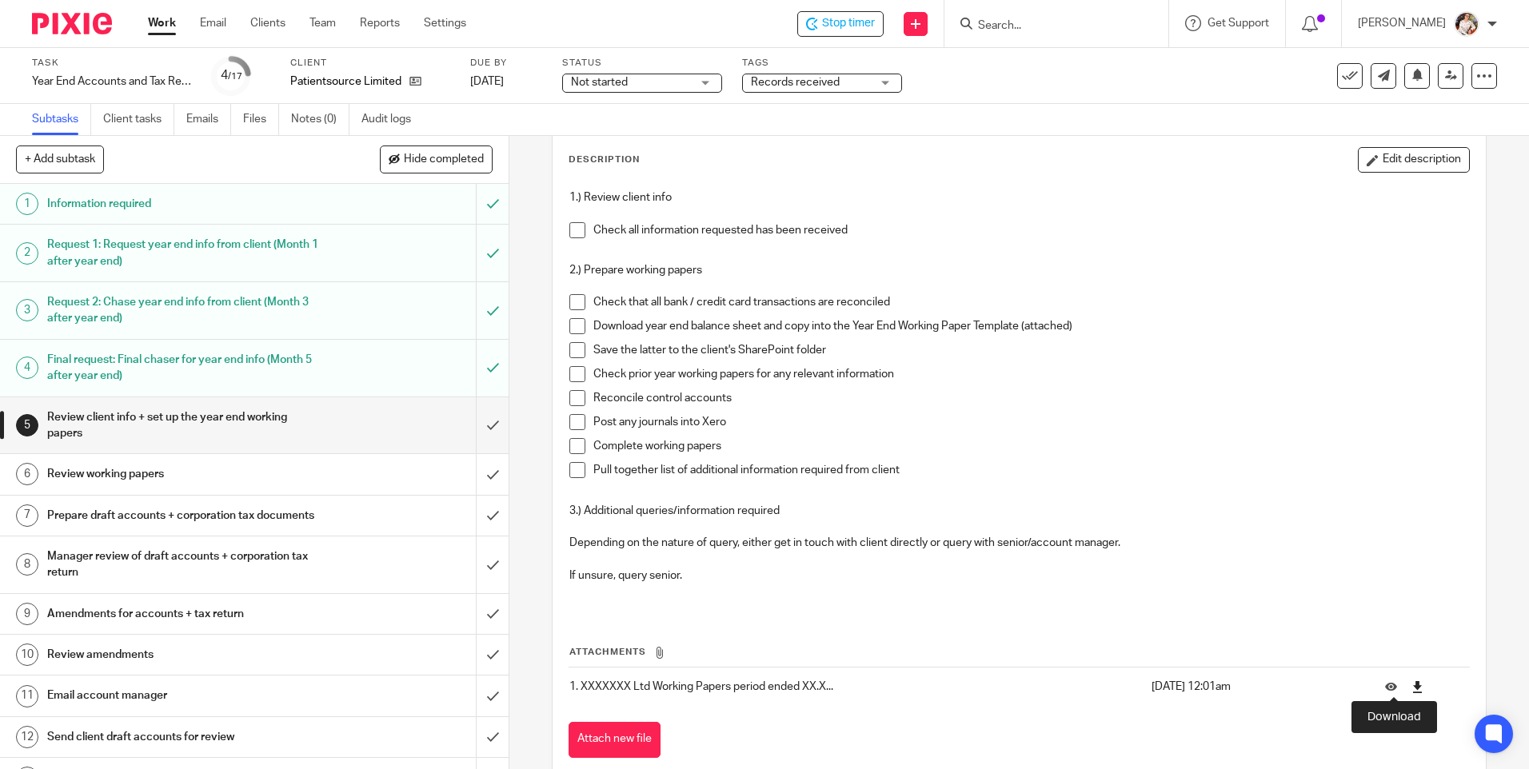
click at [1411, 686] on icon at bounding box center [1417, 687] width 12 height 12
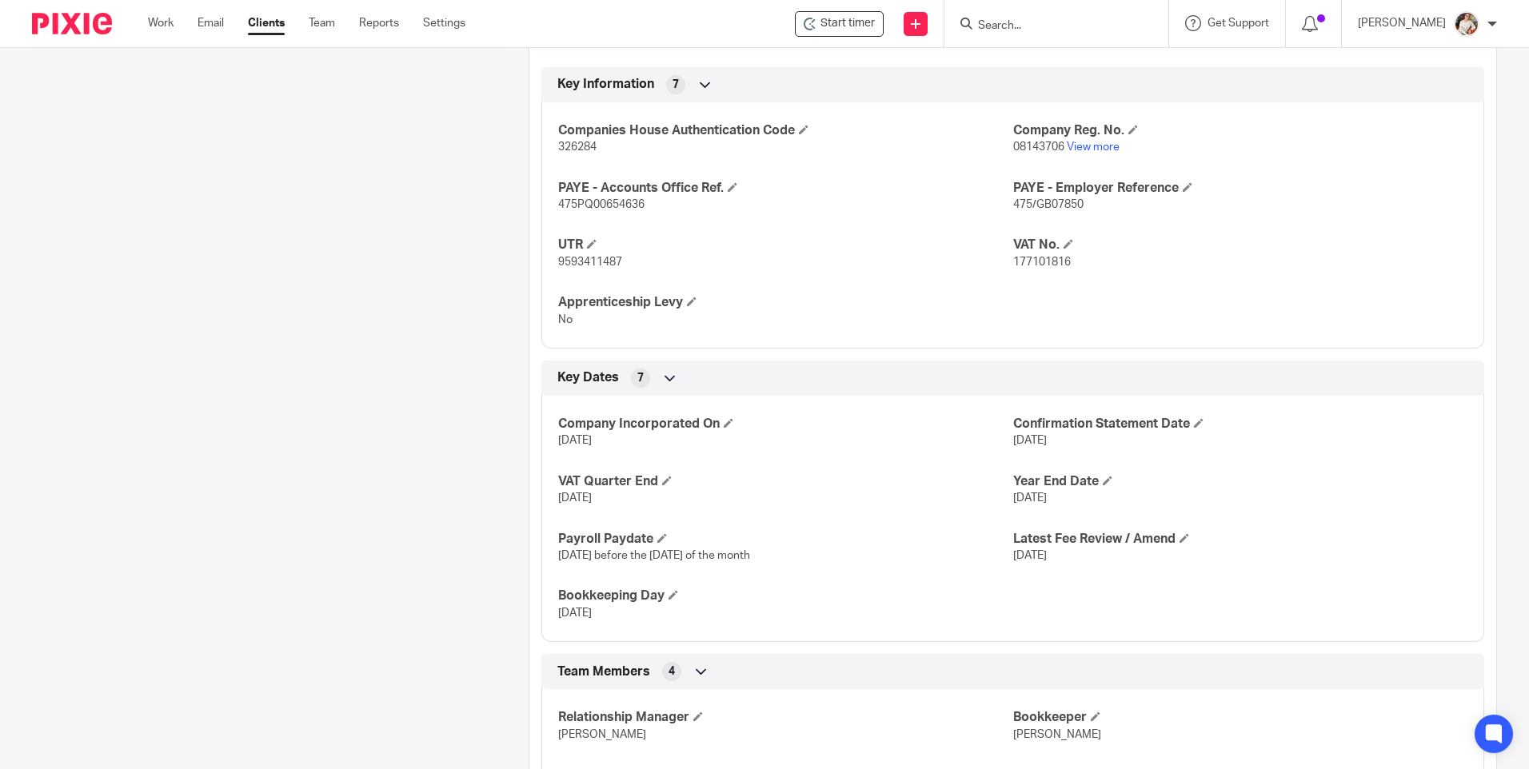
scroll to position [848, 0]
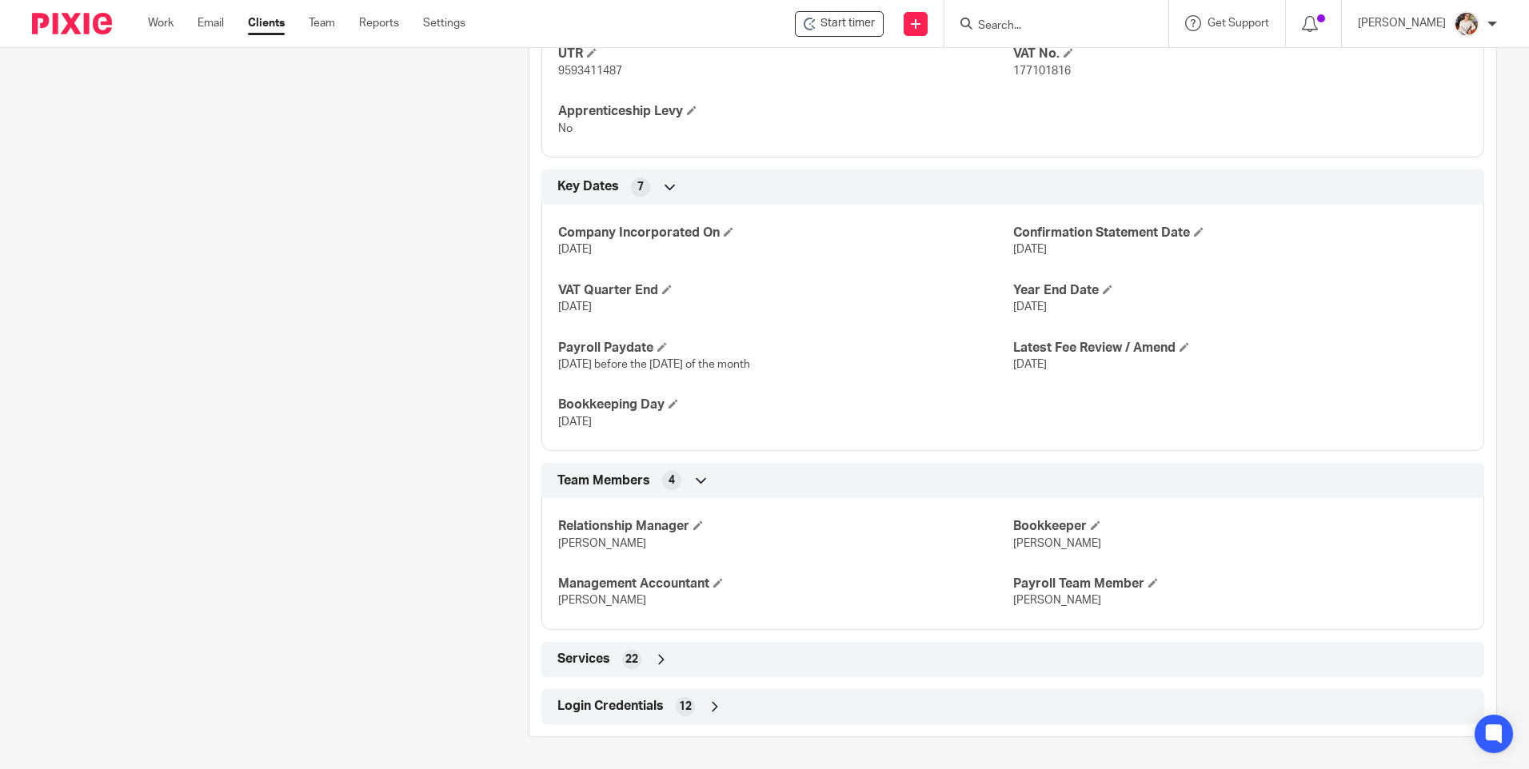
click at [641, 705] on span "Login Credentials" at bounding box center [610, 706] width 106 height 17
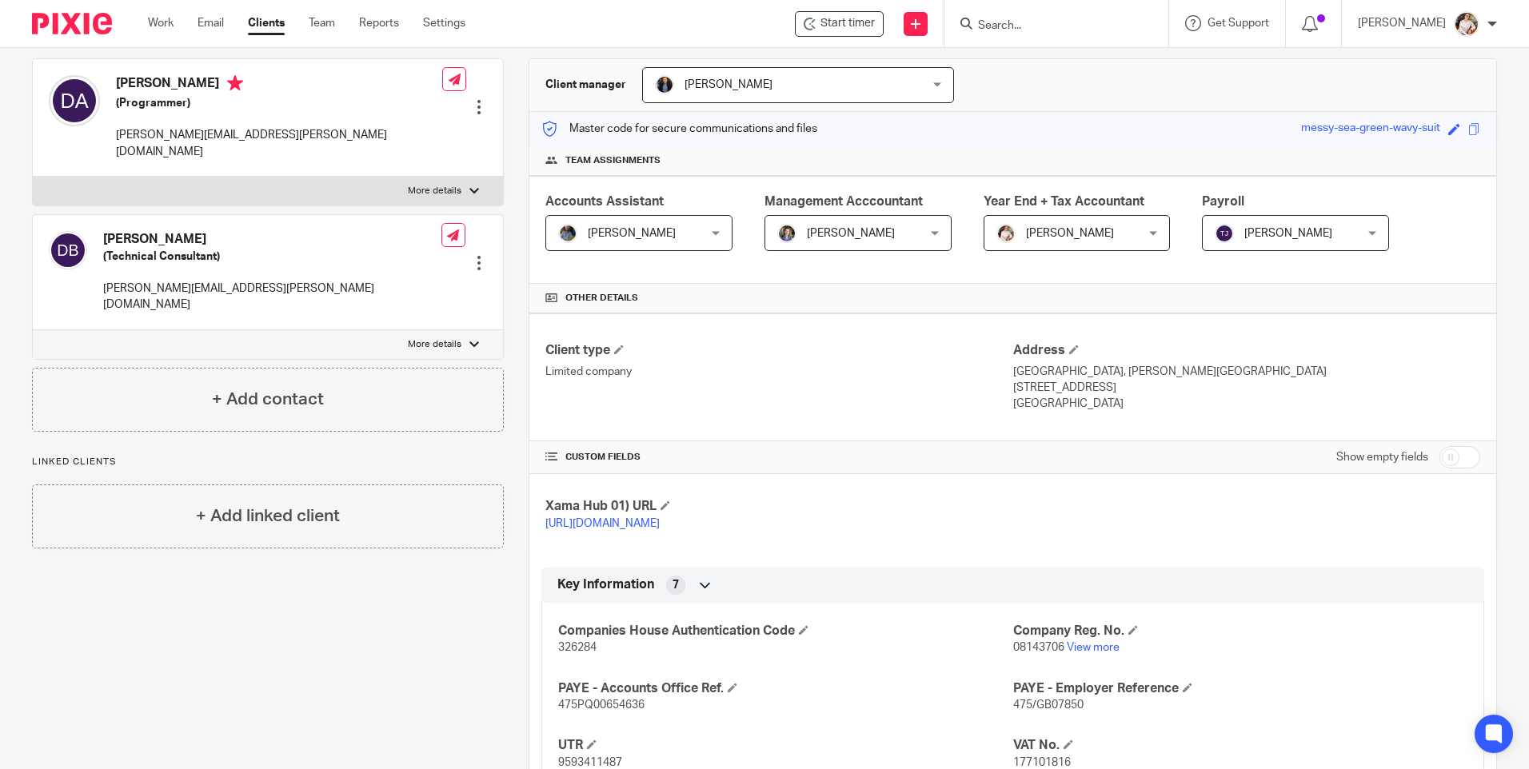
scroll to position [0, 0]
